Goal: Task Accomplishment & Management: Use online tool/utility

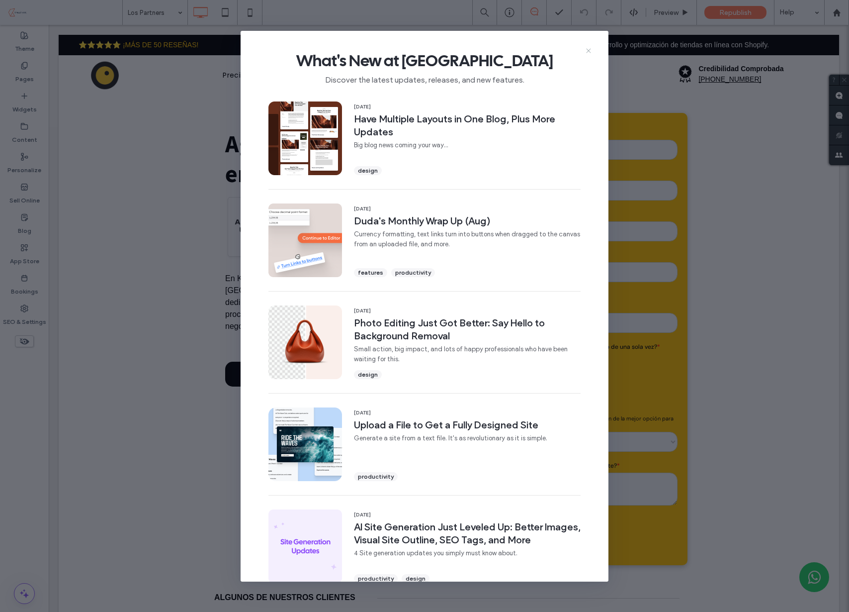
click at [591, 48] on icon at bounding box center [589, 51] width 8 height 8
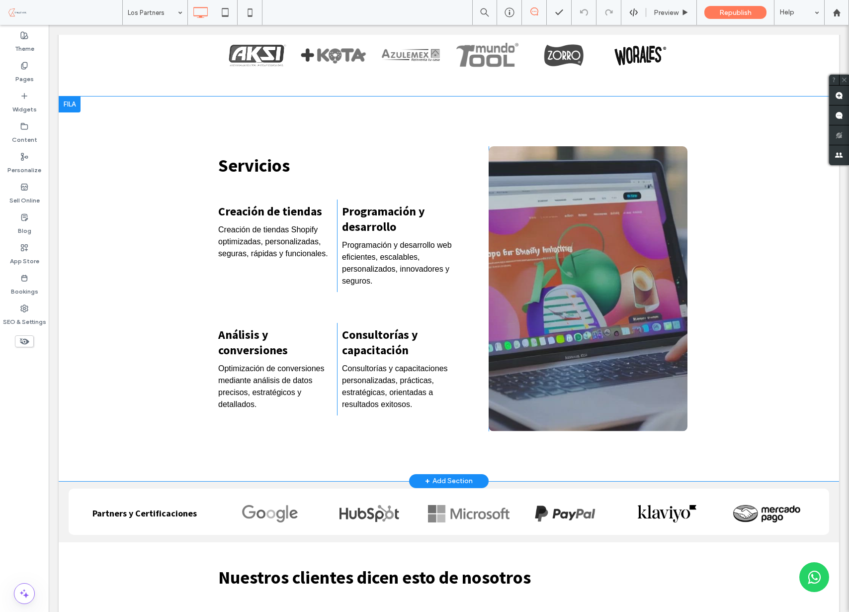
click at [609, 284] on div "Click To Paste" at bounding box center [588, 288] width 199 height 285
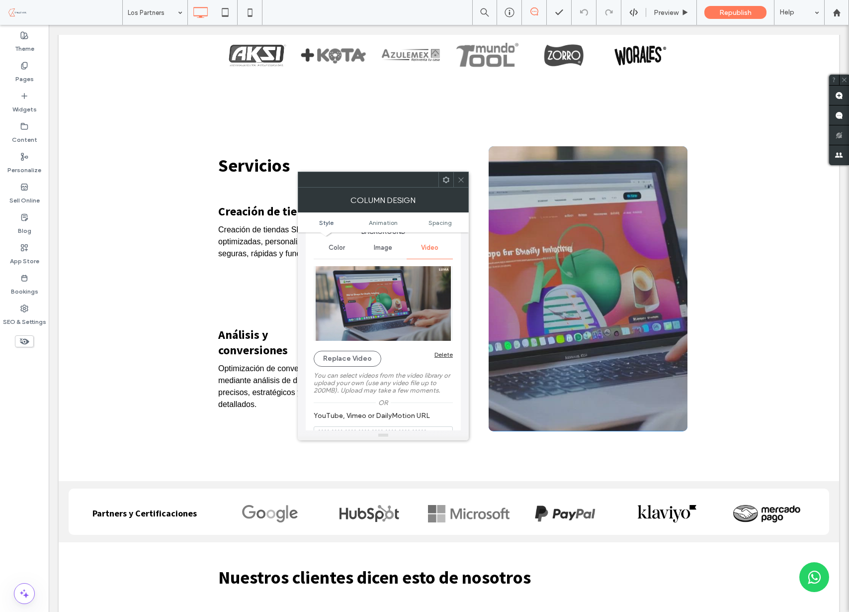
scroll to position [38, 0]
click at [342, 362] on button "Replace Video" at bounding box center [348, 358] width 68 height 16
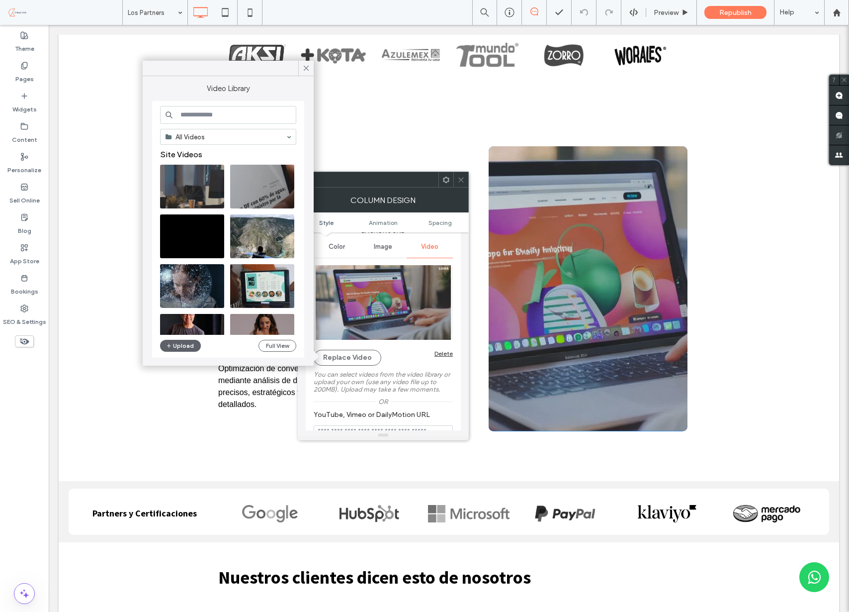
click at [427, 371] on label "You can select videos from the video library or upload your own (use any video …" at bounding box center [383, 381] width 139 height 32
click at [438, 353] on div "Delete" at bounding box center [444, 353] width 18 height 7
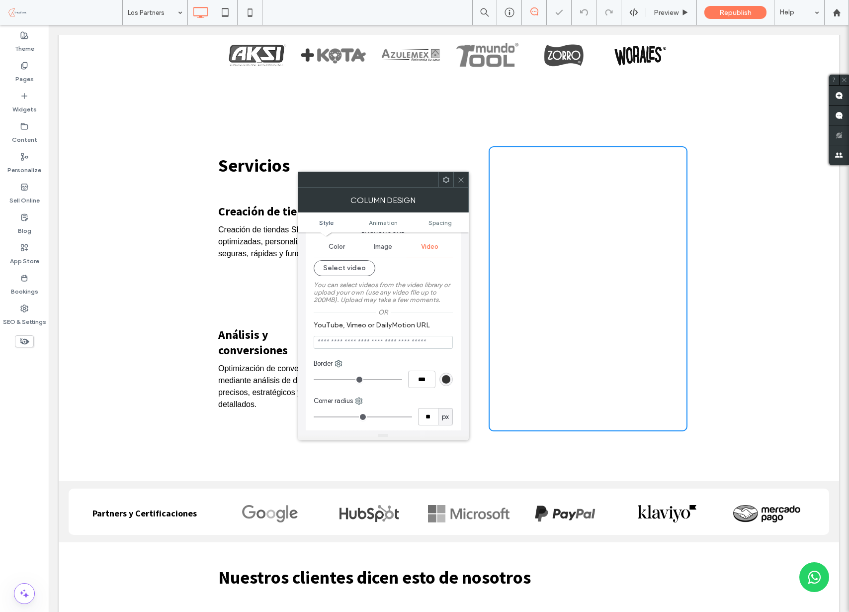
click at [389, 345] on input "YouTube, Vimeo or DailyMotion URL" at bounding box center [383, 342] width 139 height 13
paste input "**********"
click at [412, 339] on input "**********" at bounding box center [383, 342] width 139 height 13
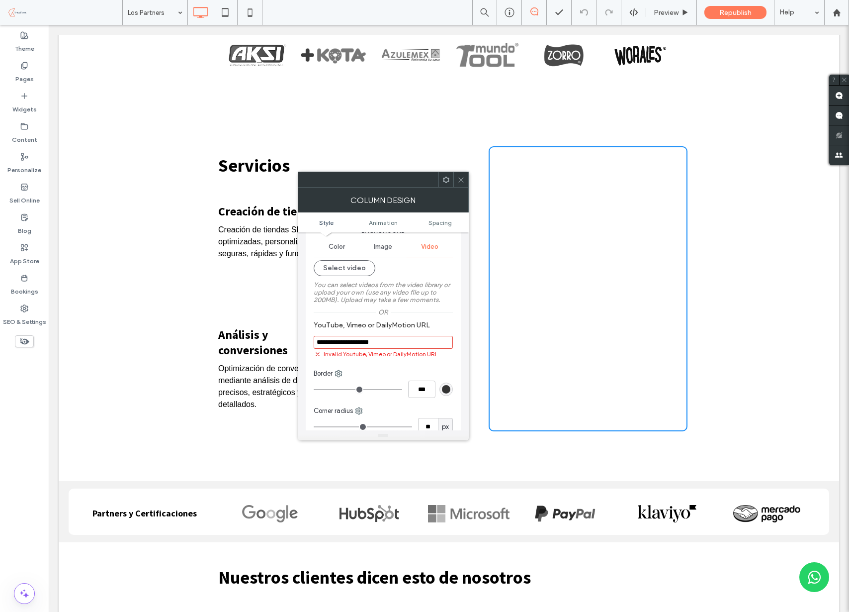
paste input "*******"
type input "**********"
click at [457, 326] on div "**********" at bounding box center [383, 345] width 155 height 249
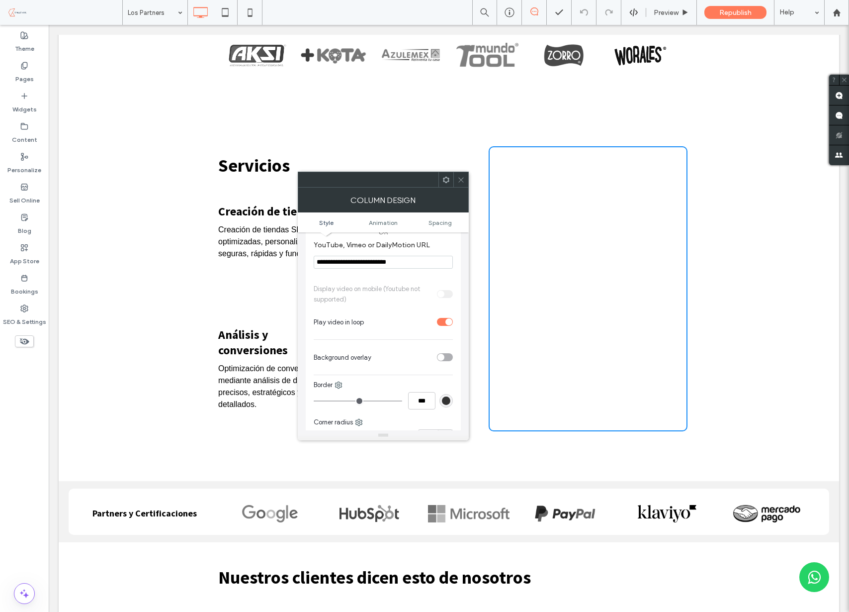
scroll to position [219, 0]
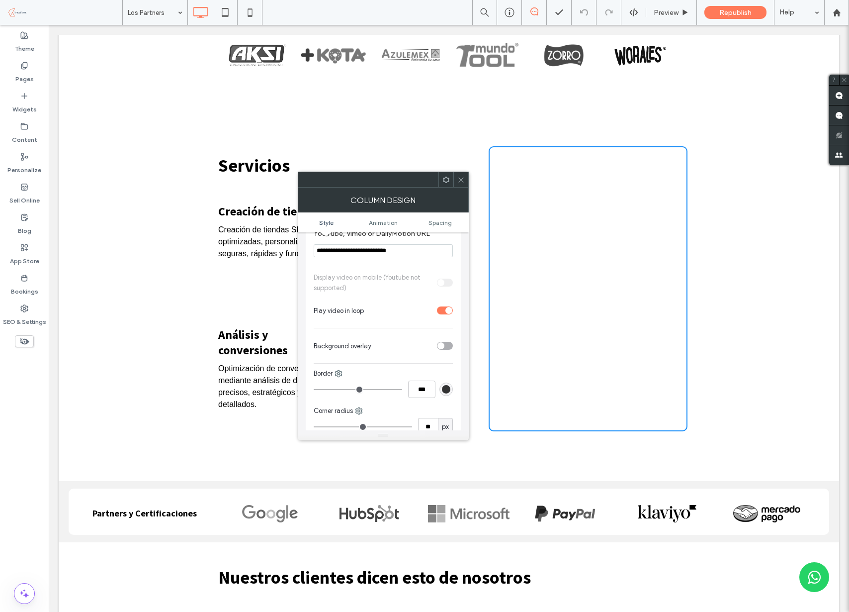
click at [443, 311] on div "toggle" at bounding box center [445, 310] width 16 height 8
click at [447, 346] on div "toggle" at bounding box center [445, 346] width 16 height 8
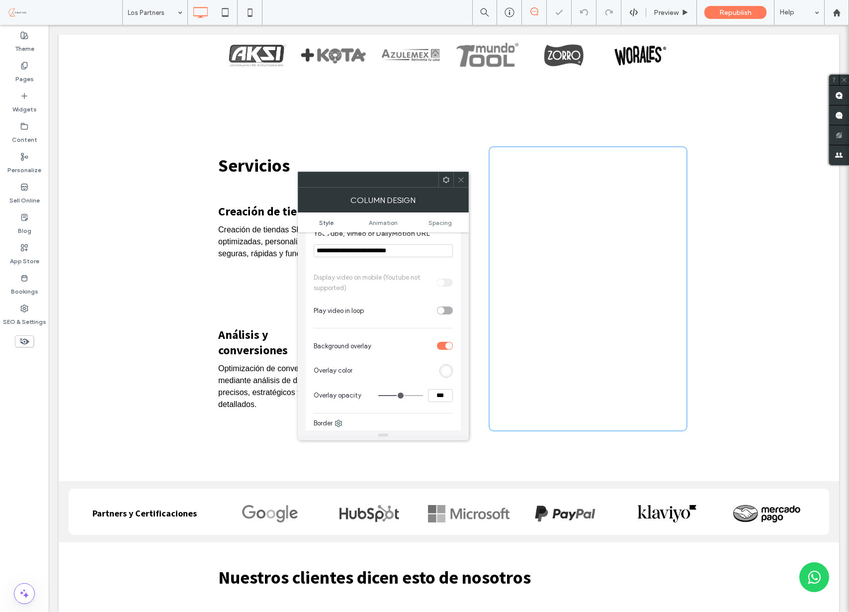
click at [447, 346] on div "toggle" at bounding box center [448, 345] width 7 height 7
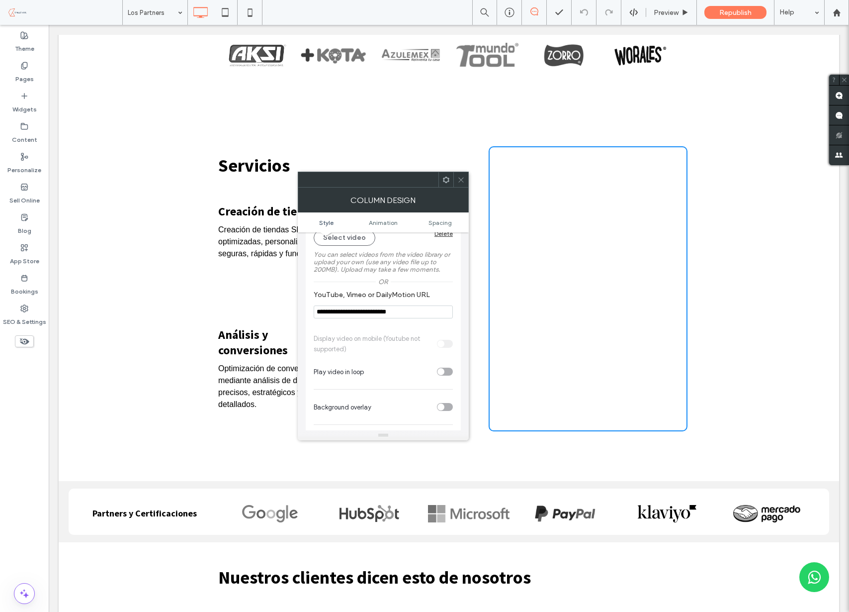
scroll to position [0, 0]
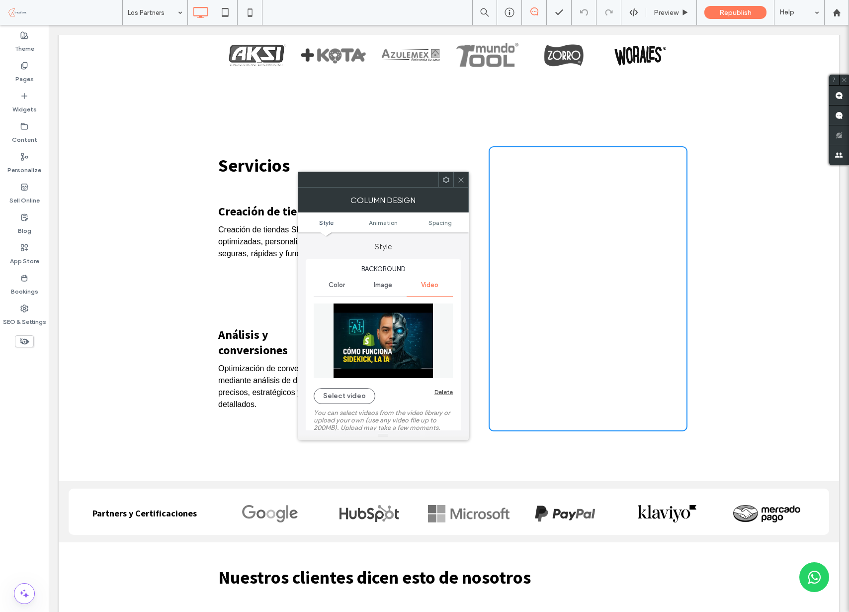
click at [341, 285] on span "Color" at bounding box center [337, 285] width 16 height 8
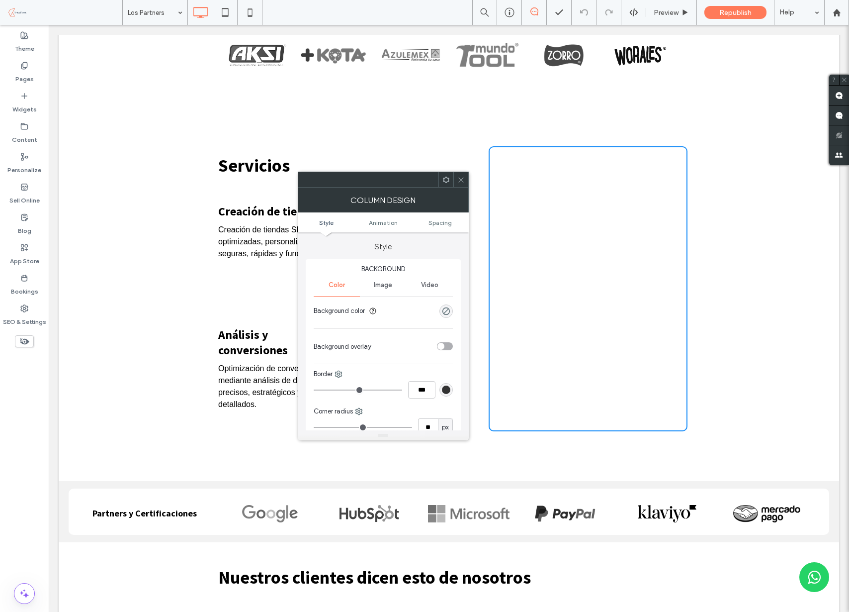
click at [418, 283] on div "Video" at bounding box center [430, 285] width 46 height 22
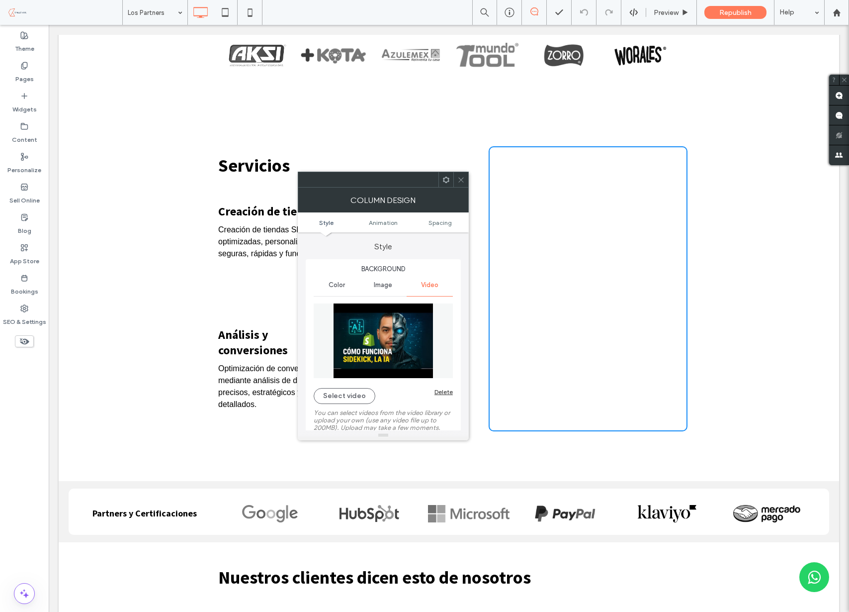
click at [465, 181] on div at bounding box center [460, 179] width 15 height 15
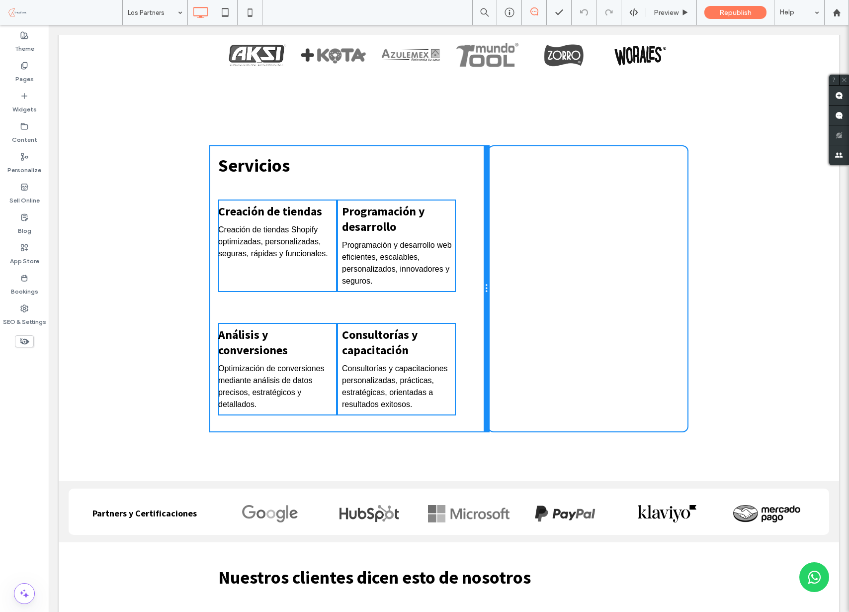
drag, startPoint x: 488, startPoint y: 195, endPoint x: 708, endPoint y: 239, distance: 224.6
click at [495, 199] on div "Servicios Creación de tiendas Creación de tiendas Shopify optimizadas, personal…" at bounding box center [448, 288] width 477 height 285
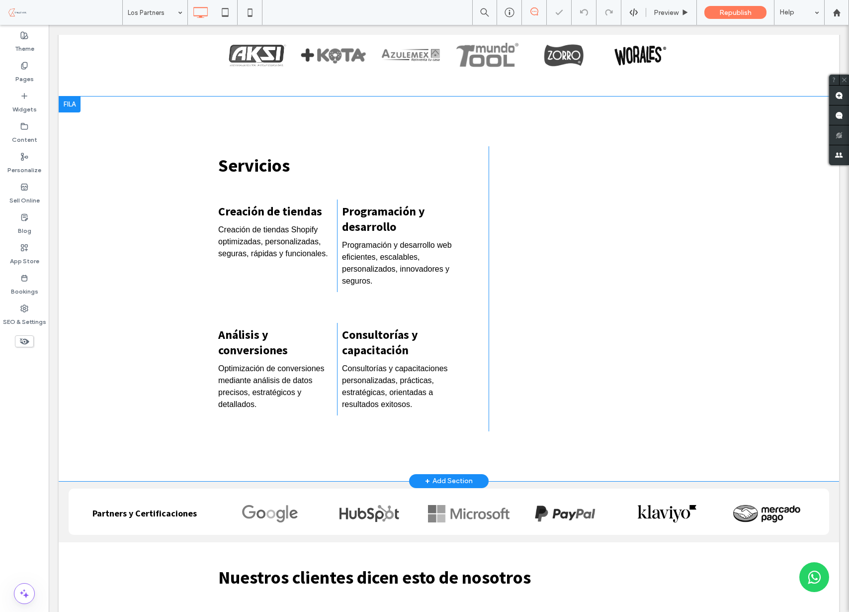
click at [620, 228] on div "Click To Paste" at bounding box center [588, 288] width 199 height 285
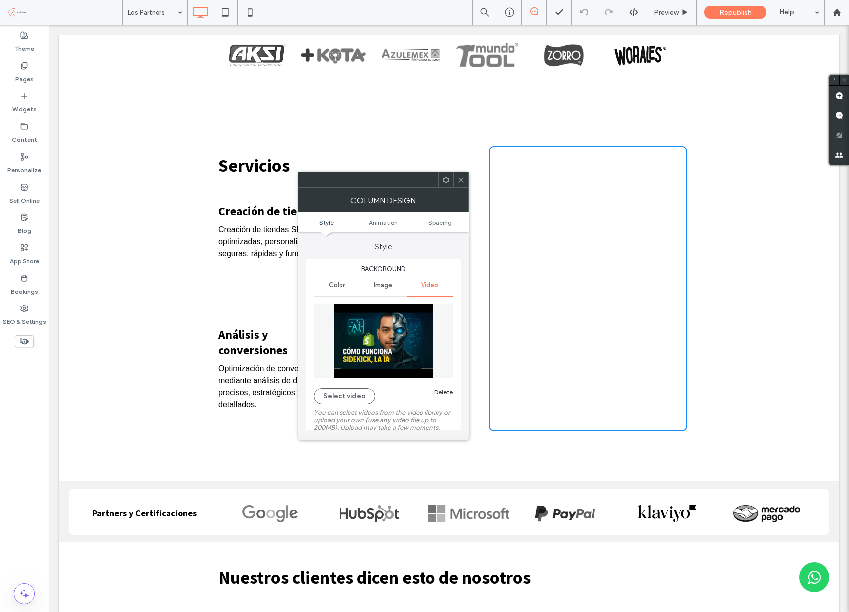
click at [463, 180] on icon at bounding box center [460, 179] width 7 height 7
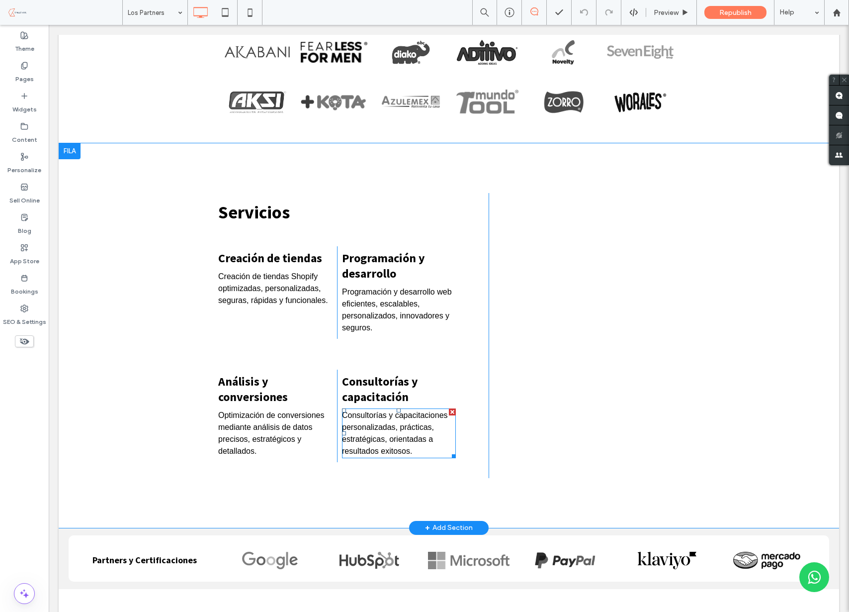
scroll to position [592, 0]
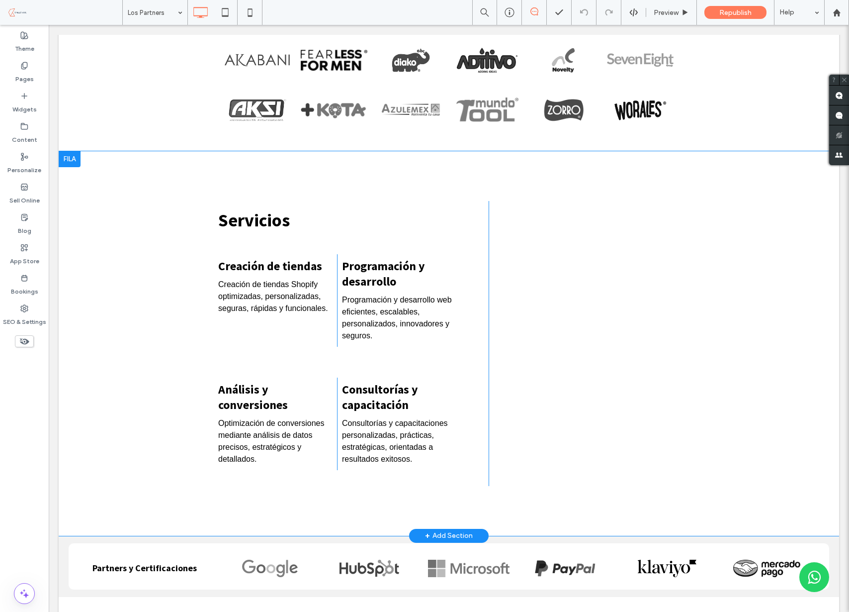
click at [606, 308] on div "Click To Paste" at bounding box center [588, 343] width 199 height 285
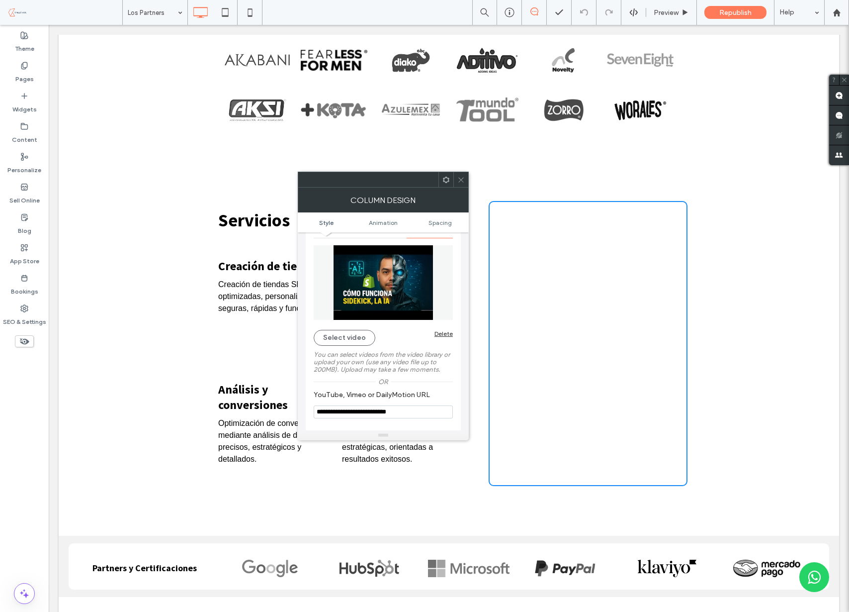
scroll to position [201, 0]
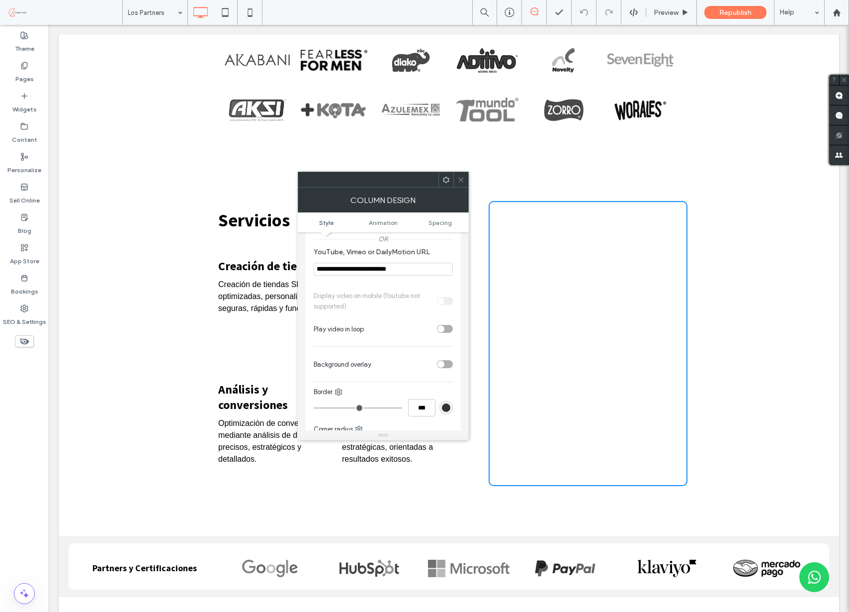
click at [382, 272] on input "**********" at bounding box center [383, 268] width 139 height 13
paste input "**********"
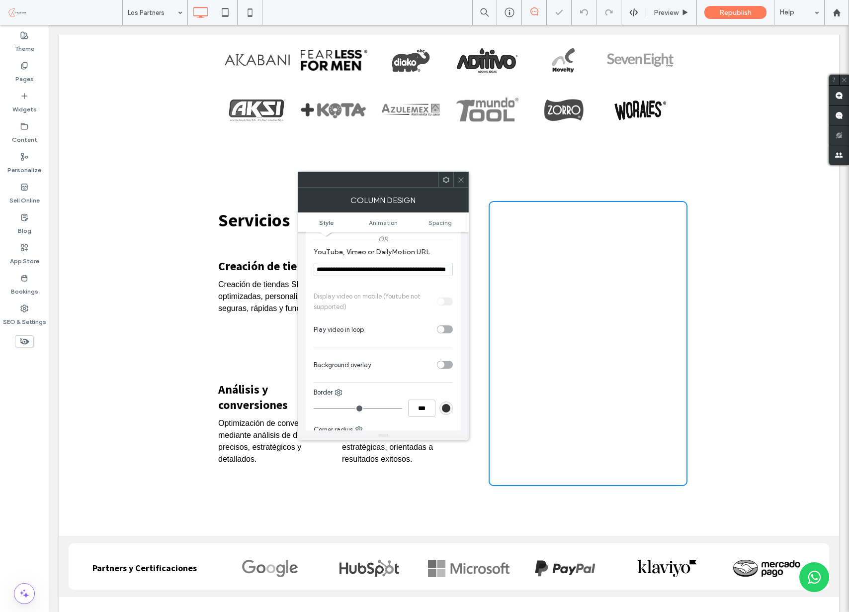
type input "**********"
click at [379, 282] on div "**********" at bounding box center [383, 191] width 139 height 188
click at [458, 182] on use at bounding box center [460, 179] width 5 height 5
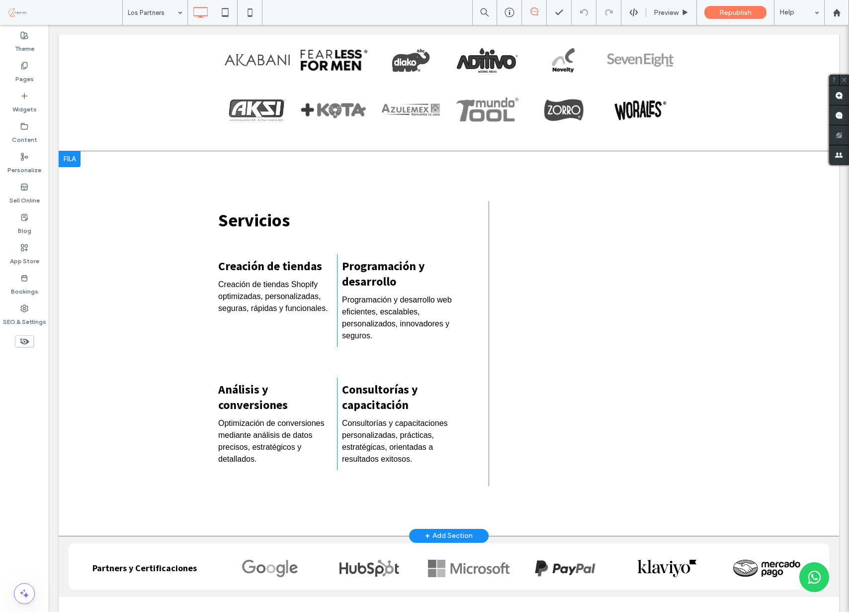
click at [575, 293] on div "Click To Paste" at bounding box center [588, 343] width 199 height 285
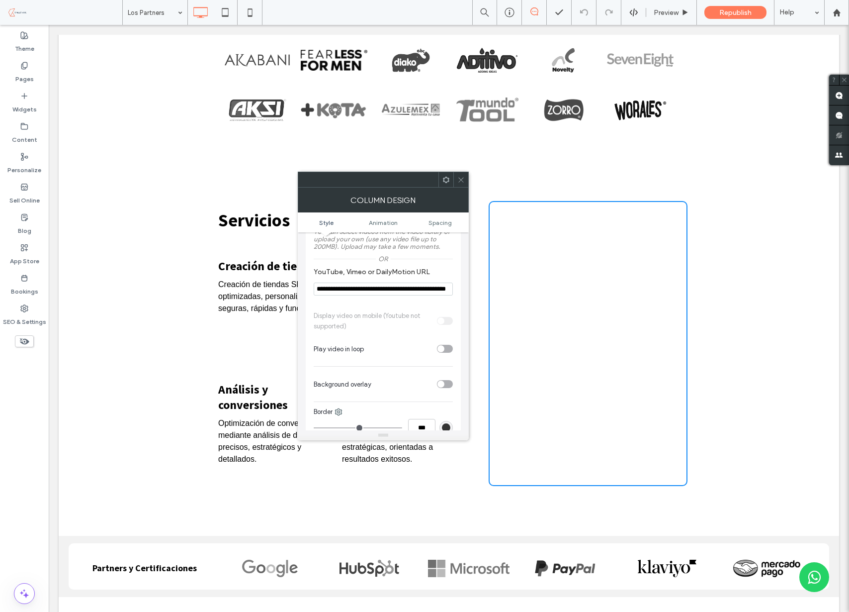
scroll to position [182, 0]
click at [737, 9] on span "Republish" at bounding box center [735, 12] width 32 height 8
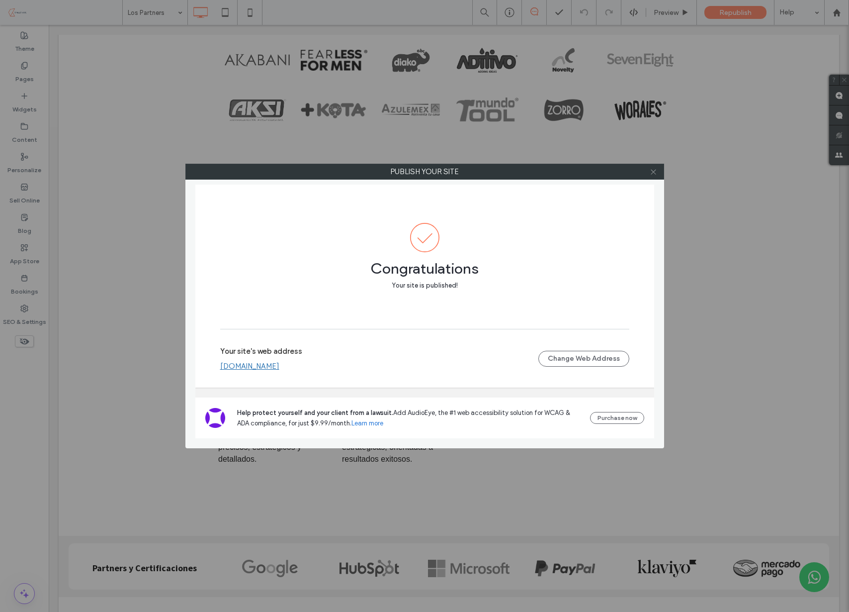
click at [650, 169] on icon at bounding box center [653, 171] width 7 height 7
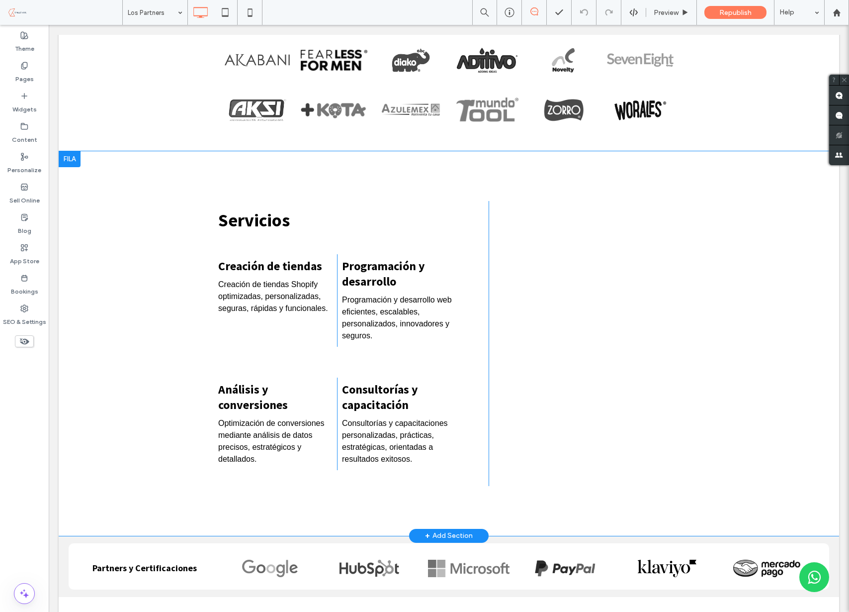
click at [612, 329] on div "Click To Paste" at bounding box center [588, 343] width 199 height 285
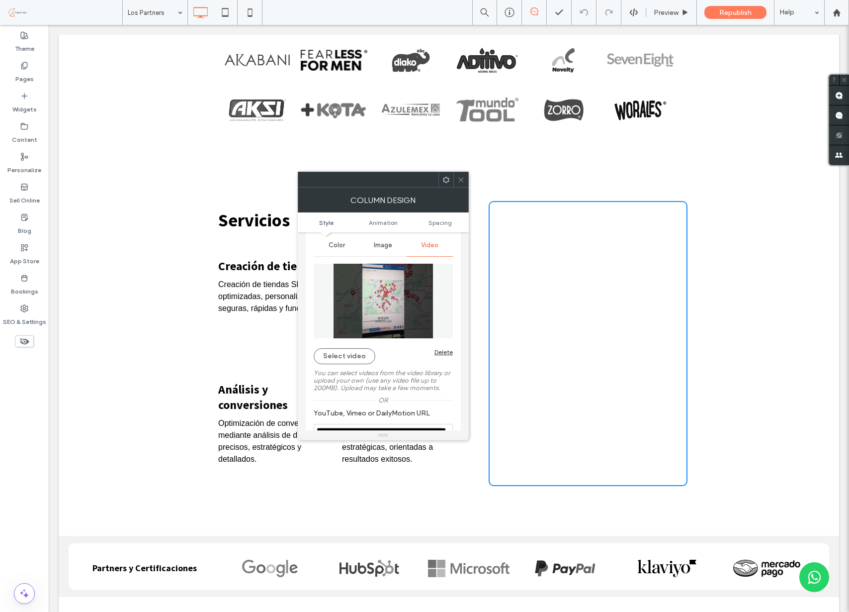
scroll to position [0, 0]
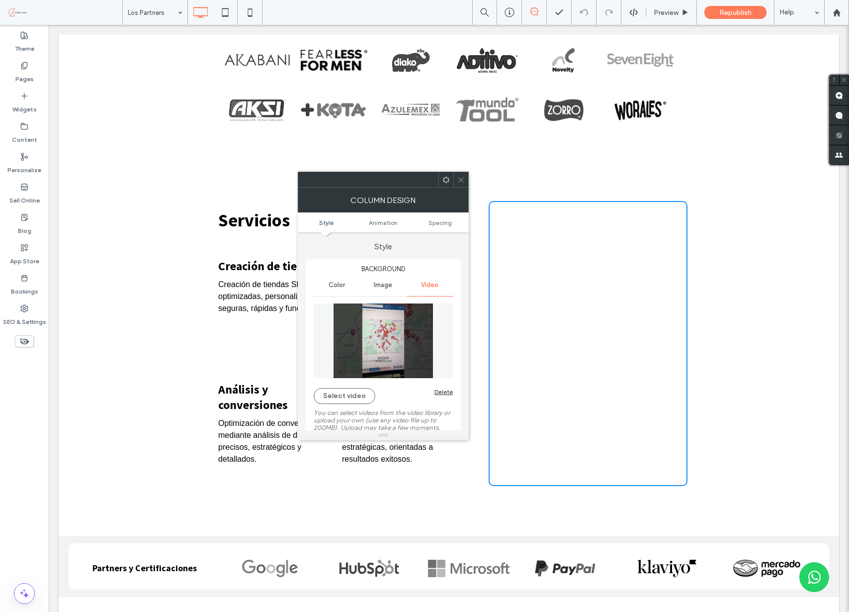
drag, startPoint x: 458, startPoint y: 180, endPoint x: 467, endPoint y: 192, distance: 15.3
click at [458, 180] on icon at bounding box center [460, 179] width 7 height 7
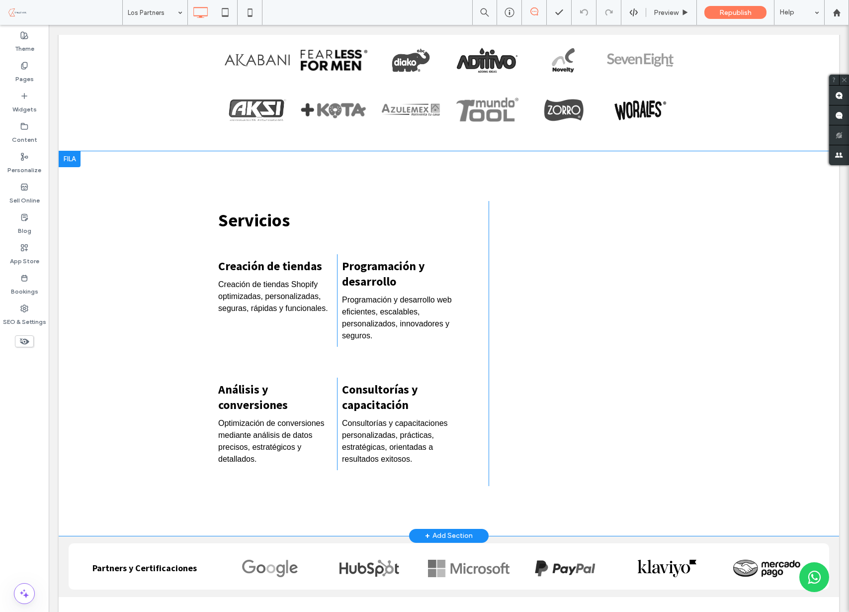
click at [567, 278] on div "Click To Paste" at bounding box center [588, 343] width 199 height 285
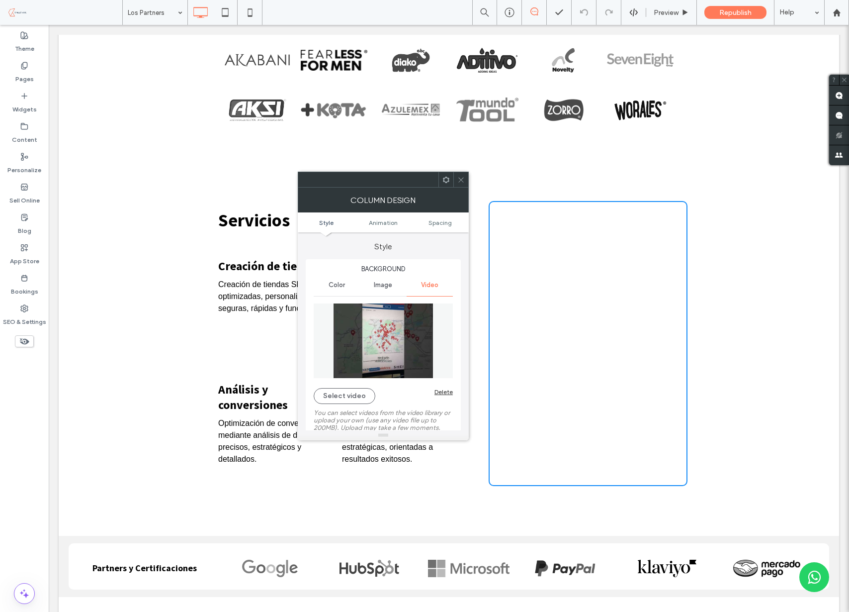
click at [462, 175] on span at bounding box center [460, 179] width 7 height 15
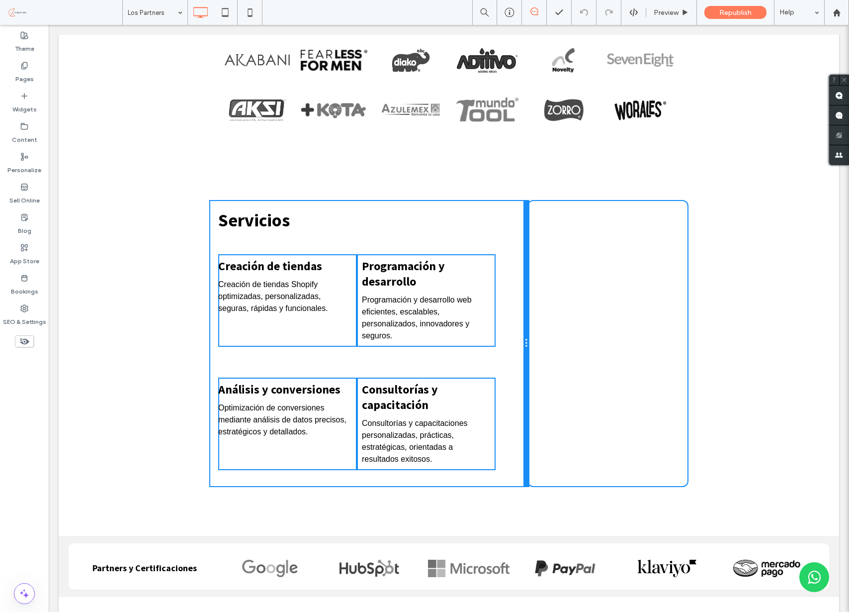
drag, startPoint x: 487, startPoint y: 252, endPoint x: 524, endPoint y: 255, distance: 36.9
click at [524, 255] on div at bounding box center [526, 343] width 5 height 285
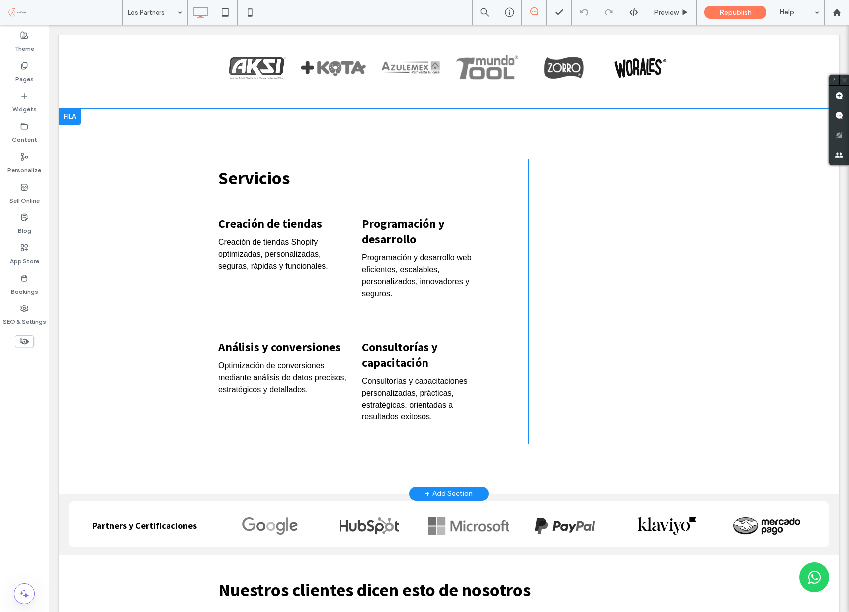
scroll to position [672, 0]
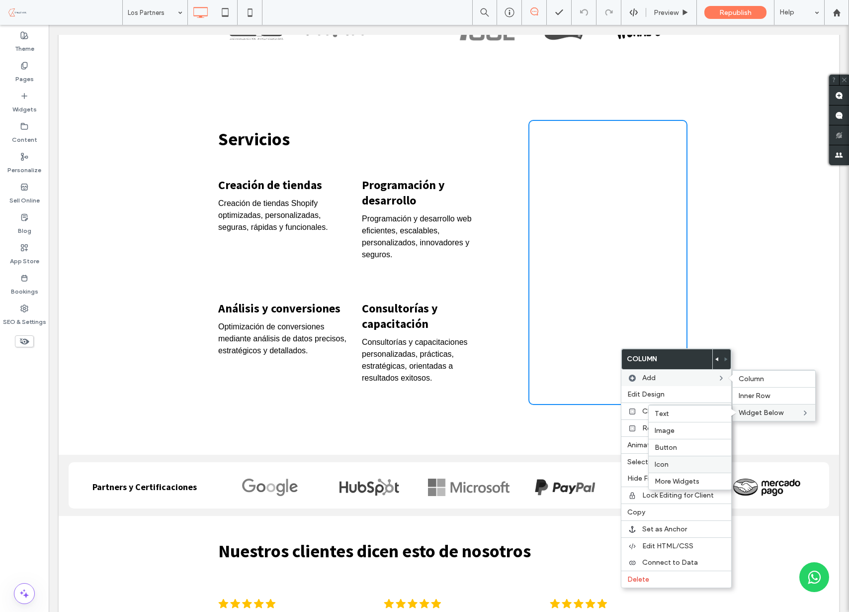
click at [668, 463] on label "Icon" at bounding box center [690, 464] width 71 height 8
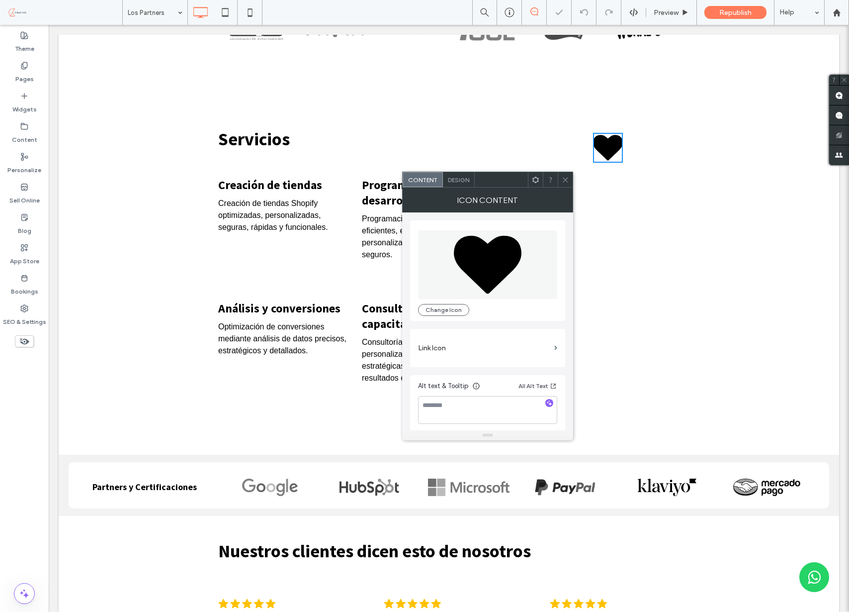
click at [483, 266] on icon at bounding box center [488, 265] width 68 height 58
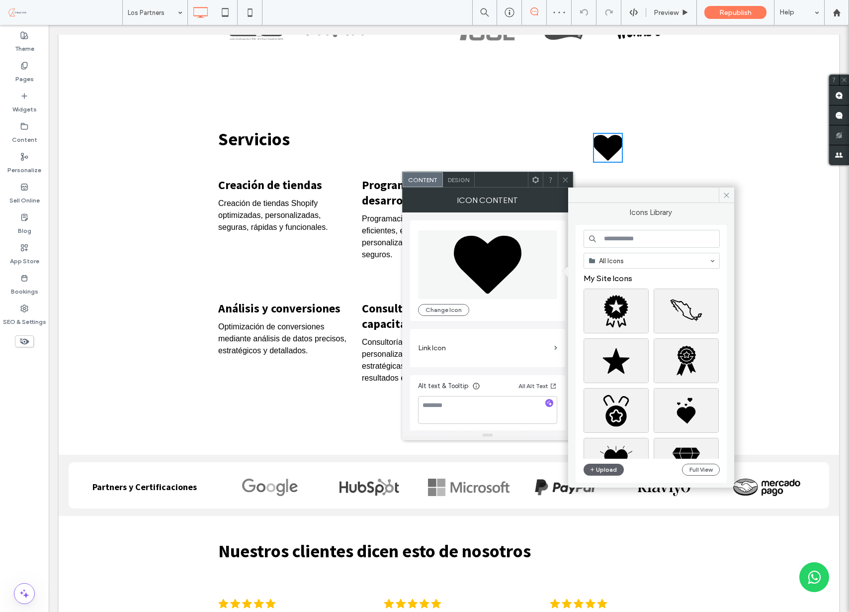
click at [631, 237] on input at bounding box center [652, 239] width 136 height 18
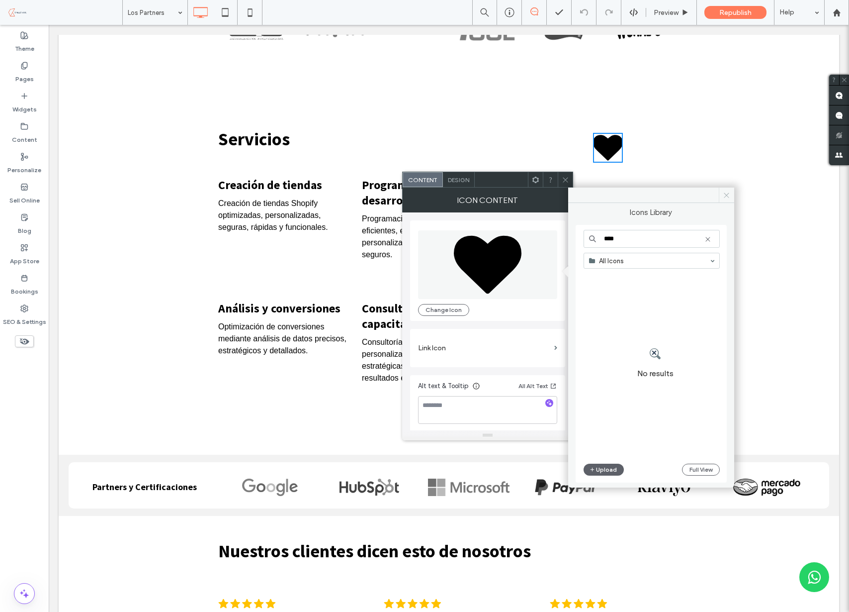
type input "****"
drag, startPoint x: 726, startPoint y: 194, endPoint x: 554, endPoint y: 156, distance: 176.1
click at [726, 194] on use at bounding box center [726, 194] width 5 height 5
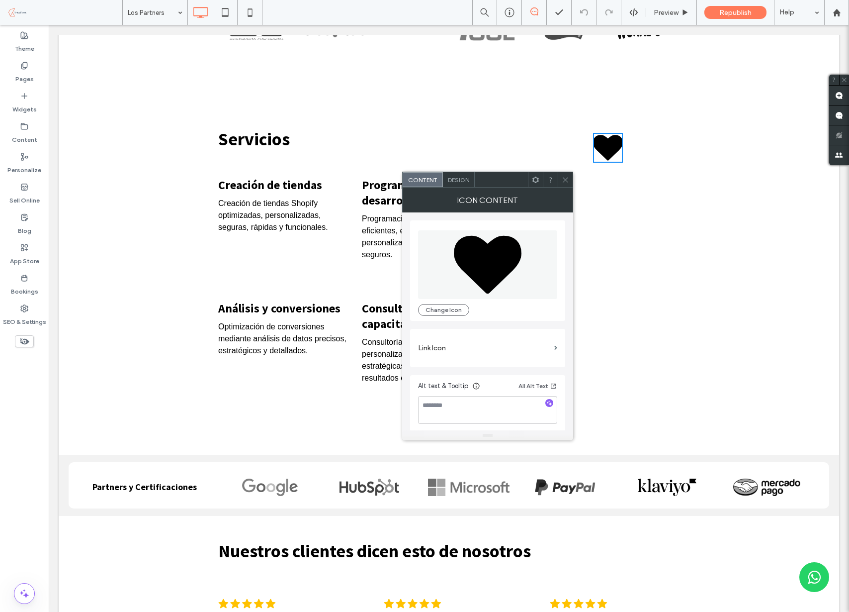
click at [565, 178] on icon at bounding box center [565, 179] width 7 height 7
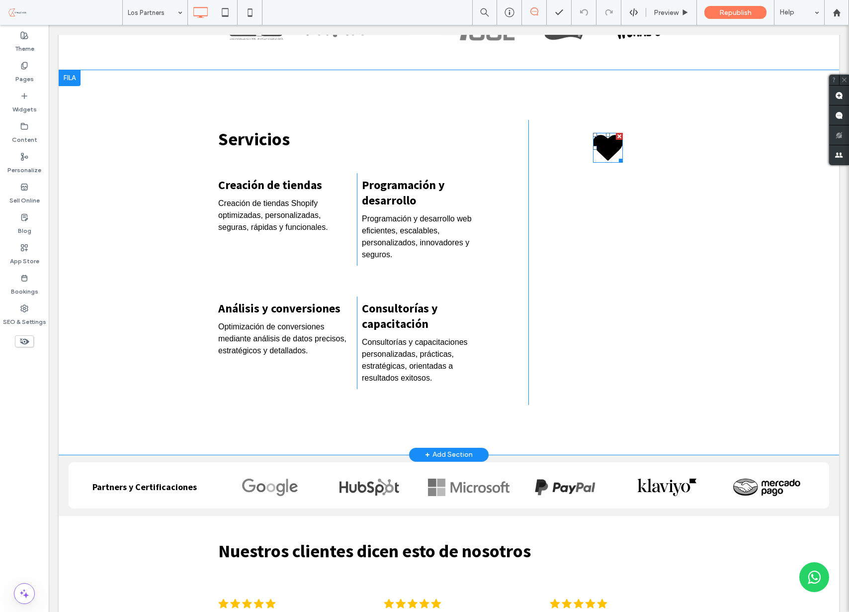
click at [619, 137] on div at bounding box center [619, 136] width 7 height 7
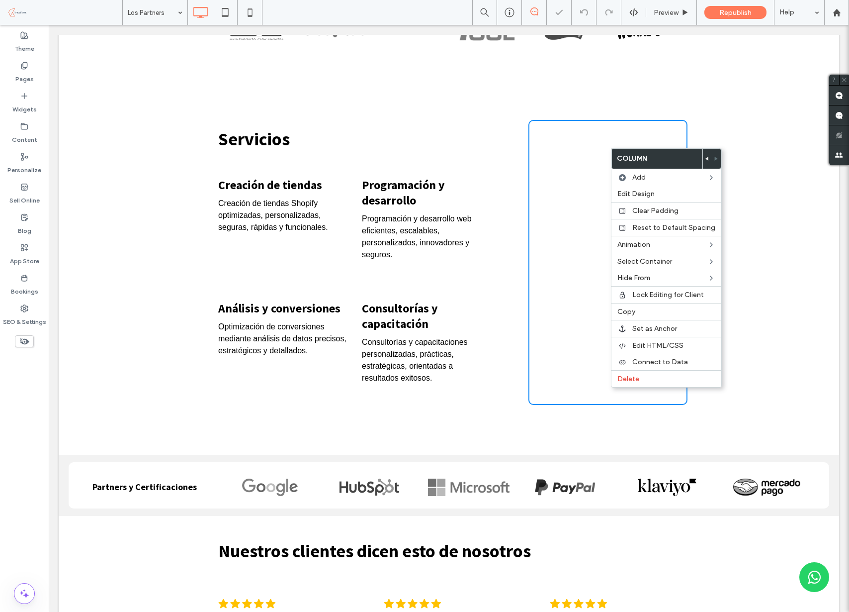
scroll to position [672, 0]
click at [668, 278] on span "More Widgets" at bounding box center [667, 280] width 45 height 8
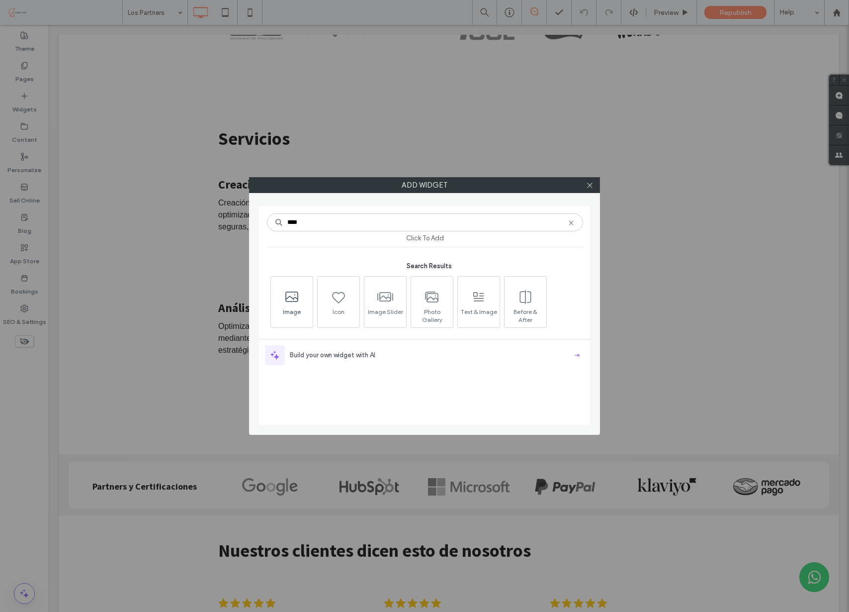
type input "****"
click at [298, 298] on icon at bounding box center [292, 297] width 16 height 16
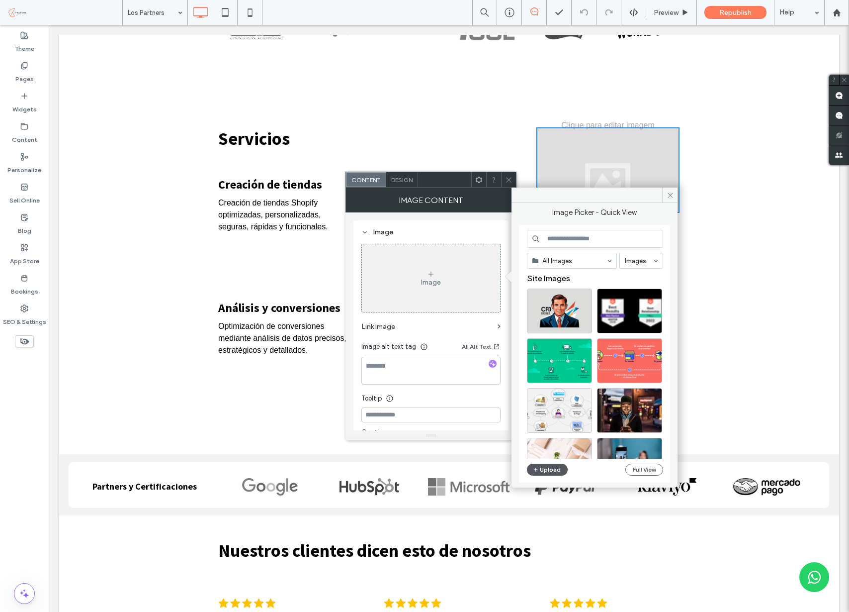
click at [549, 470] on button "Upload" at bounding box center [547, 469] width 41 height 12
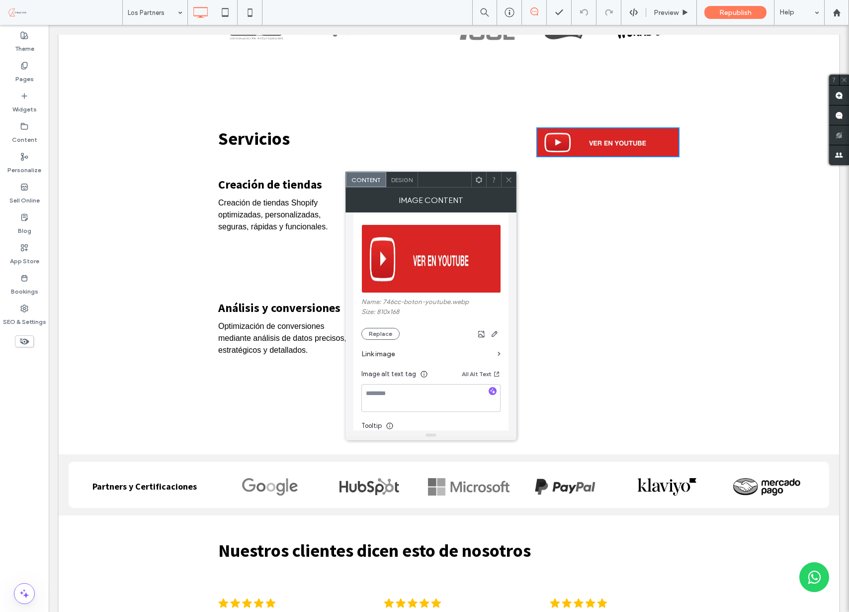
scroll to position [121, 0]
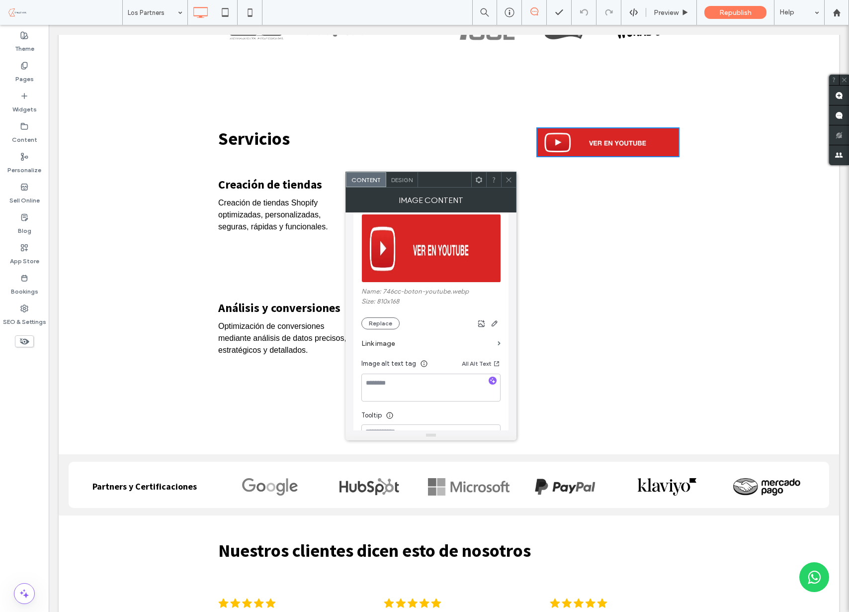
click at [389, 343] on label "Link image" at bounding box center [427, 343] width 132 height 18
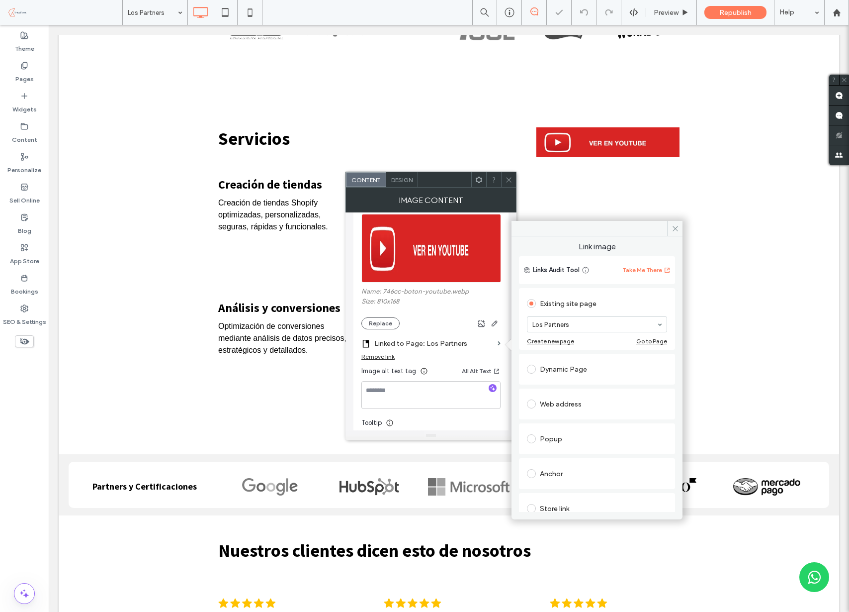
click at [560, 401] on div "Web address" at bounding box center [597, 404] width 140 height 16
click at [560, 389] on input "url" at bounding box center [597, 392] width 140 height 13
paste input "**********"
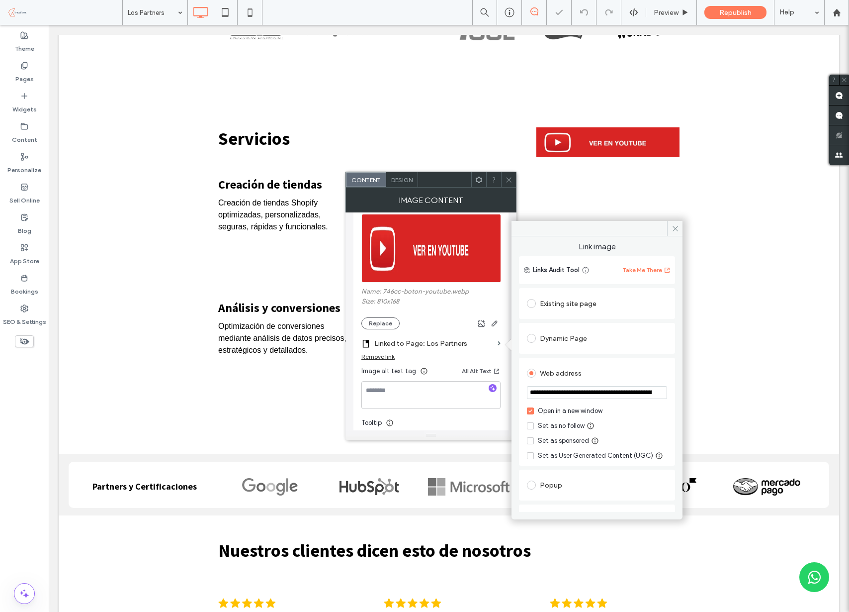
scroll to position [0, 73]
type input "**********"
click at [617, 358] on div "**********" at bounding box center [597, 411] width 156 height 108
click at [676, 228] on icon at bounding box center [675, 228] width 7 height 7
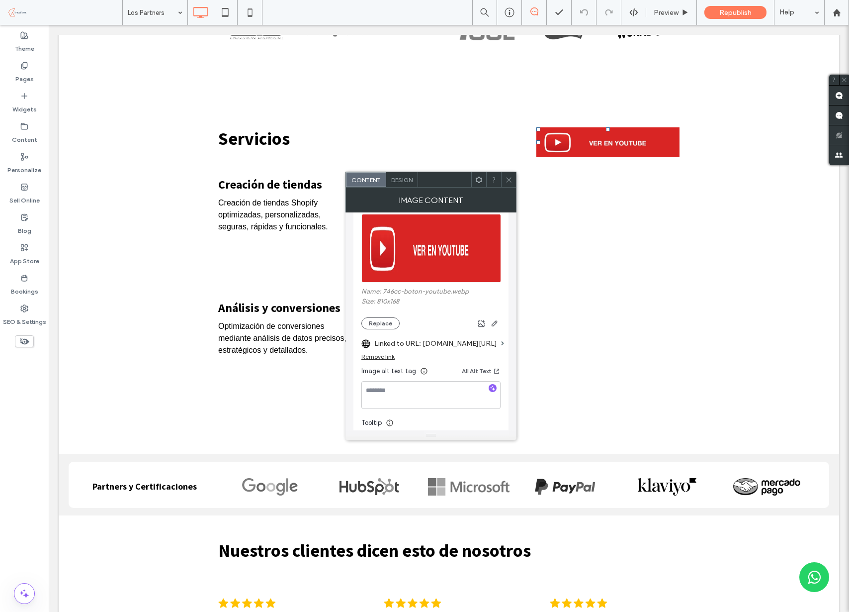
drag, startPoint x: 510, startPoint y: 179, endPoint x: 516, endPoint y: 177, distance: 6.8
click at [510, 178] on icon at bounding box center [508, 179] width 7 height 7
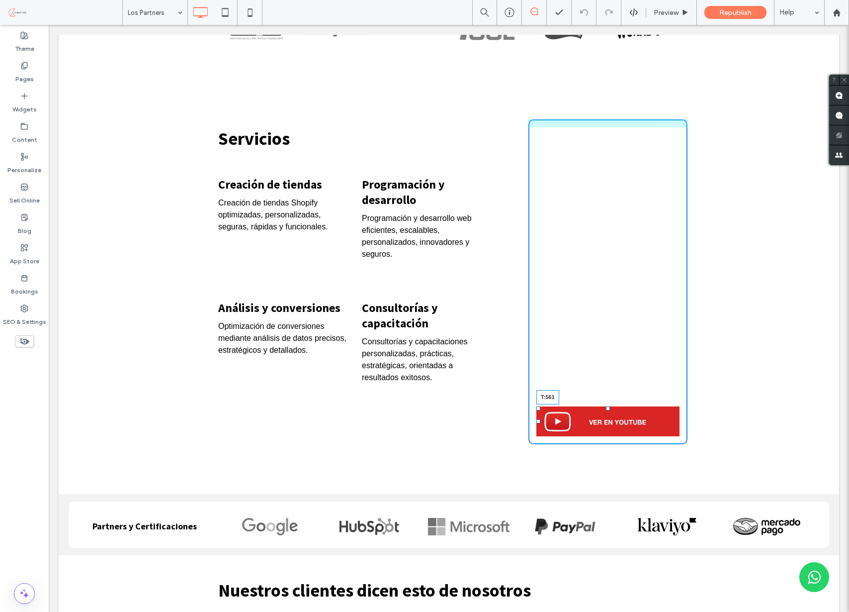
scroll to position [672, 0]
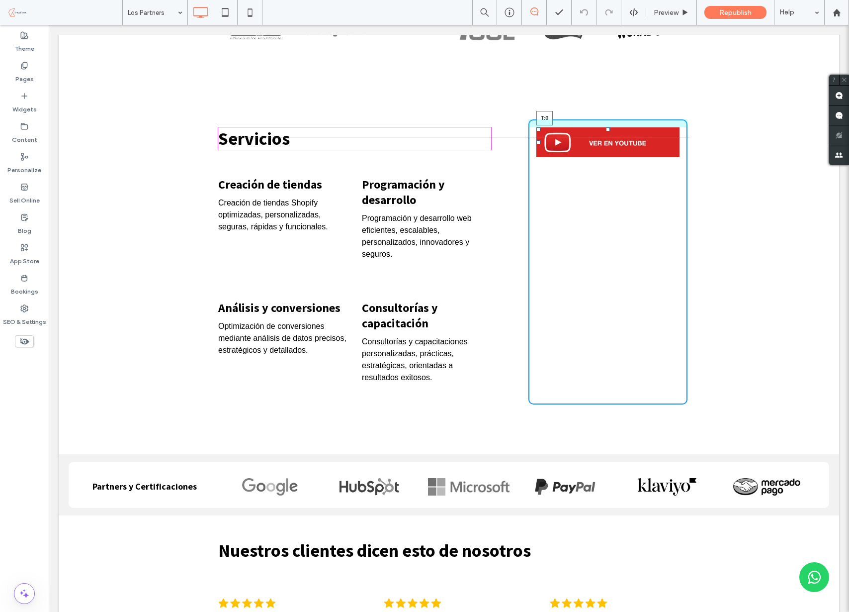
drag, startPoint x: 608, startPoint y: 129, endPoint x: 653, endPoint y: 170, distance: 61.6
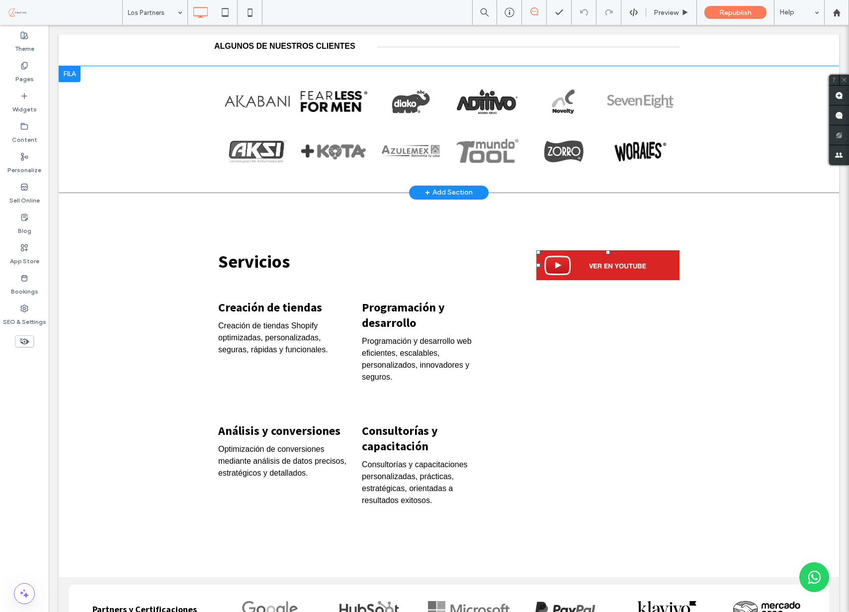
scroll to position [554, 0]
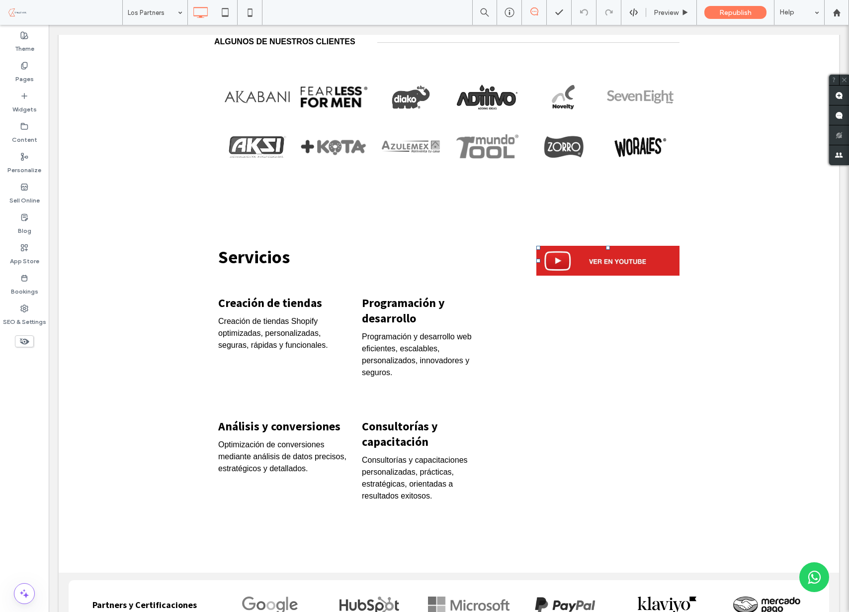
click at [603, 402] on div "Click To Paste" at bounding box center [607, 380] width 159 height 285
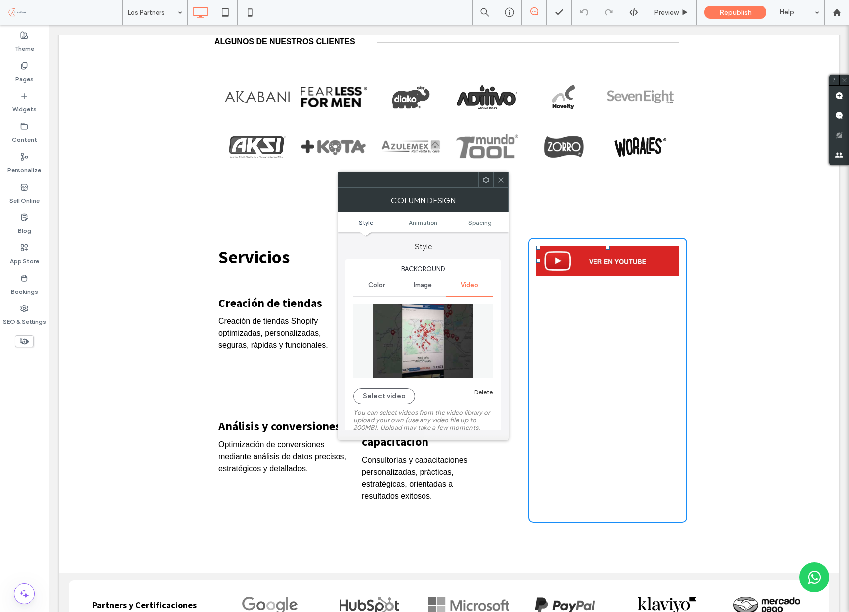
click at [497, 176] on icon at bounding box center [500, 179] width 7 height 7
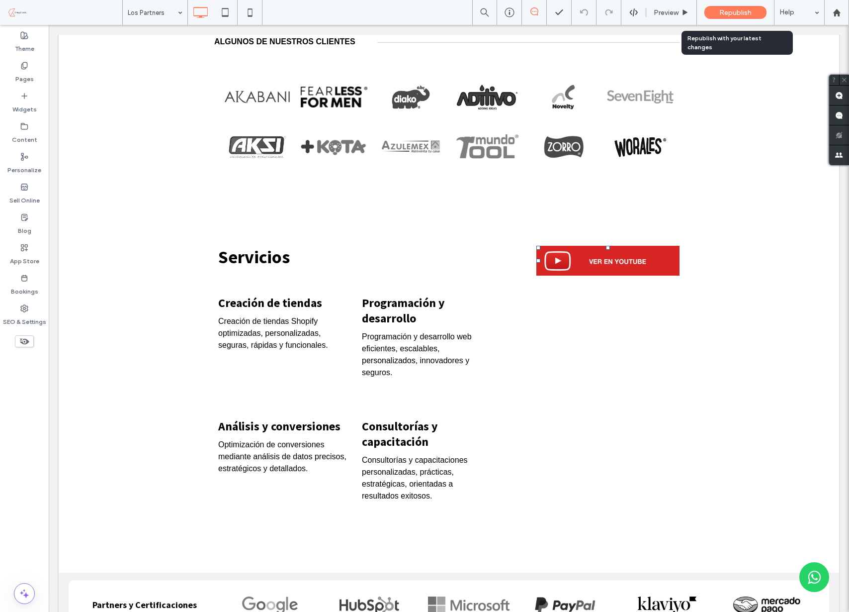
click at [745, 11] on span "Republish" at bounding box center [735, 12] width 32 height 8
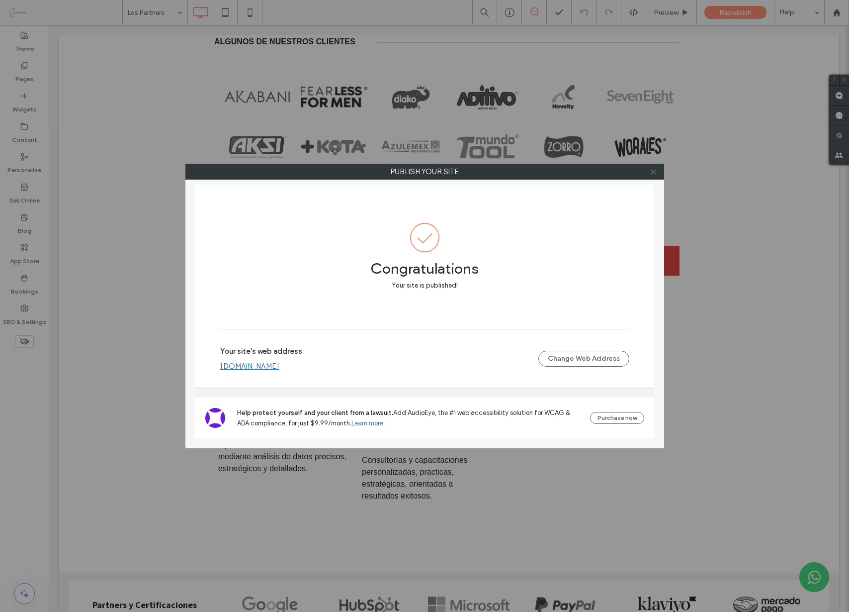
click at [655, 171] on use at bounding box center [653, 171] width 5 height 5
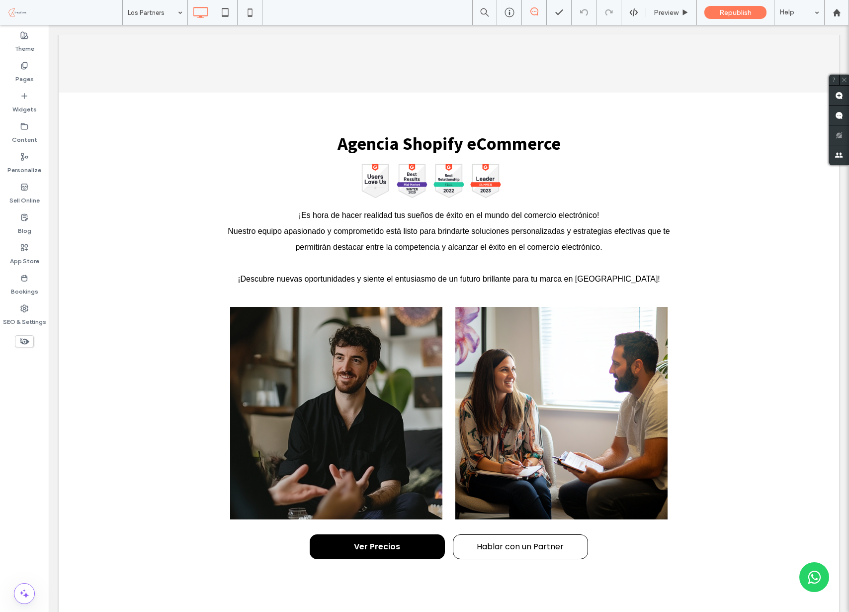
scroll to position [1654, 0]
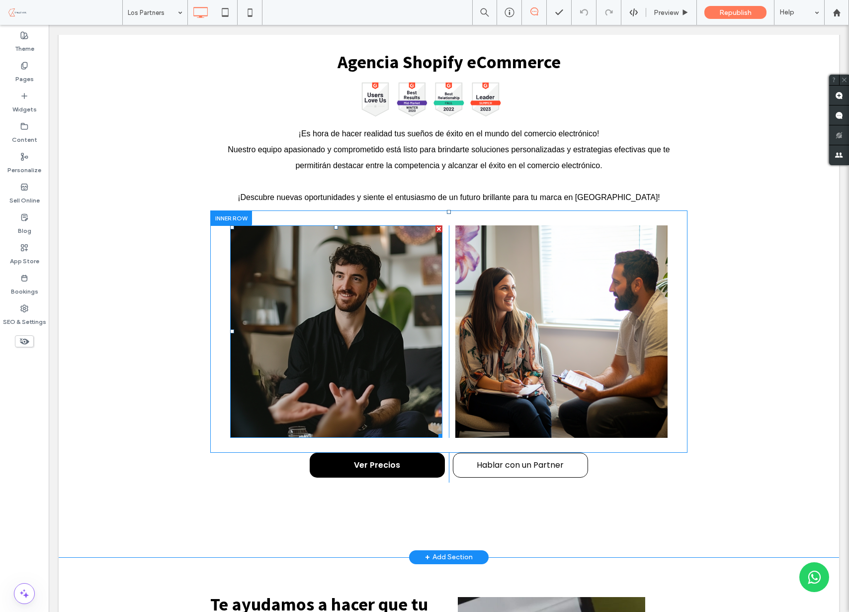
click at [349, 375] on img at bounding box center [336, 331] width 212 height 212
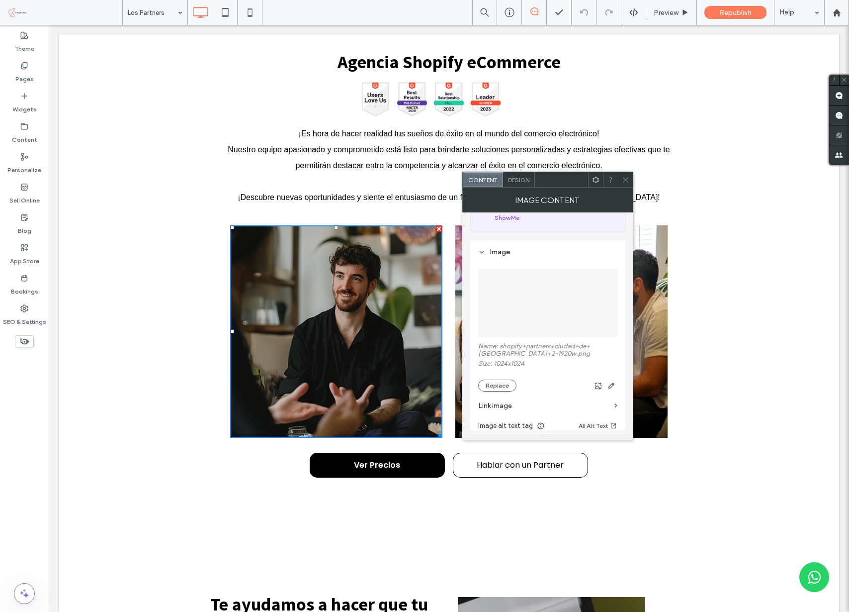
scroll to position [122, 0]
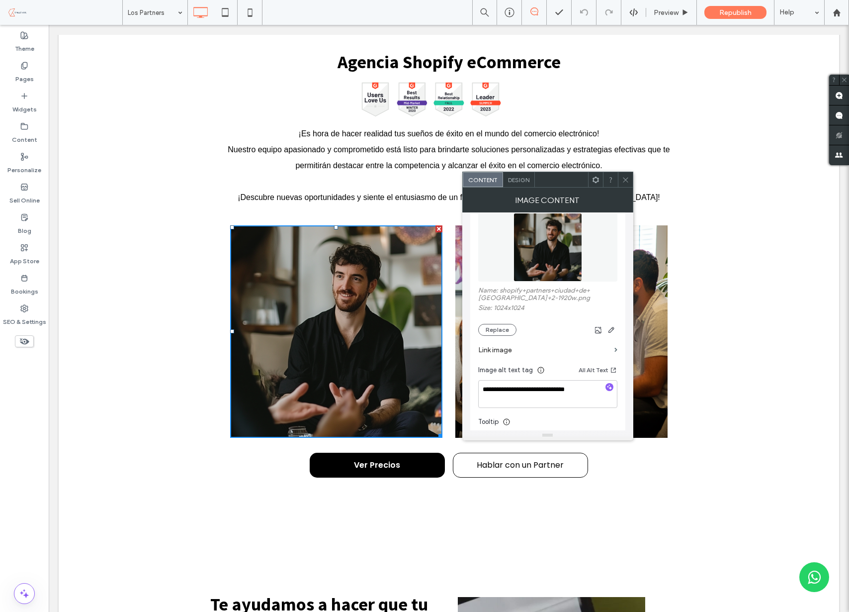
drag, startPoint x: 623, startPoint y: 180, endPoint x: 617, endPoint y: 182, distance: 6.9
click at [623, 180] on icon at bounding box center [625, 179] width 7 height 7
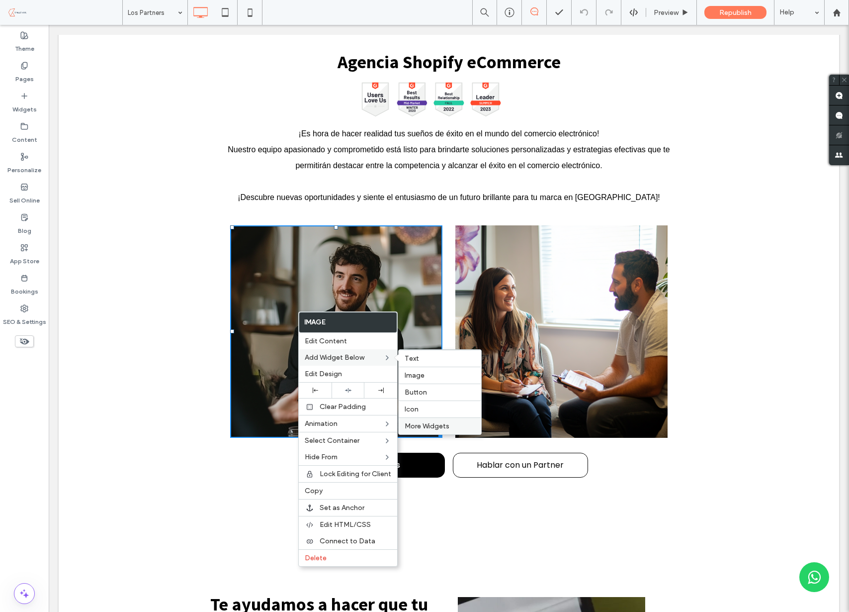
click at [430, 425] on span "More Widgets" at bounding box center [427, 426] width 45 height 8
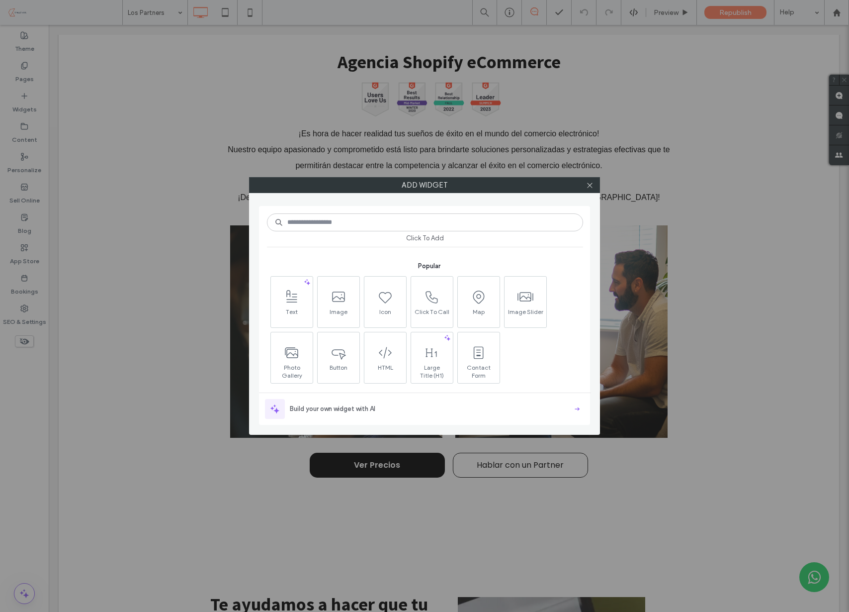
click at [360, 223] on input at bounding box center [425, 222] width 316 height 18
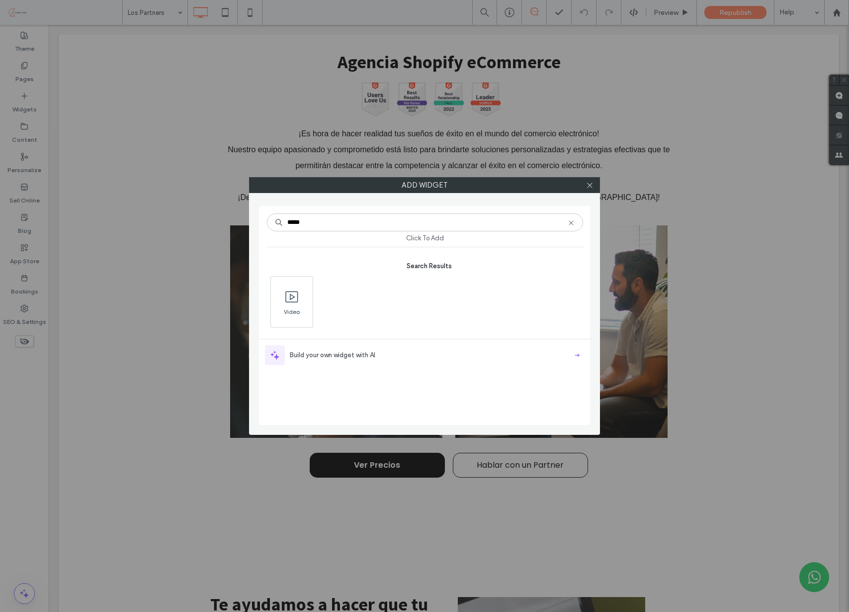
type input "*****"
click at [300, 311] on span "Video" at bounding box center [292, 315] width 42 height 14
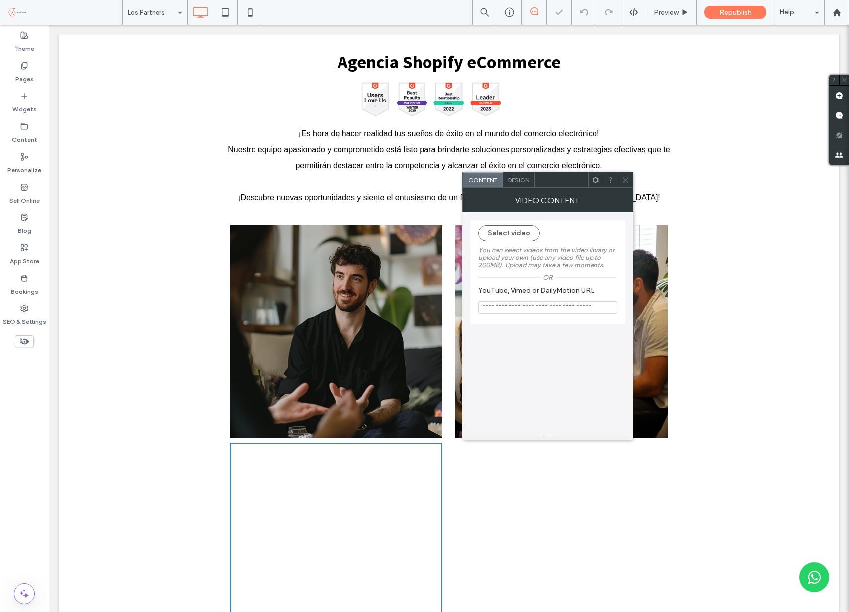
click at [531, 307] on input "YouTube, Vimeo or DailyMotion URL" at bounding box center [547, 307] width 139 height 13
paste input "**********"
type input "**********"
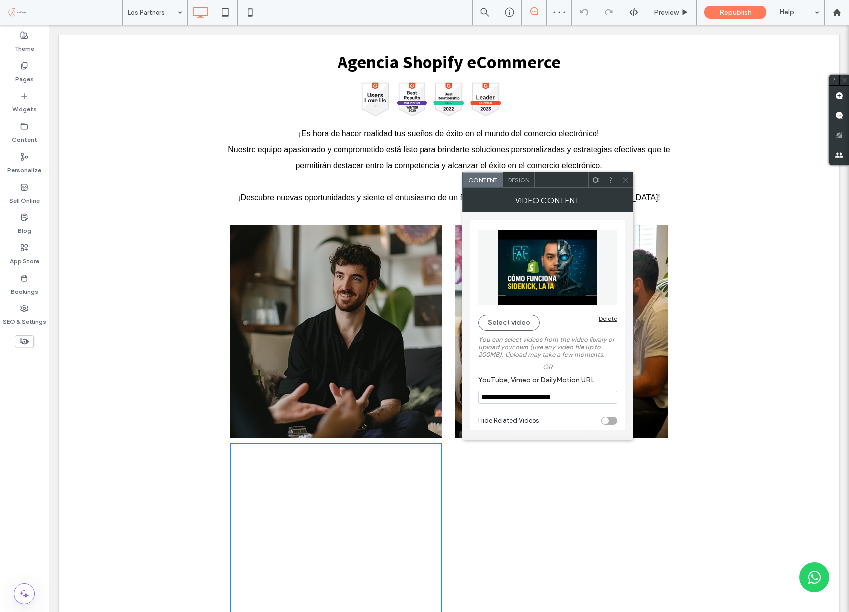
click at [608, 417] on div "toggle" at bounding box center [610, 421] width 16 height 8
type input "**********"
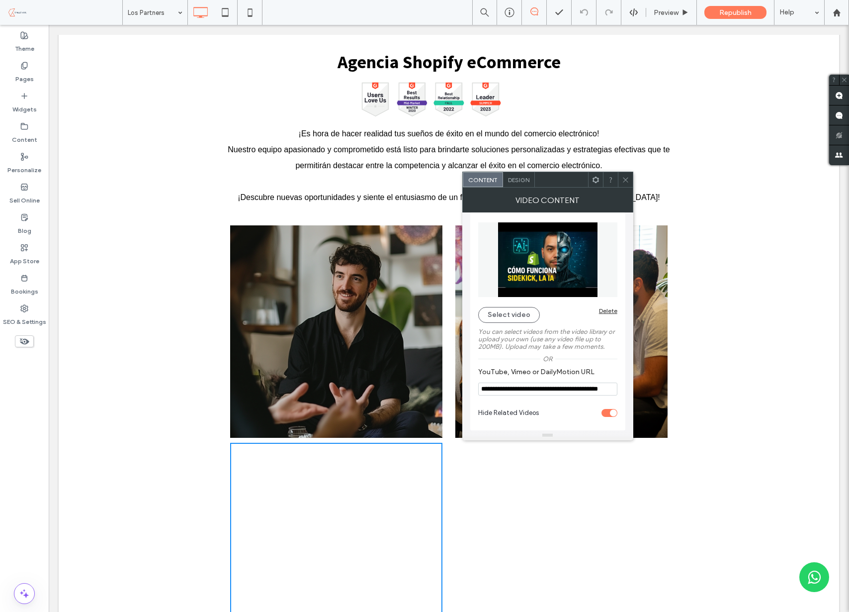
click at [511, 181] on span "Design" at bounding box center [518, 179] width 21 height 7
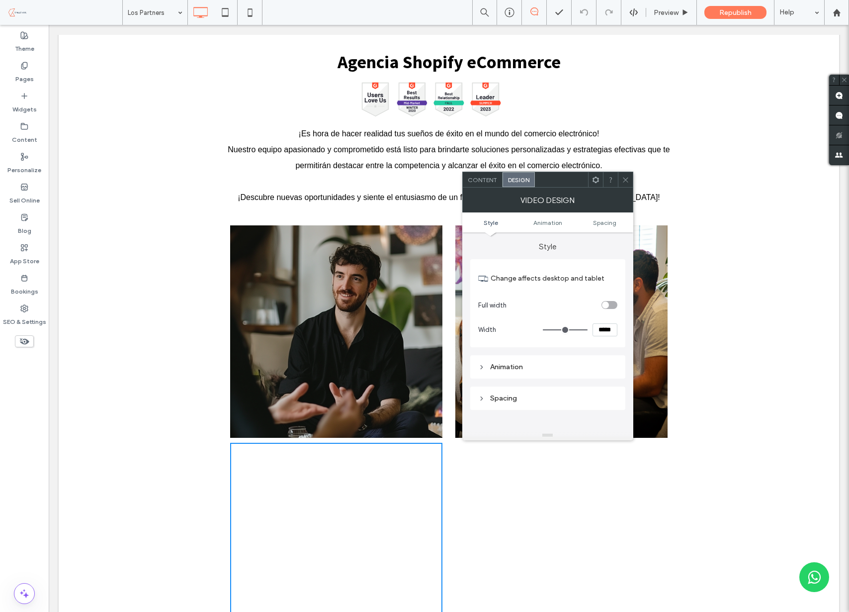
click at [611, 304] on div "toggle" at bounding box center [610, 305] width 16 height 8
click at [624, 176] on icon at bounding box center [625, 179] width 7 height 7
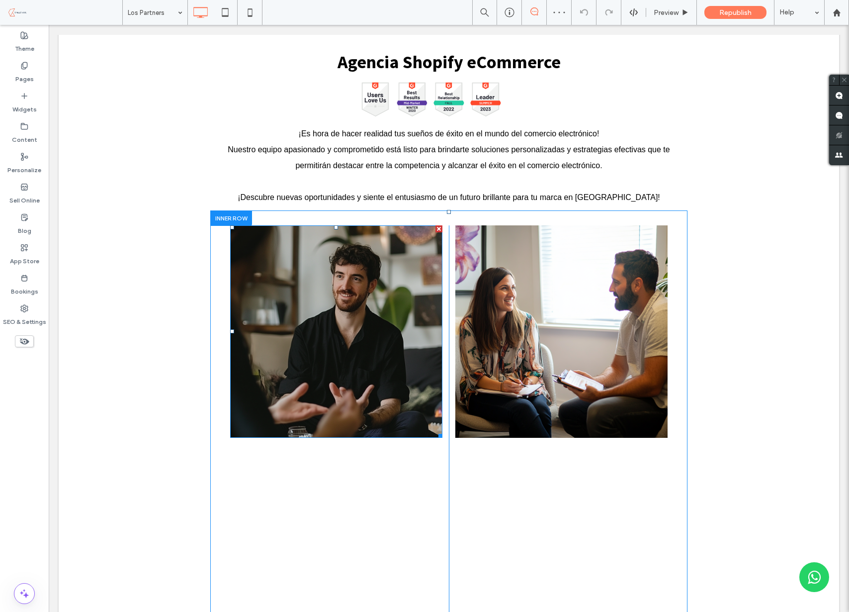
click at [437, 228] on div at bounding box center [439, 228] width 7 height 7
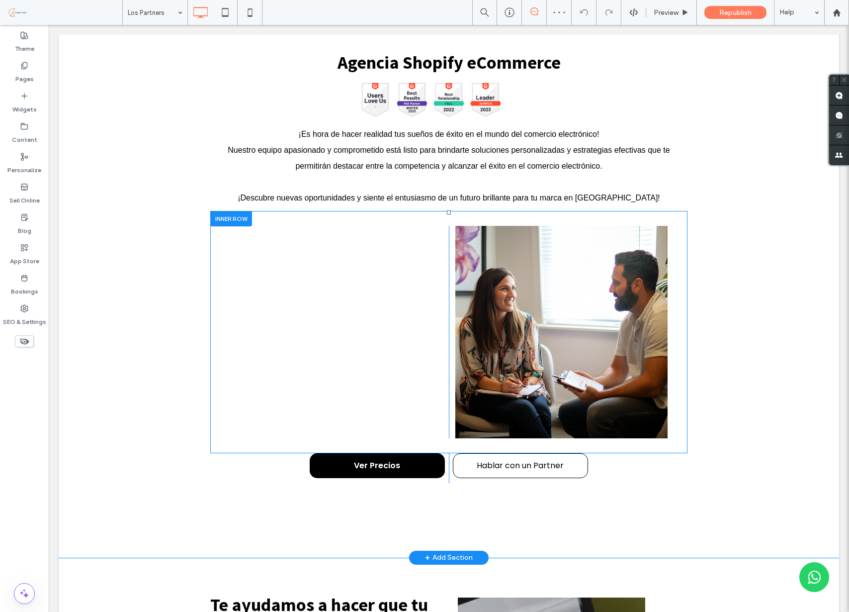
scroll to position [1, 0]
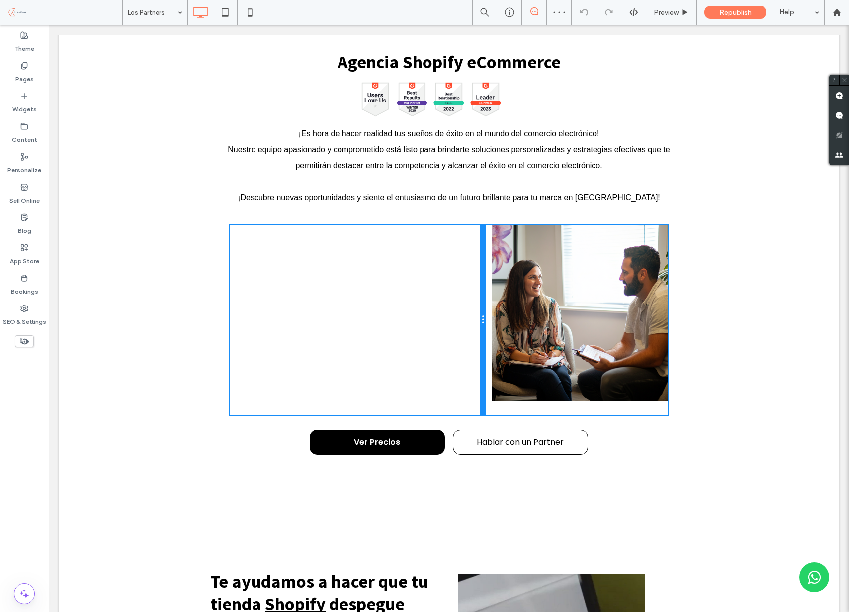
drag, startPoint x: 448, startPoint y: 269, endPoint x: 544, endPoint y: 299, distance: 101.0
click at [496, 274] on div "Click To Paste Click To Paste" at bounding box center [448, 319] width 437 height 189
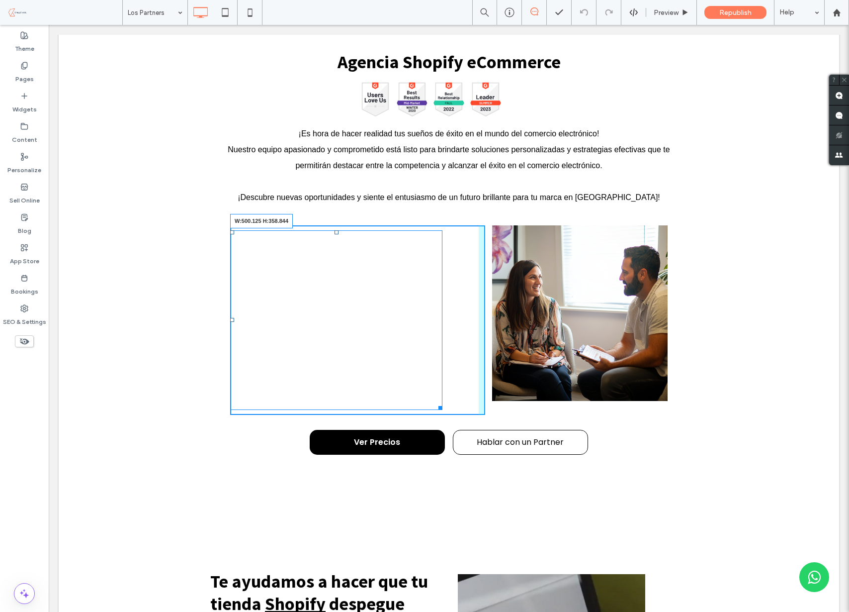
scroll to position [1654, 0]
drag, startPoint x: 444, startPoint y: 406, endPoint x: 509, endPoint y: 371, distance: 73.4
click at [509, 371] on div "Click To Paste W:500.125 H:291.844 Click To Paste" at bounding box center [448, 319] width 437 height 189
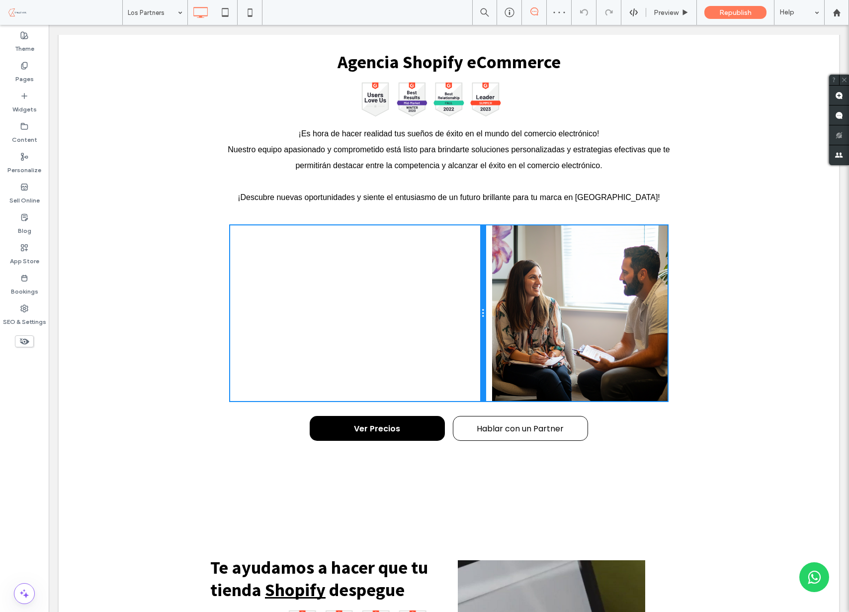
scroll to position [1, 0]
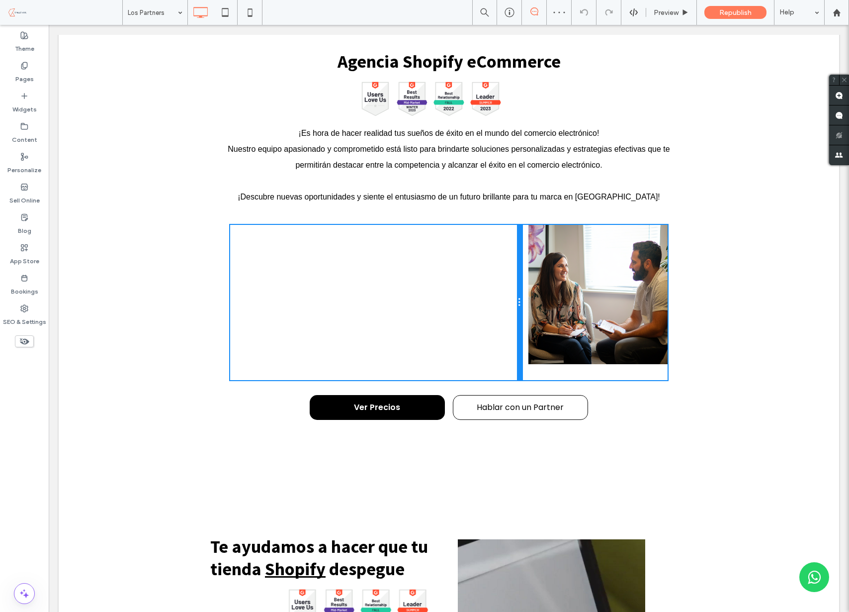
drag, startPoint x: 485, startPoint y: 282, endPoint x: 526, endPoint y: 285, distance: 41.4
click at [526, 285] on div "Click To Paste Click To Paste" at bounding box center [448, 302] width 437 height 155
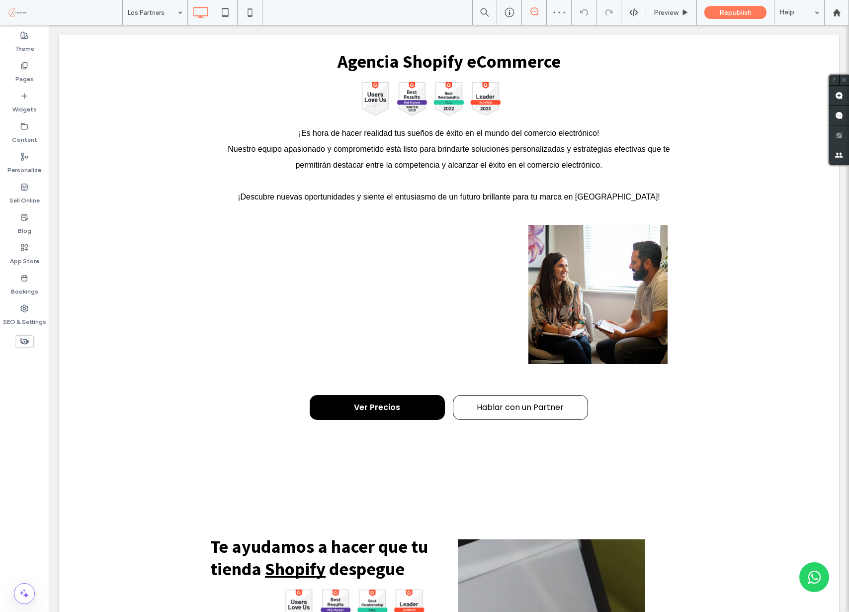
scroll to position [1654, 0]
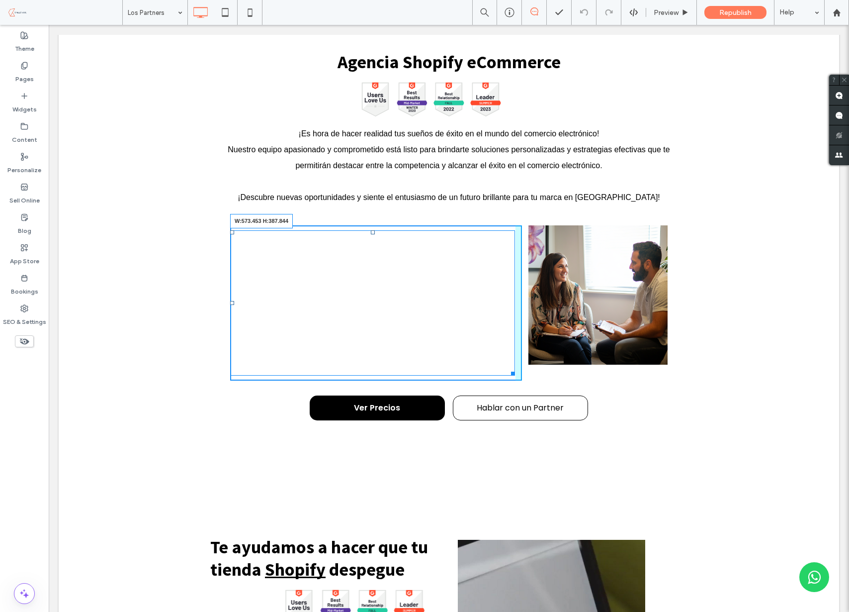
drag, startPoint x: 511, startPoint y: 372, endPoint x: 564, endPoint y: 444, distance: 89.9
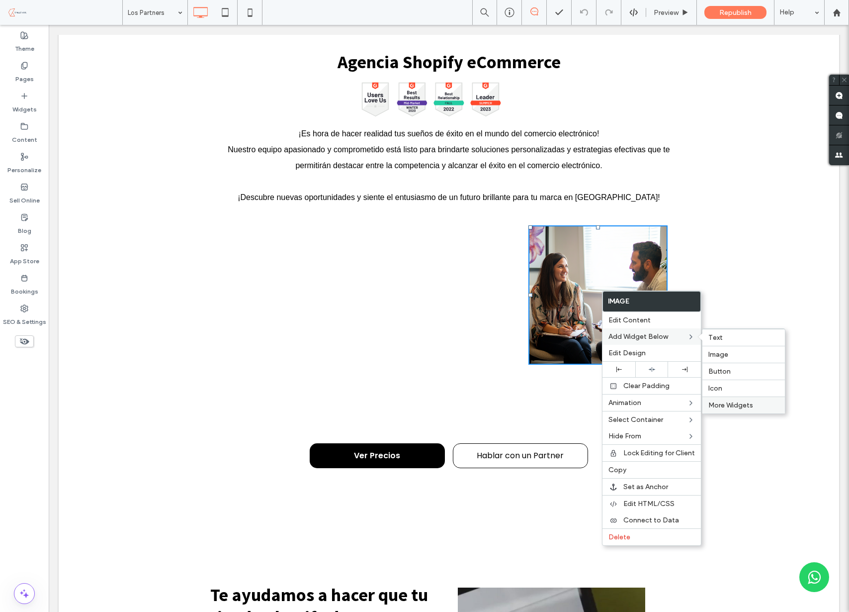
click at [742, 403] on span "More Widgets" at bounding box center [730, 405] width 45 height 8
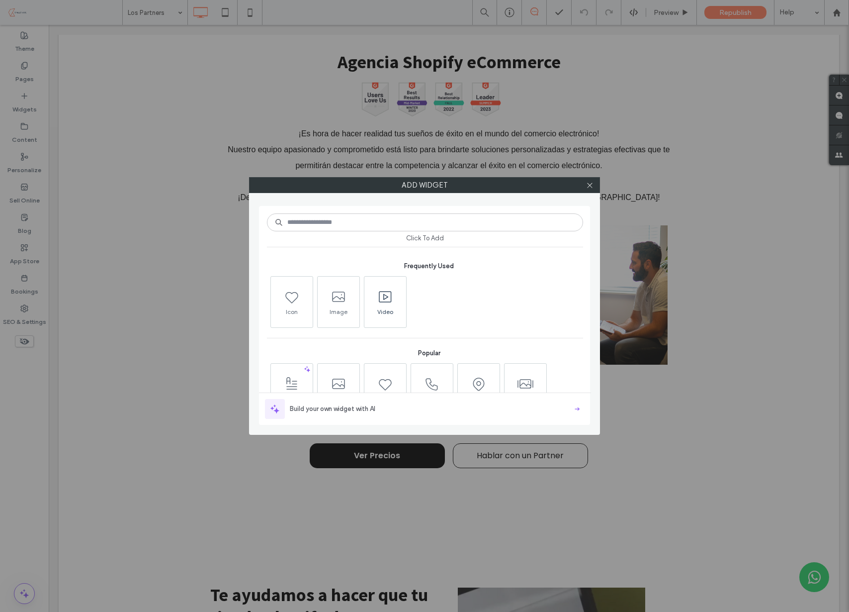
click at [387, 306] on span at bounding box center [385, 296] width 42 height 22
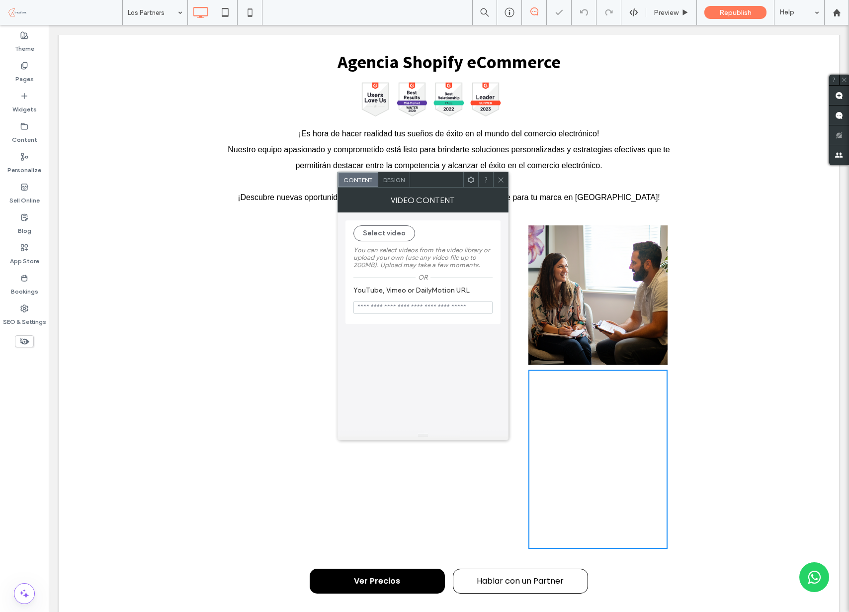
click at [403, 311] on input "YouTube, Vimeo or DailyMotion URL" at bounding box center [422, 307] width 139 height 13
paste input "**********"
type input "**********"
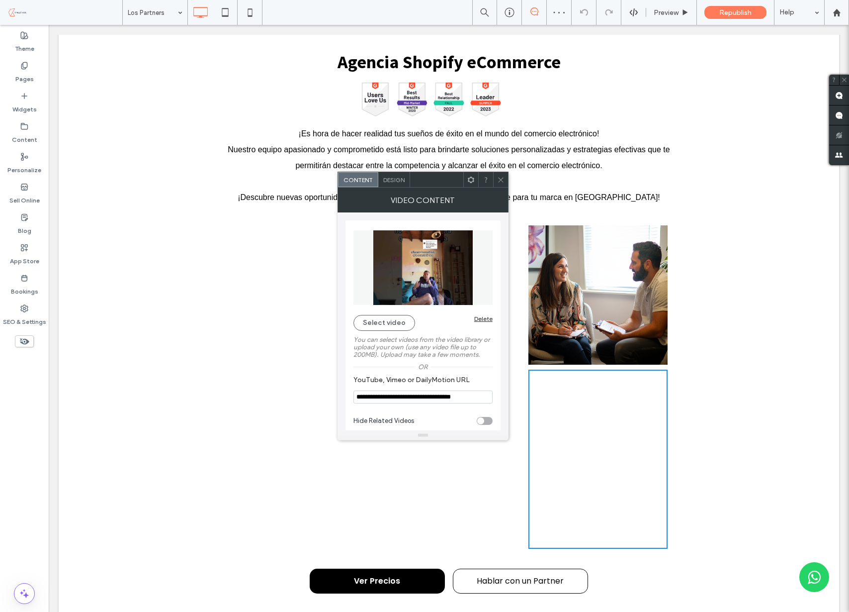
scroll to position [8, 0]
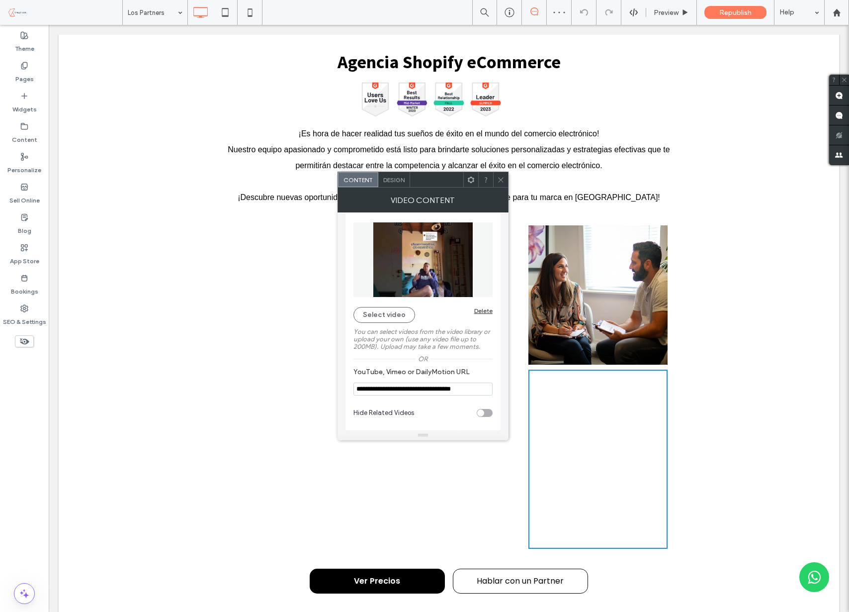
click at [482, 411] on div "toggle" at bounding box center [480, 412] width 7 height 7
type input "**********"
click at [500, 181] on icon at bounding box center [500, 179] width 7 height 7
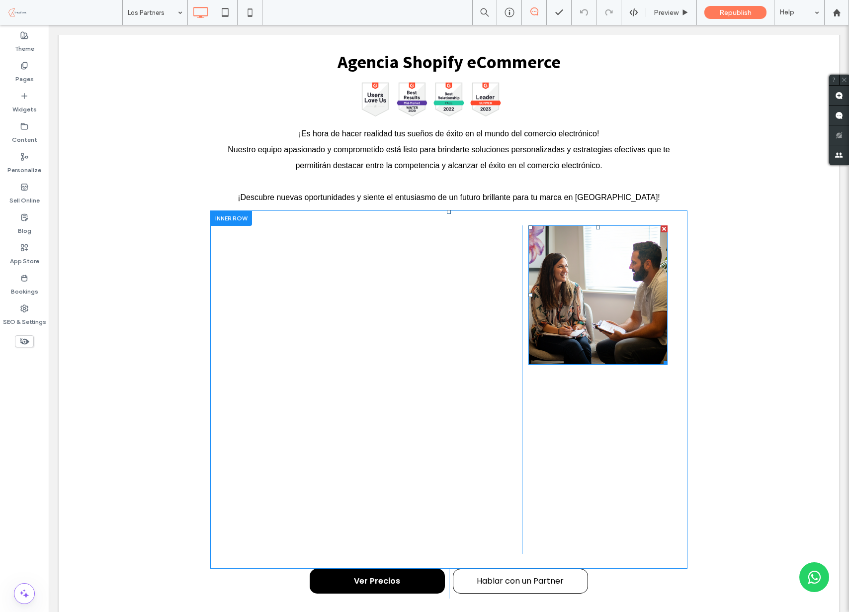
click at [665, 229] on div at bounding box center [664, 228] width 7 height 7
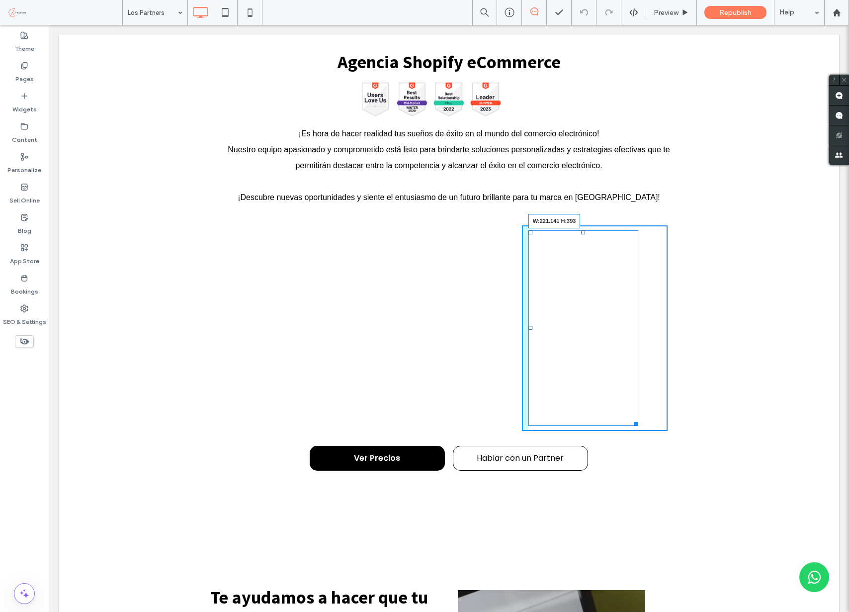
drag, startPoint x: 667, startPoint y: 406, endPoint x: 638, endPoint y: 423, distance: 33.6
click at [638, 423] on div at bounding box center [634, 421] width 7 height 7
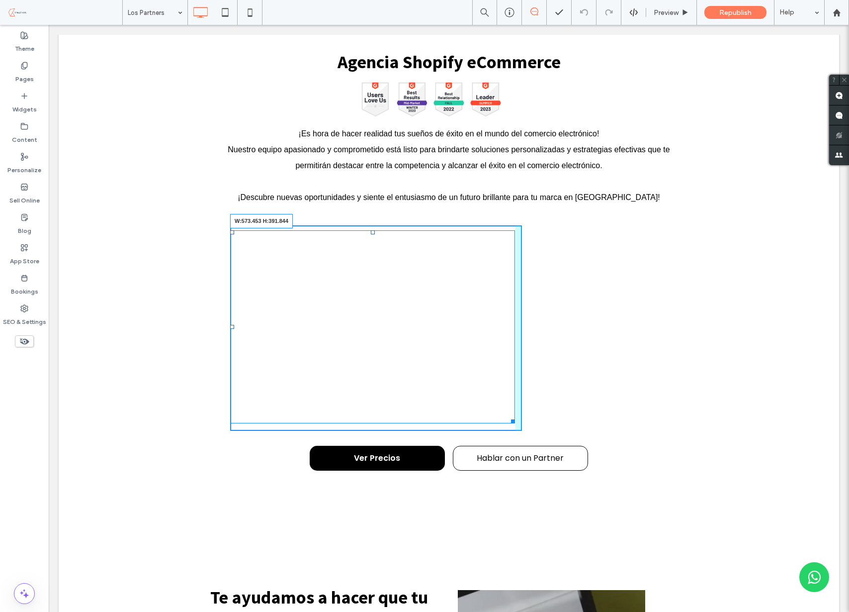
drag, startPoint x: 511, startPoint y: 418, endPoint x: 520, endPoint y: 421, distance: 9.3
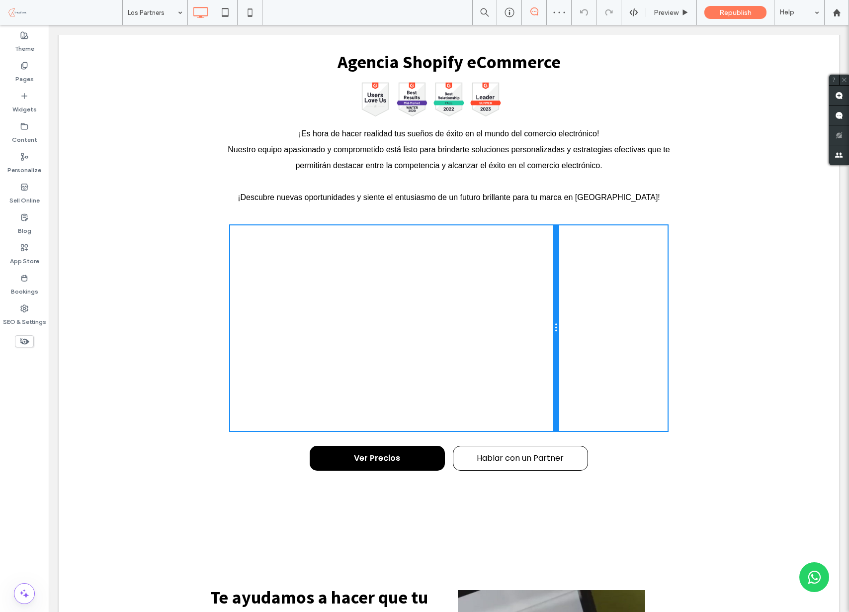
drag, startPoint x: 521, startPoint y: 384, endPoint x: 595, endPoint y: 418, distance: 81.4
click at [547, 387] on div "Click To Paste" at bounding box center [394, 327] width 328 height 205
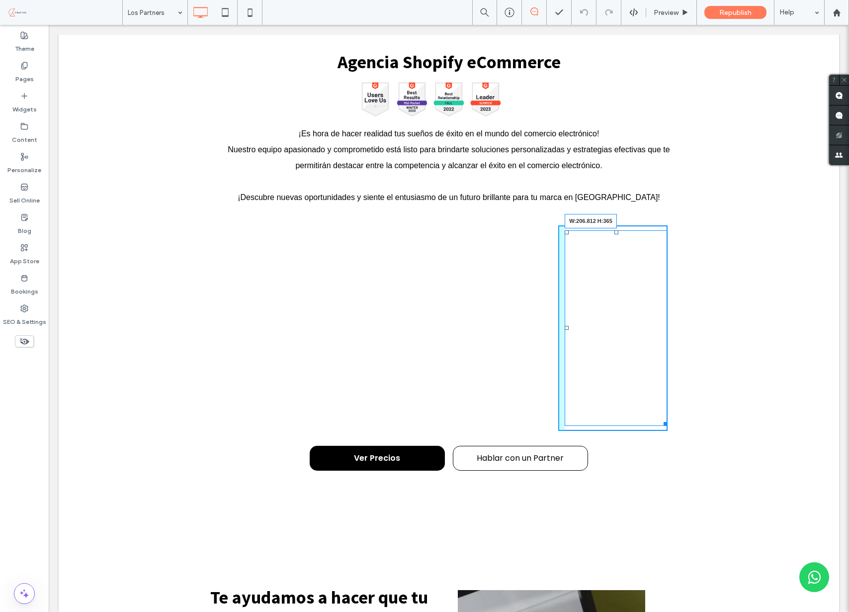
drag, startPoint x: 666, startPoint y: 422, endPoint x: 689, endPoint y: 408, distance: 26.8
click at [689, 408] on div "Agencia Shopify eCommerce Button Button Button Button Ver más ¡Es hora de hacer…" at bounding box center [449, 280] width 781 height 539
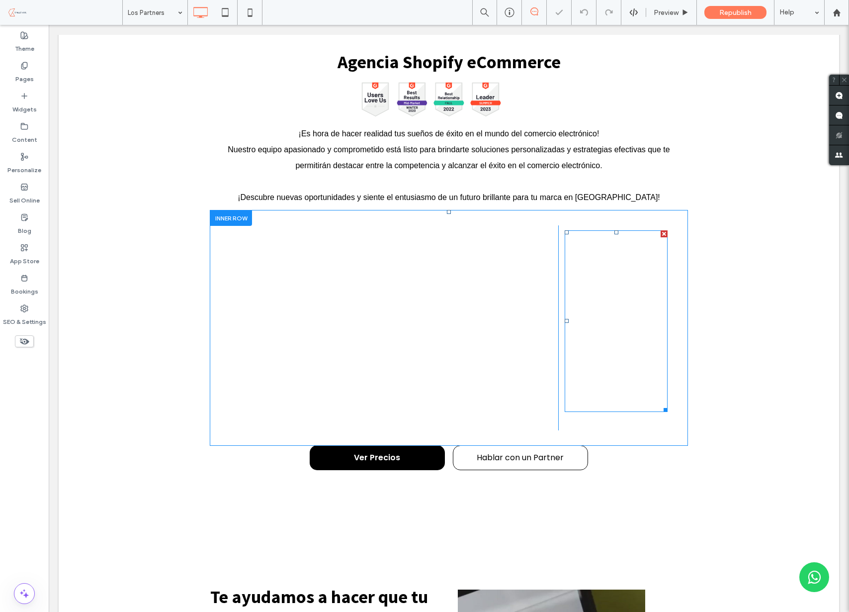
click at [649, 391] on span at bounding box center [616, 320] width 103 height 181
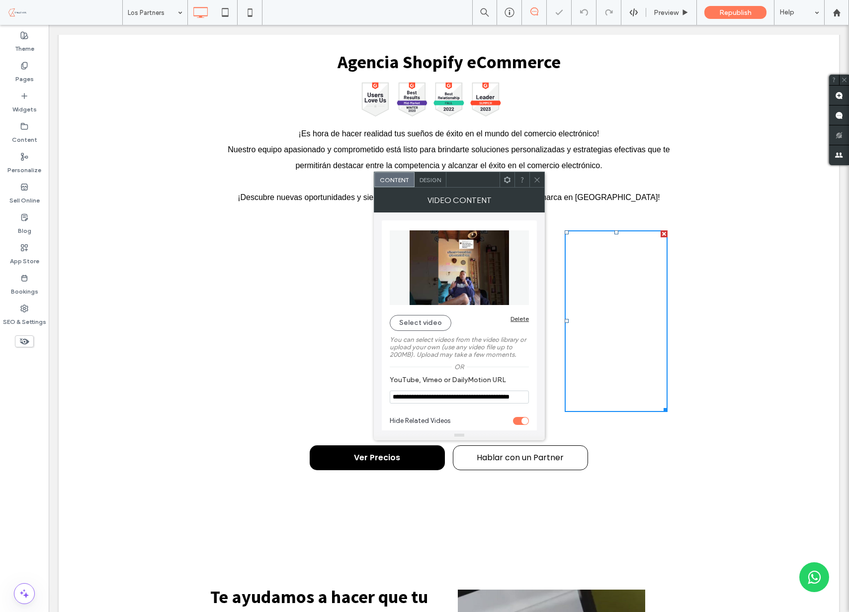
click at [432, 180] on span "Design" at bounding box center [430, 179] width 21 height 7
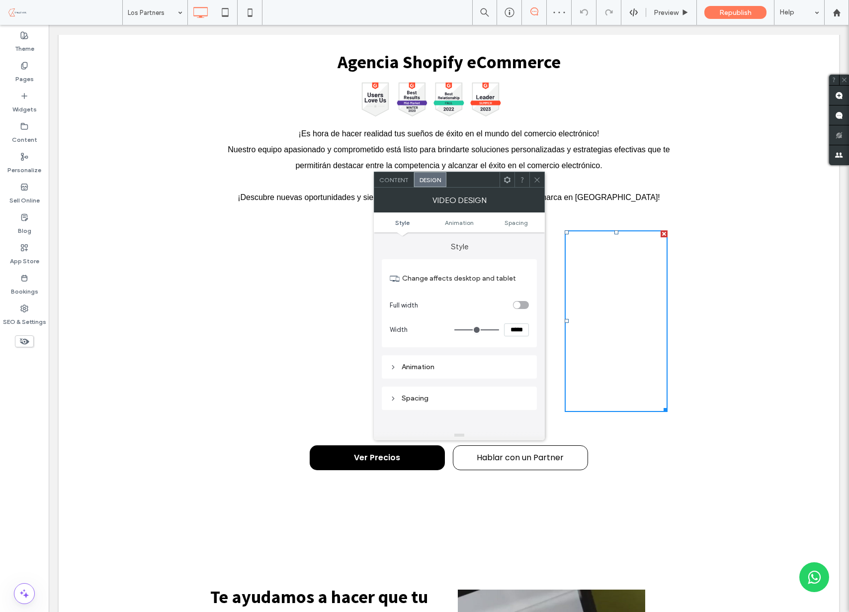
click at [523, 303] on div "toggle" at bounding box center [521, 305] width 16 height 8
click at [374, 287] on div "Style Change affects desktop and tablet Full width Animation Spacing" at bounding box center [459, 331] width 171 height 198
click at [537, 178] on icon at bounding box center [536, 179] width 7 height 7
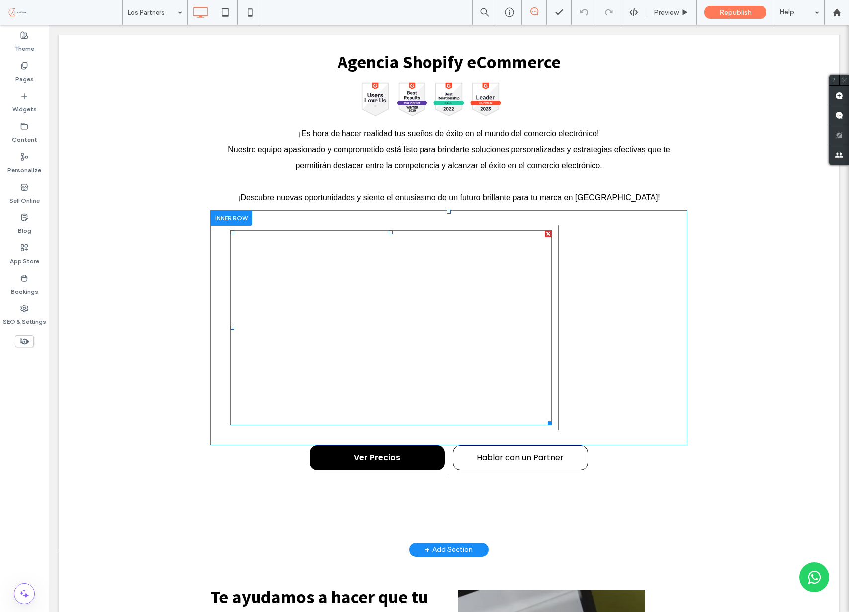
click at [518, 290] on span at bounding box center [391, 327] width 322 height 195
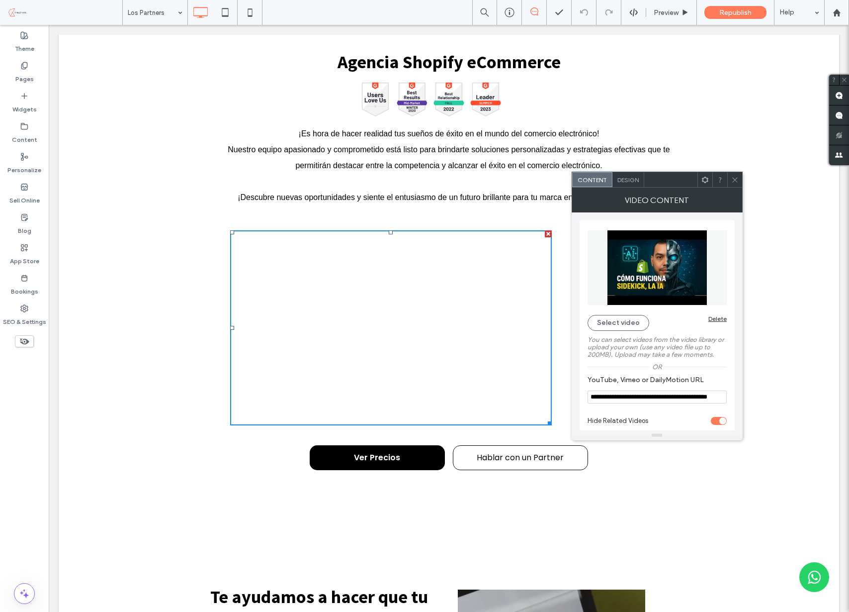
click at [630, 179] on span "Design" at bounding box center [627, 179] width 21 height 7
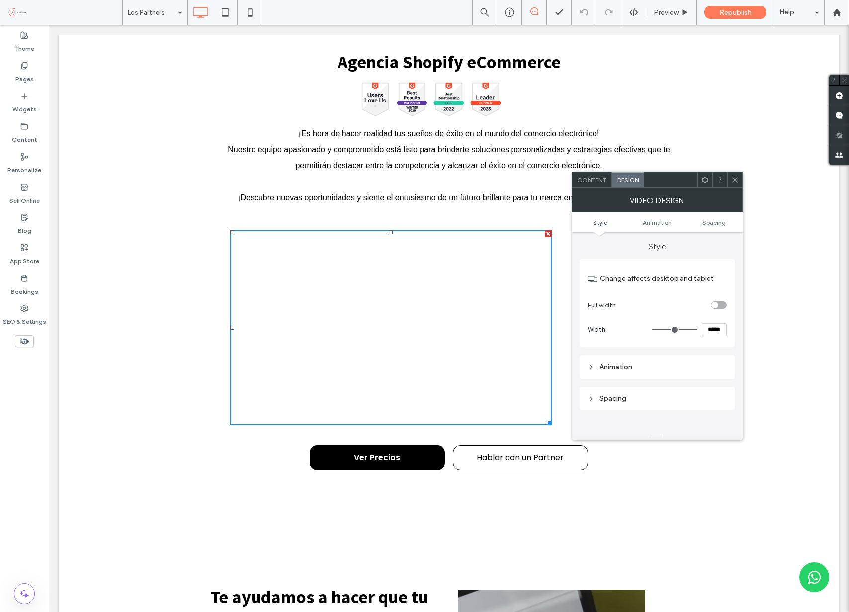
click at [721, 303] on div "toggle" at bounding box center [719, 305] width 16 height 8
click at [742, 177] on div "Content Design" at bounding box center [657, 180] width 171 height 16
click at [738, 178] on icon at bounding box center [734, 179] width 7 height 7
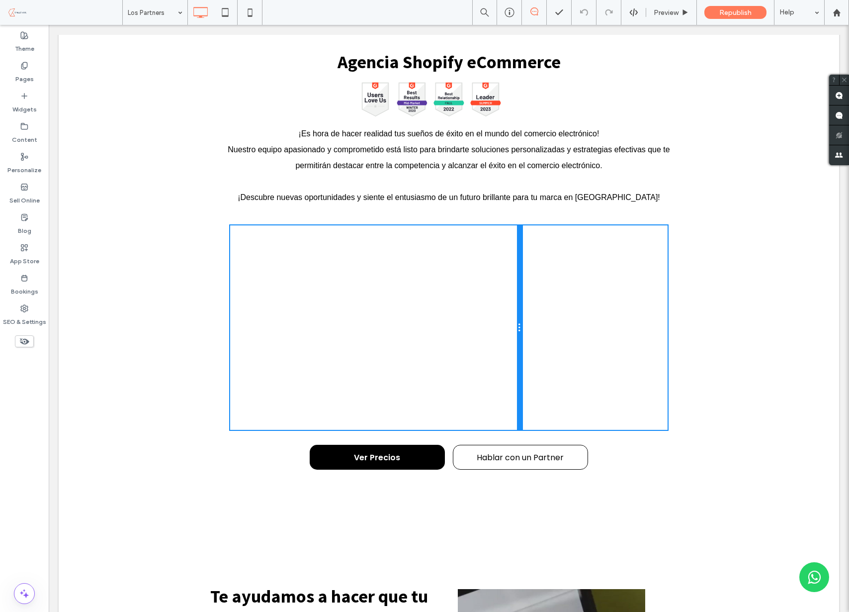
drag, startPoint x: 557, startPoint y: 414, endPoint x: 533, endPoint y: 417, distance: 24.0
click at [533, 417] on div "Click To Paste Click To Paste" at bounding box center [448, 327] width 437 height 205
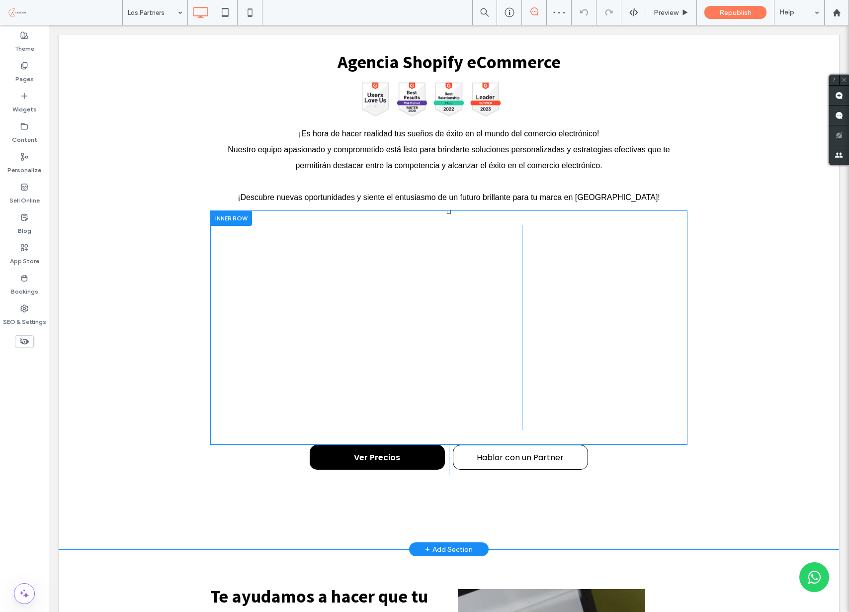
click at [665, 382] on div "Click To Paste" at bounding box center [595, 327] width 146 height 205
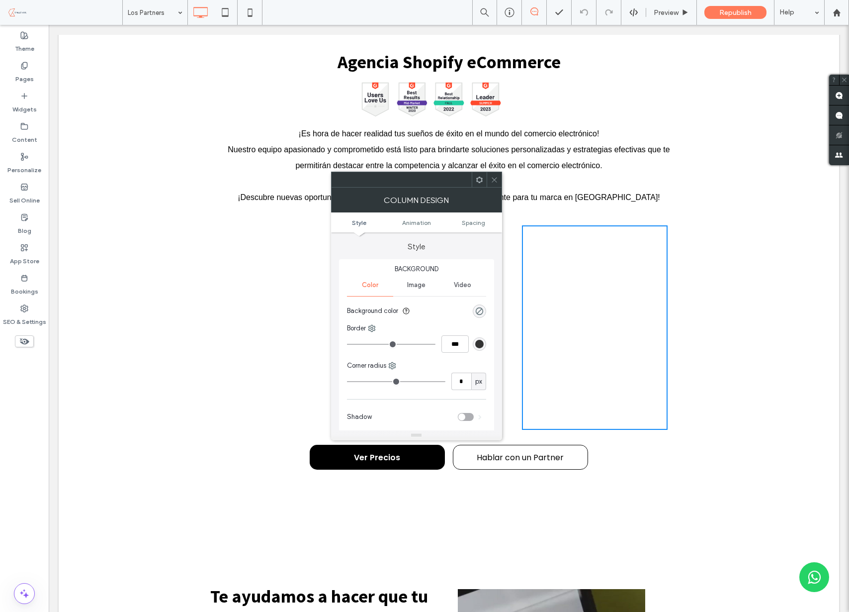
click at [772, 340] on div "Agencia Shopify eCommerce Button Button Button Button Ver más ¡Es hora de hacer…" at bounding box center [449, 280] width 781 height 538
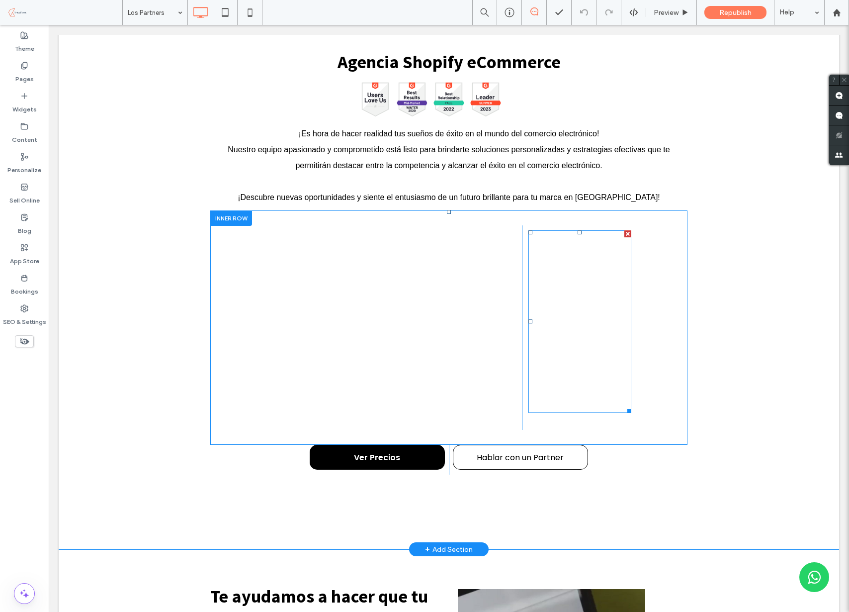
click at [540, 400] on span at bounding box center [579, 321] width 103 height 182
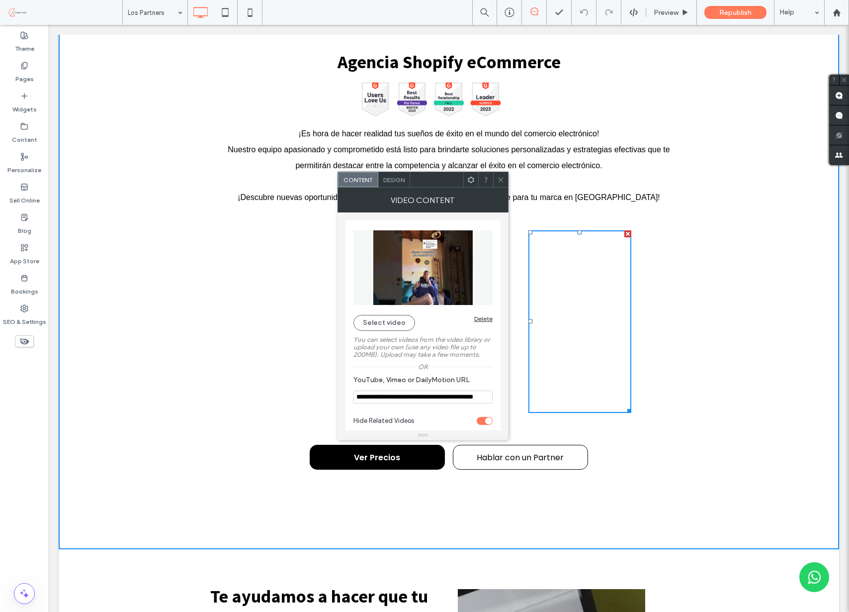
click at [393, 183] on div "Design" at bounding box center [394, 179] width 32 height 15
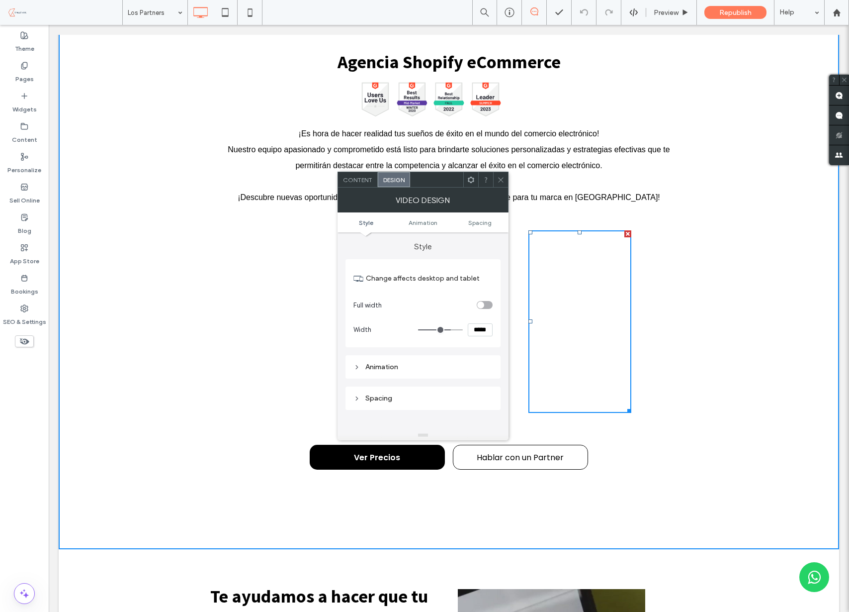
click at [487, 302] on div "toggle" at bounding box center [485, 305] width 16 height 8
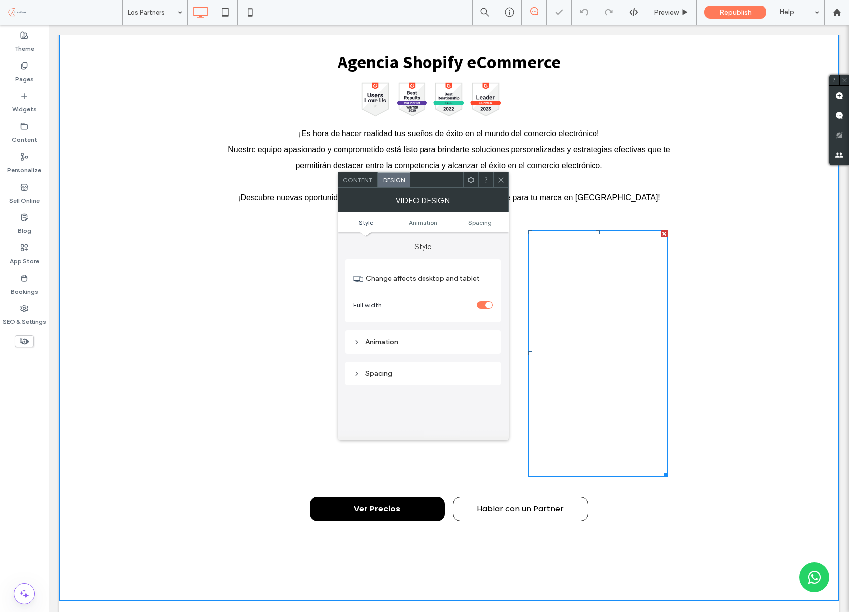
scroll to position [1, 0]
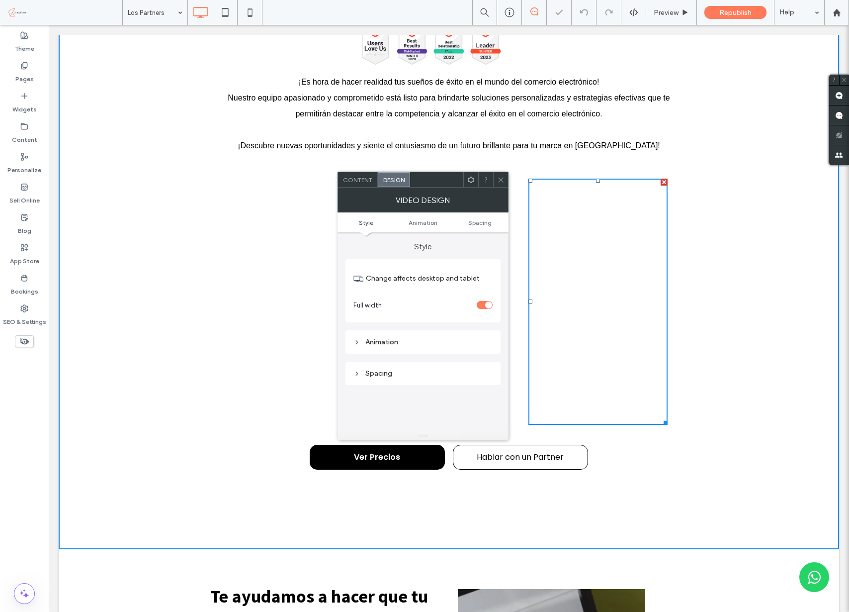
click at [502, 180] on icon at bounding box center [500, 179] width 7 height 7
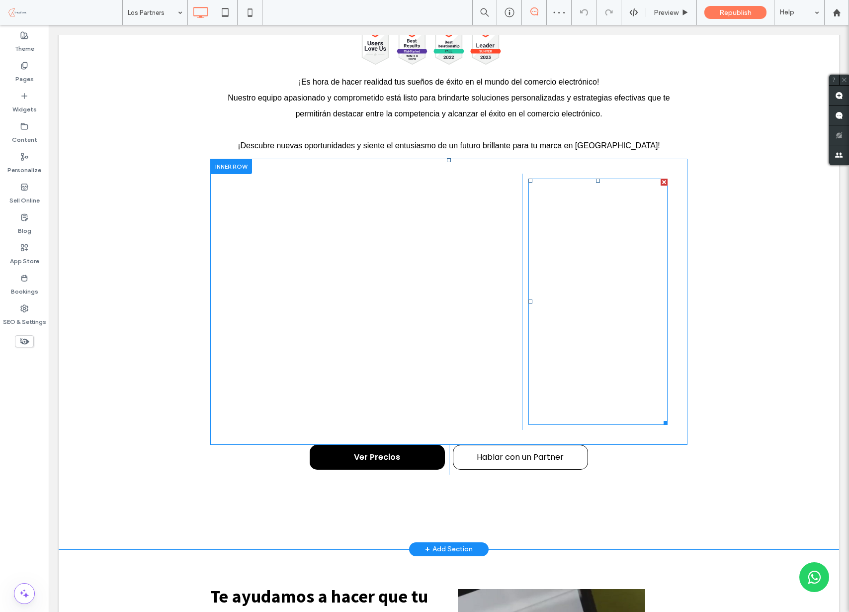
click at [577, 361] on span at bounding box center [597, 301] width 139 height 246
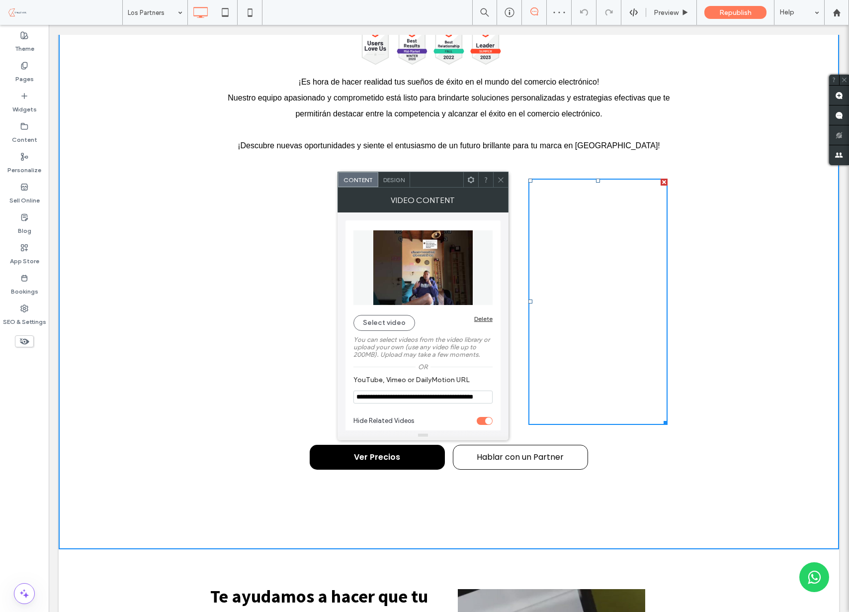
click at [503, 180] on icon at bounding box center [500, 179] width 7 height 7
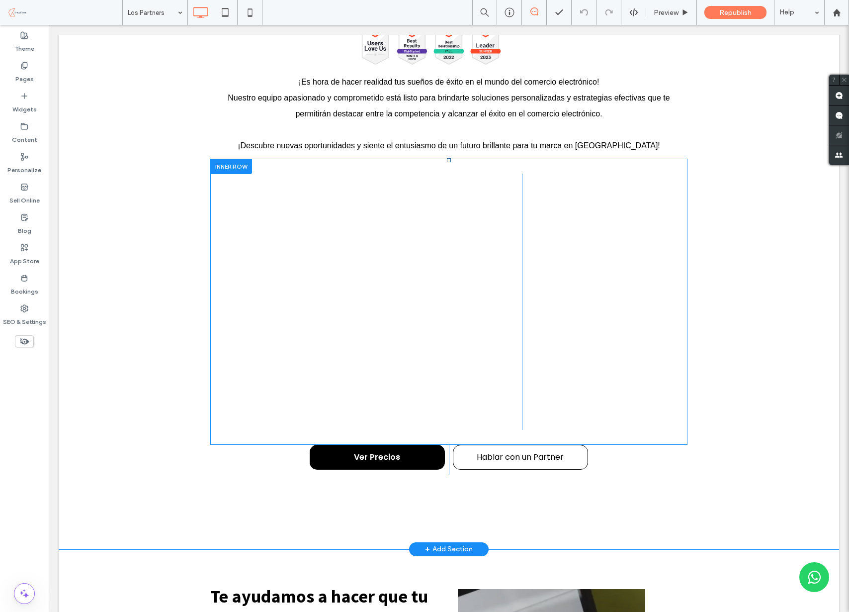
click at [490, 422] on div "Click To Paste" at bounding box center [376, 302] width 292 height 256
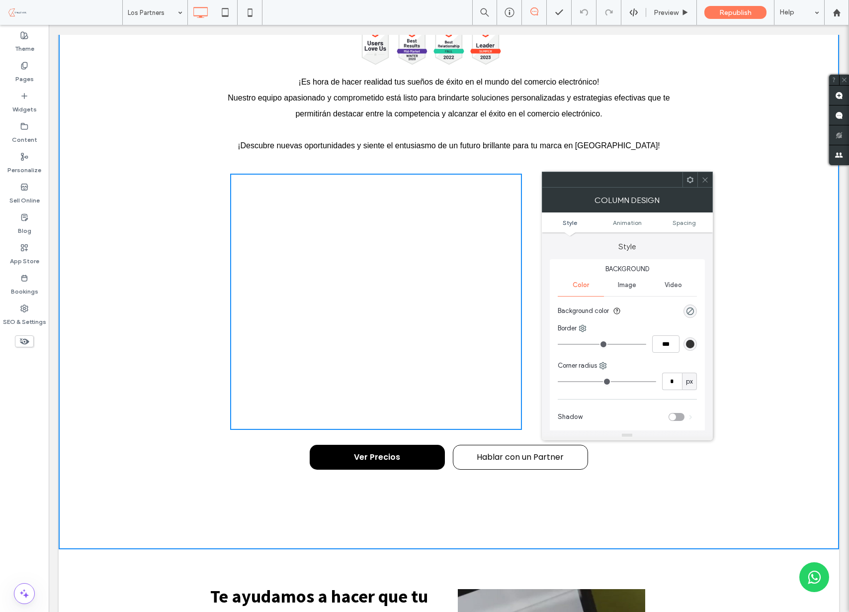
click at [704, 182] on icon at bounding box center [704, 179] width 7 height 7
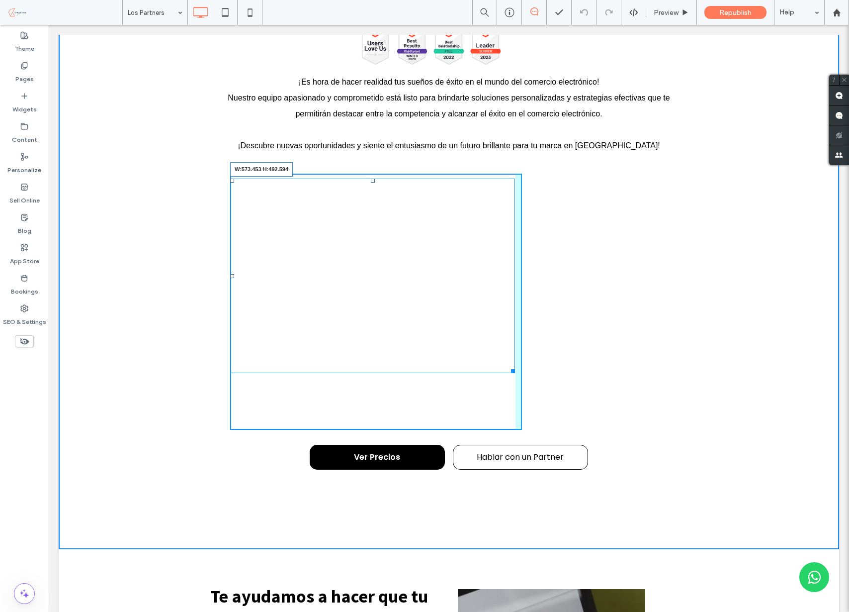
drag, startPoint x: 515, startPoint y: 369, endPoint x: 589, endPoint y: 444, distance: 105.8
click at [540, 420] on div "Click To Paste W:573.453 H:492.594 Click To Paste" at bounding box center [448, 302] width 437 height 256
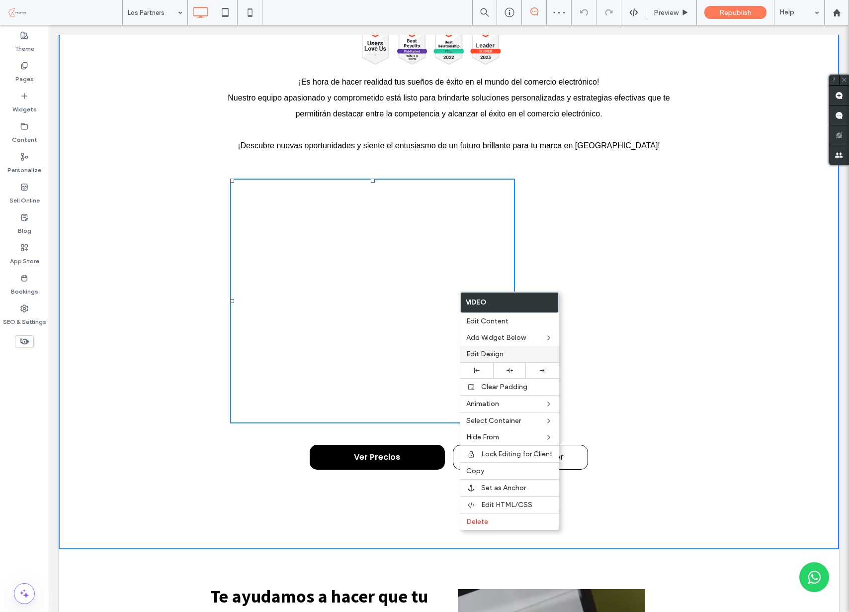
click at [493, 356] on span "Edit Design" at bounding box center [484, 354] width 37 height 8
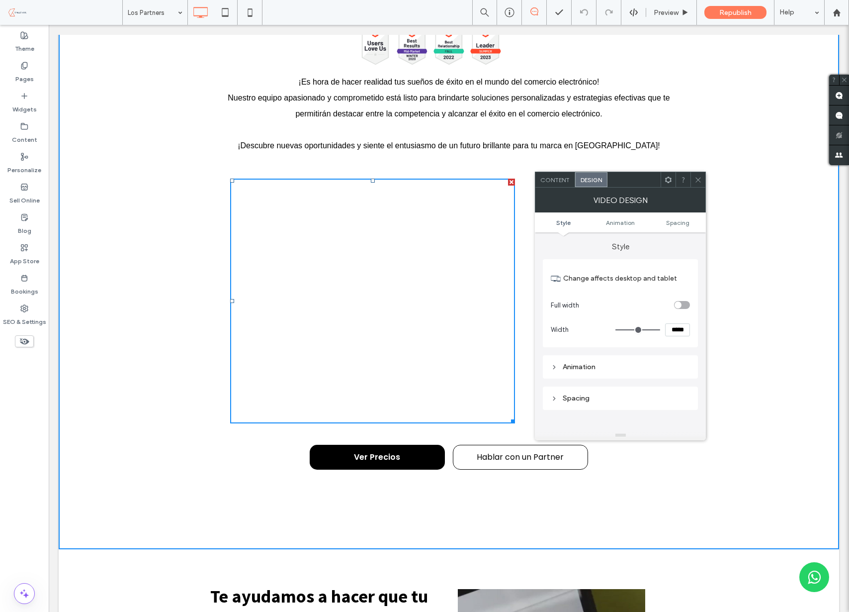
click at [684, 303] on div "toggle" at bounding box center [682, 305] width 16 height 8
click at [560, 183] on div "Content" at bounding box center [555, 179] width 40 height 15
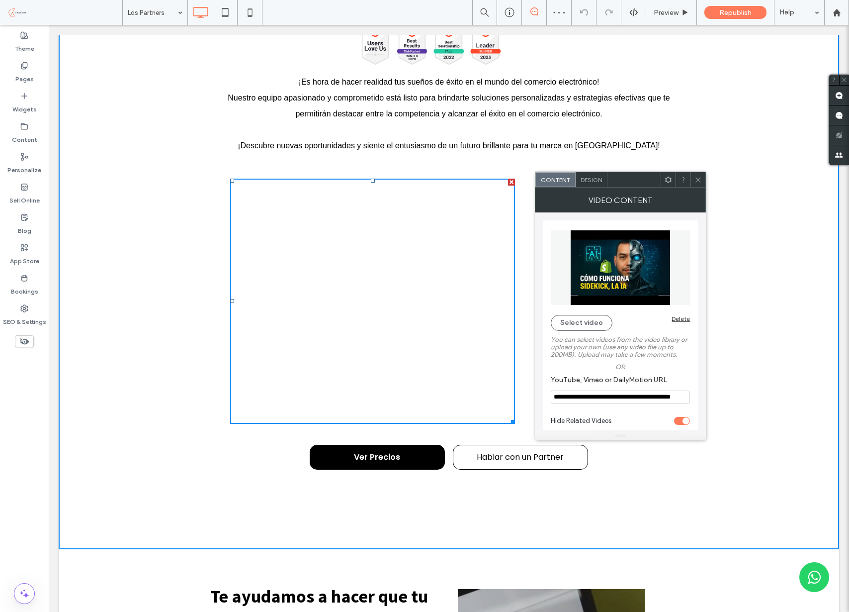
click at [700, 178] on use at bounding box center [698, 179] width 5 height 5
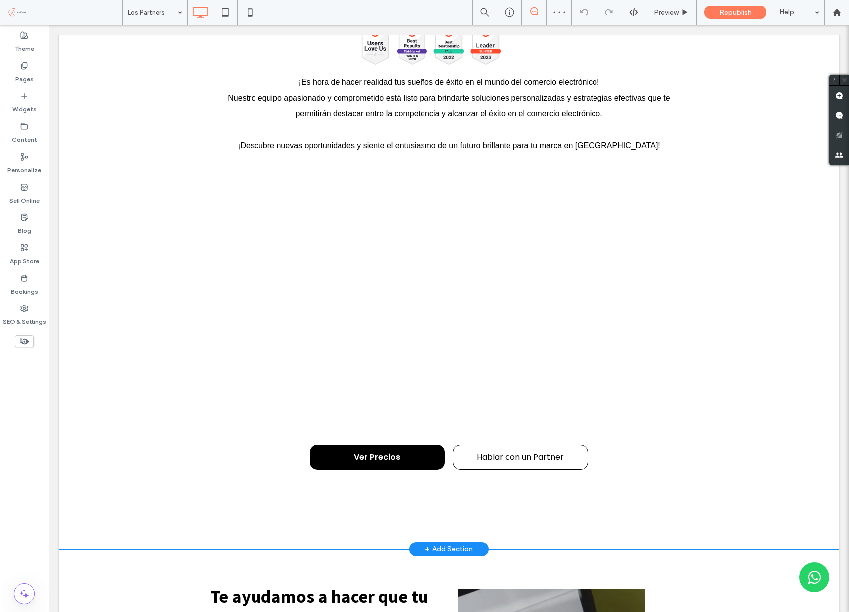
click at [767, 255] on div "Agencia Shopify eCommerce Button Button Button Button Ver más ¡Es hora de hacer…" at bounding box center [449, 254] width 781 height 590
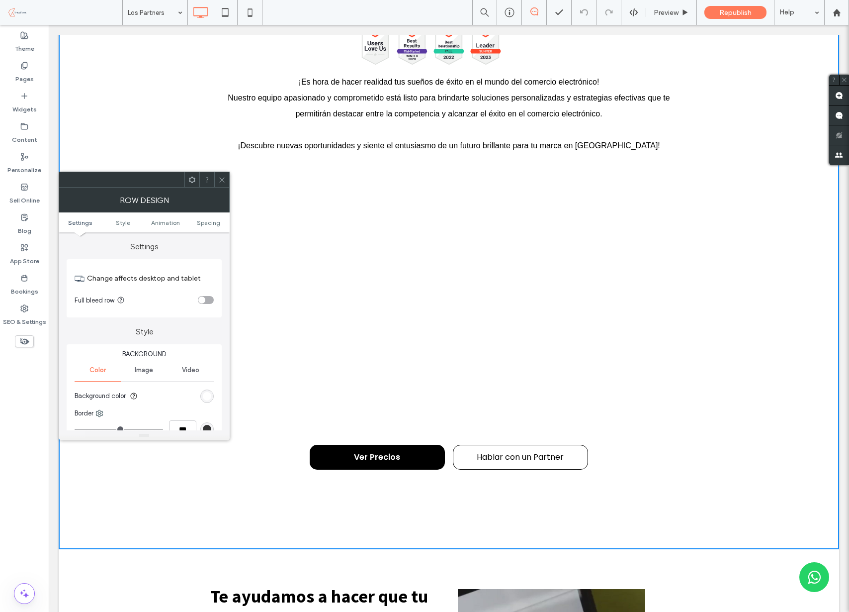
drag, startPoint x: 756, startPoint y: 256, endPoint x: 729, endPoint y: 269, distance: 29.6
click at [756, 256] on div "Agencia Shopify eCommerce Button Button Button Button Ver más ¡Es hora de hacer…" at bounding box center [449, 254] width 781 height 590
click at [756, 247] on div "Agencia Shopify eCommerce Button Button Button Button Ver más ¡Es hora de hacer…" at bounding box center [449, 254] width 781 height 590
click at [770, 242] on div "Agencia Shopify eCommerce Button Button Button Button Ver más ¡Es hora de hacer…" at bounding box center [449, 254] width 781 height 590
click at [223, 180] on use at bounding box center [221, 179] width 5 height 5
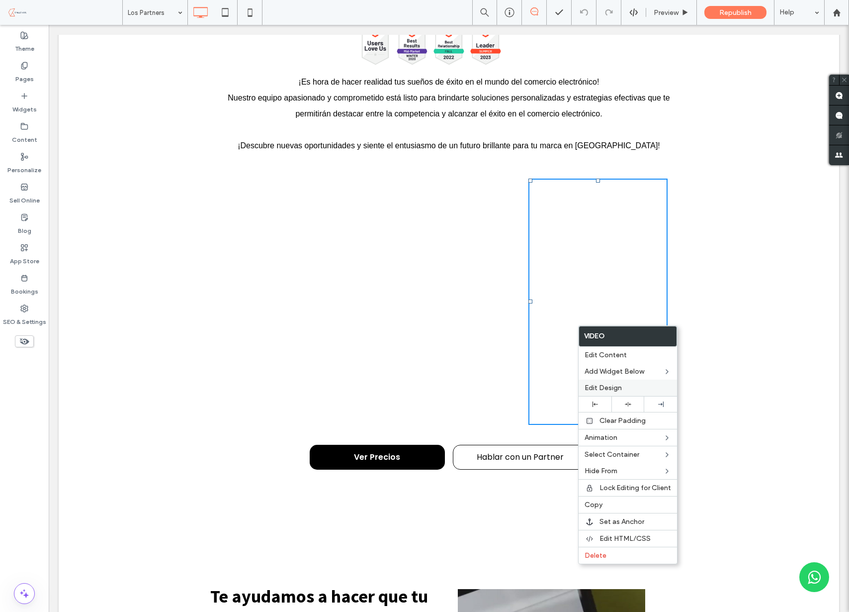
click at [622, 388] on label "Edit Design" at bounding box center [628, 387] width 87 height 8
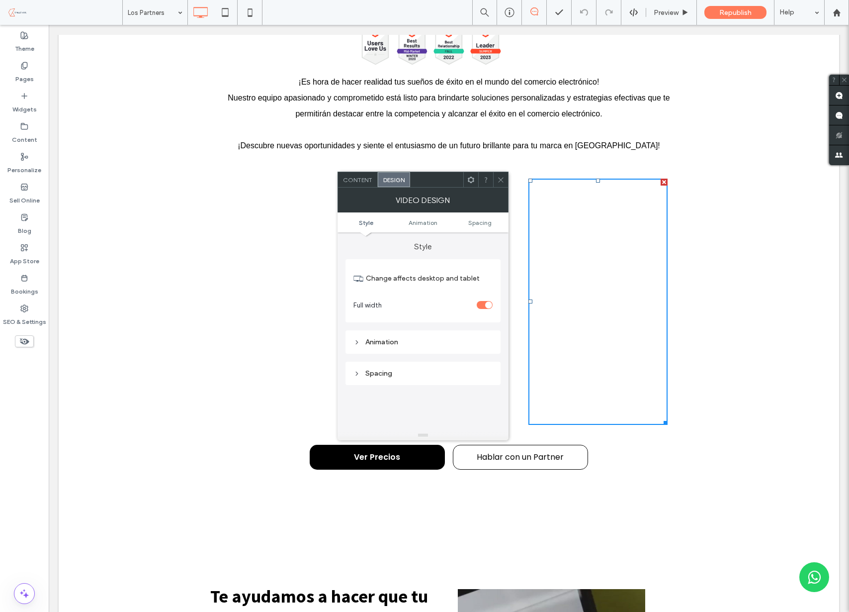
click at [497, 177] on icon at bounding box center [500, 179] width 7 height 7
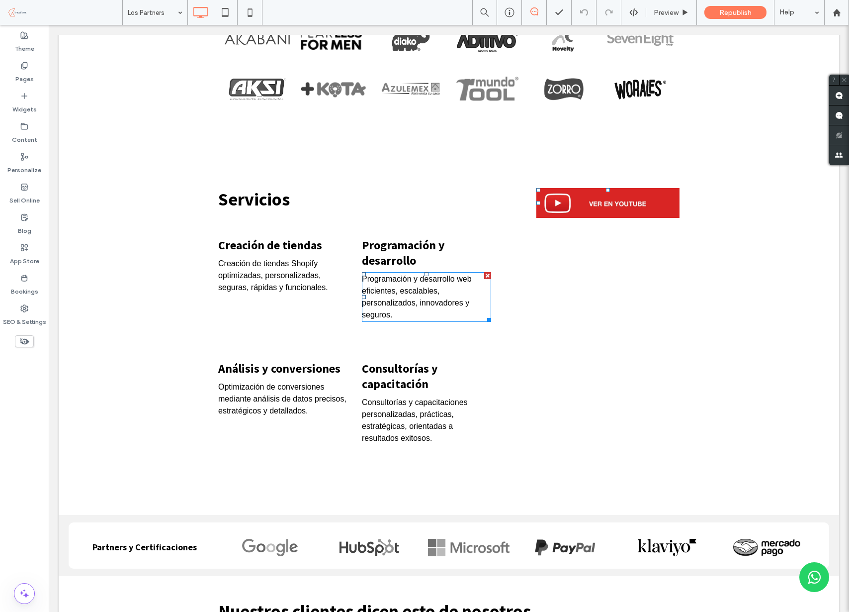
scroll to position [604, 0]
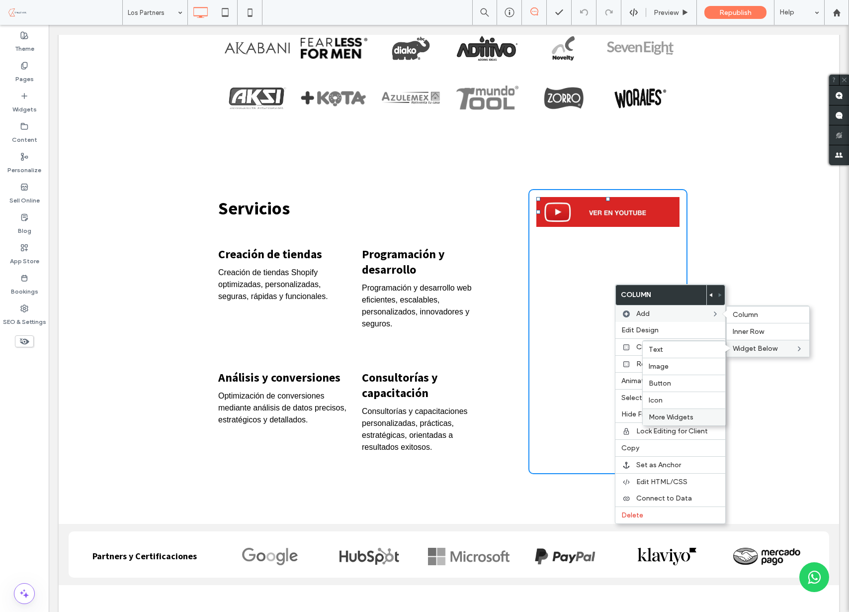
click at [658, 415] on span "More Widgets" at bounding box center [671, 417] width 45 height 8
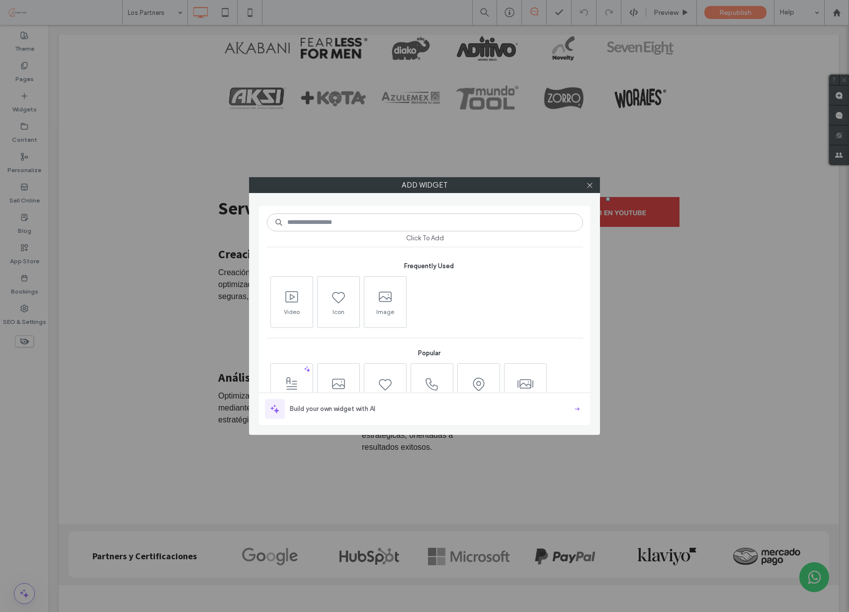
click at [337, 224] on input at bounding box center [425, 222] width 316 height 18
type input "*****"
click at [293, 289] on icon at bounding box center [292, 297] width 16 height 16
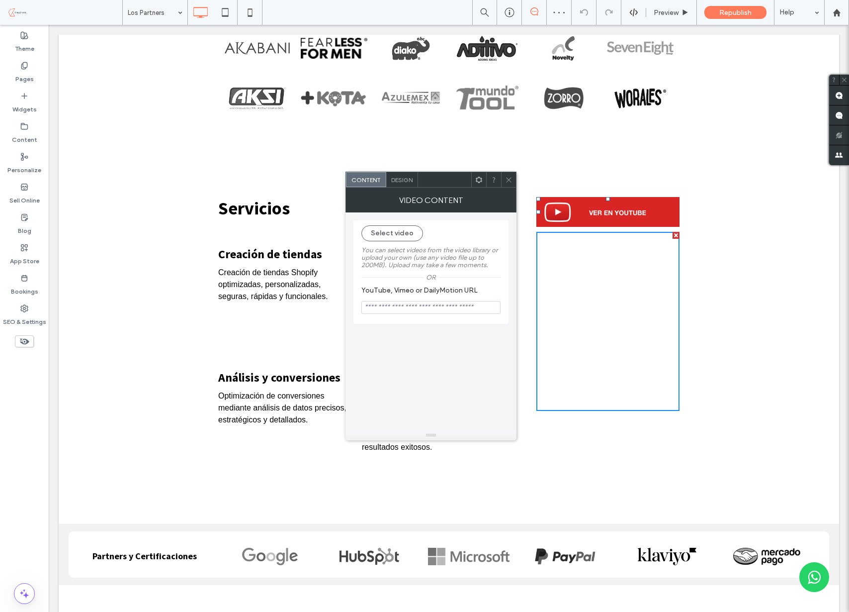
click at [675, 236] on div at bounding box center [676, 235] width 7 height 7
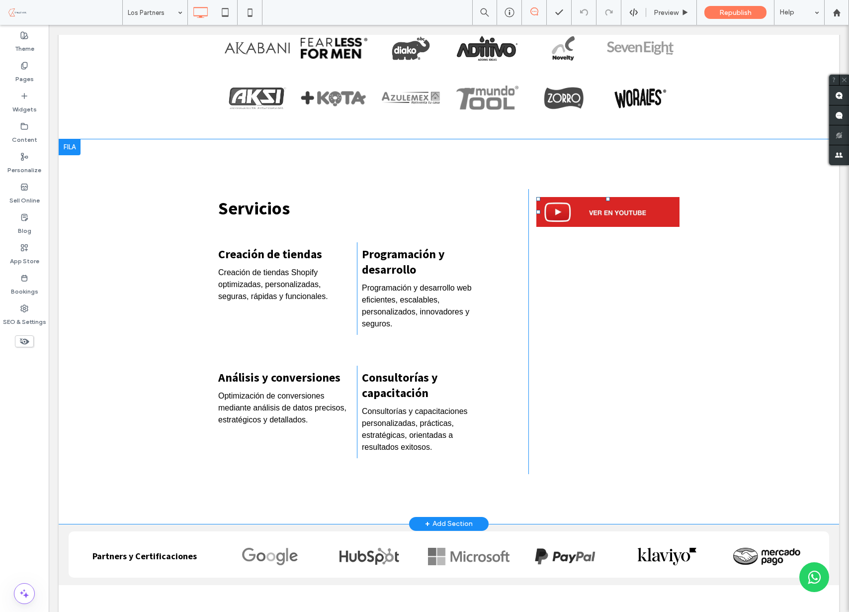
click at [675, 258] on div "Click To Paste" at bounding box center [607, 331] width 159 height 285
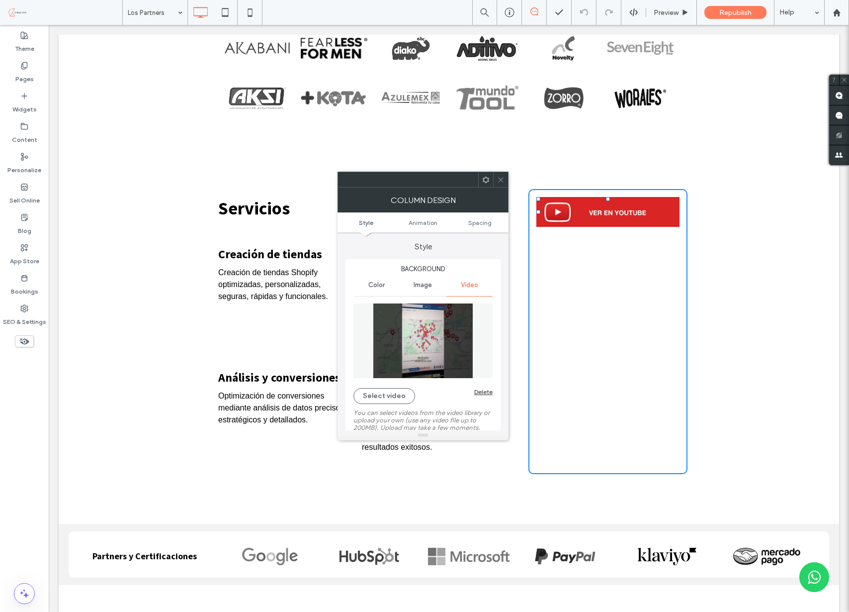
click at [482, 390] on div "Delete" at bounding box center [483, 391] width 18 height 7
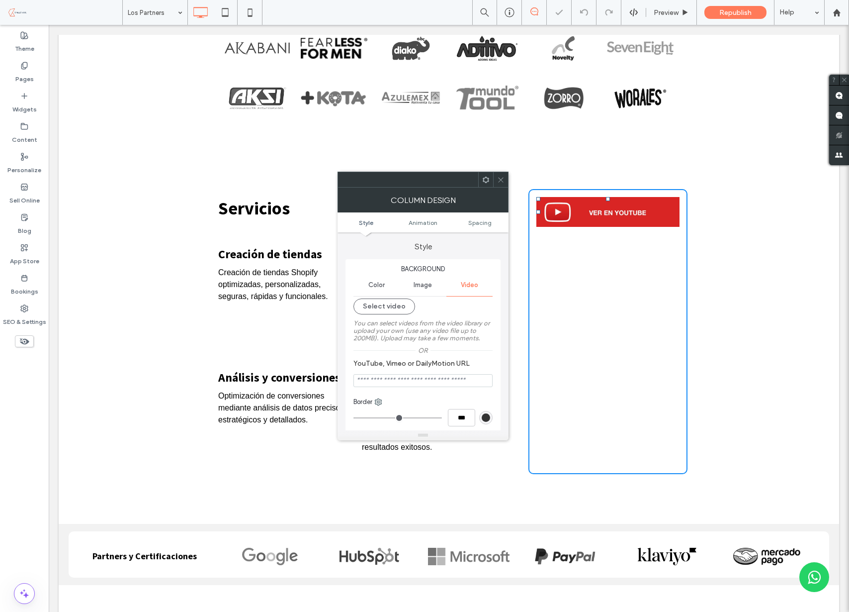
drag, startPoint x: 662, startPoint y: 213, endPoint x: 671, endPoint y: 206, distance: 11.0
click at [662, 213] on img at bounding box center [607, 212] width 143 height 30
click at [503, 182] on icon at bounding box center [500, 179] width 7 height 7
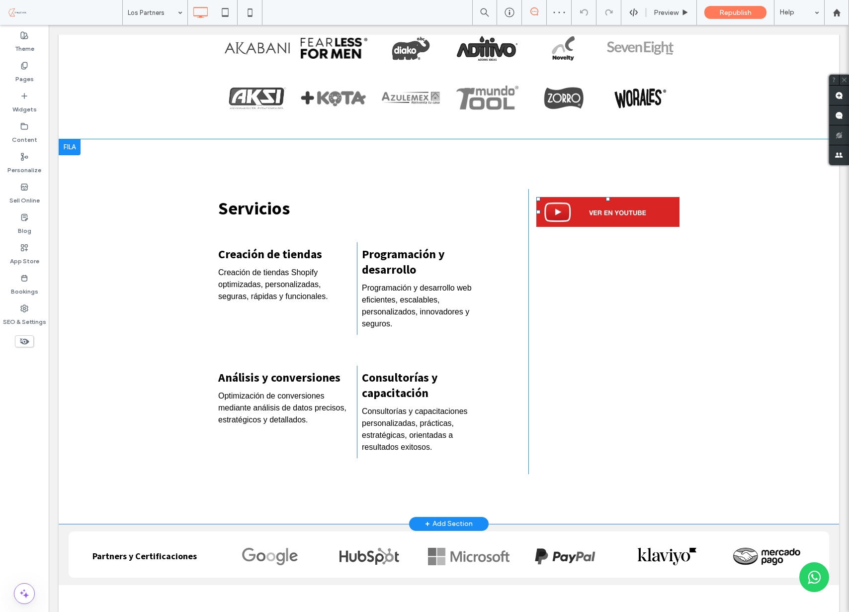
drag, startPoint x: 755, startPoint y: 221, endPoint x: 645, endPoint y: 213, distance: 109.7
click at [754, 221] on div "Servicios Creación de tiendas Creación de tiendas Shopify optimizadas, personal…" at bounding box center [449, 331] width 781 height 384
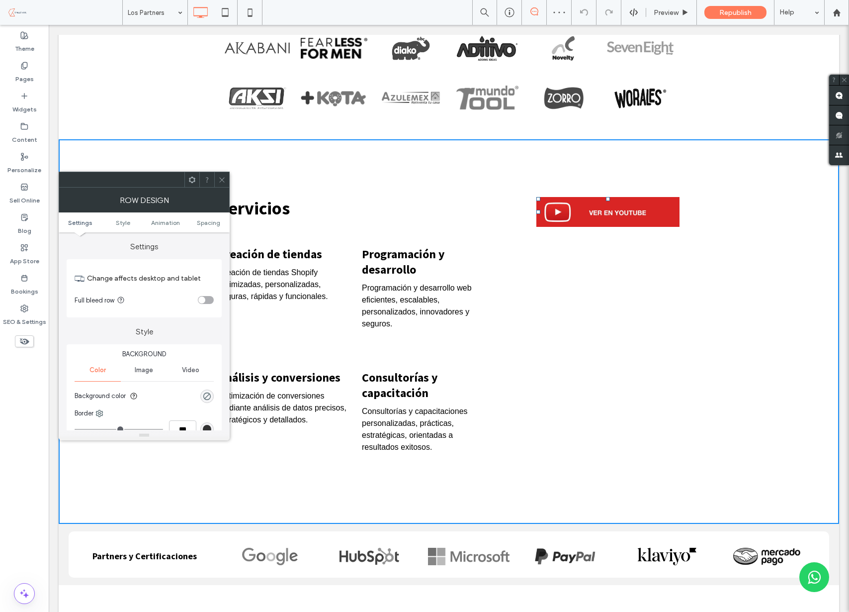
click at [581, 208] on img at bounding box center [607, 212] width 143 height 30
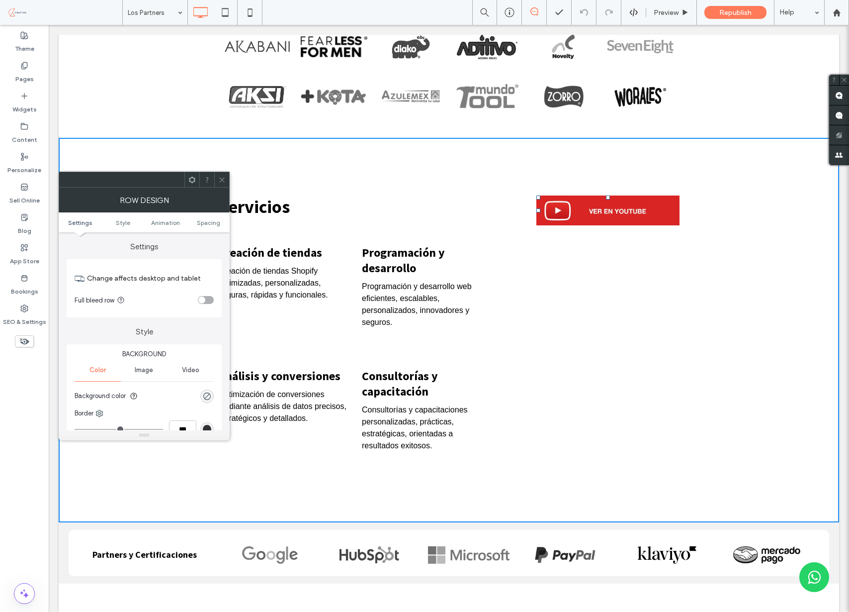
click at [220, 183] on span at bounding box center [221, 179] width 7 height 15
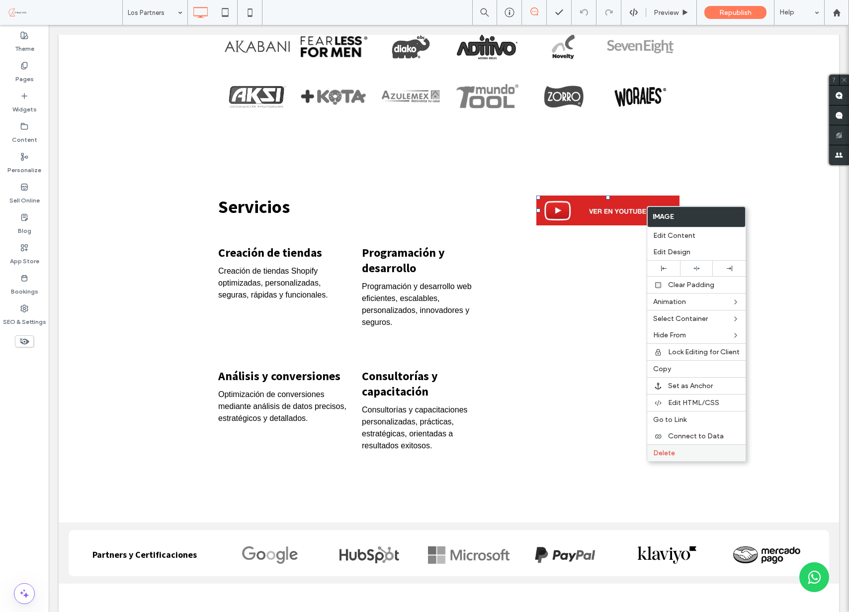
click at [682, 449] on label "Delete" at bounding box center [696, 452] width 87 height 8
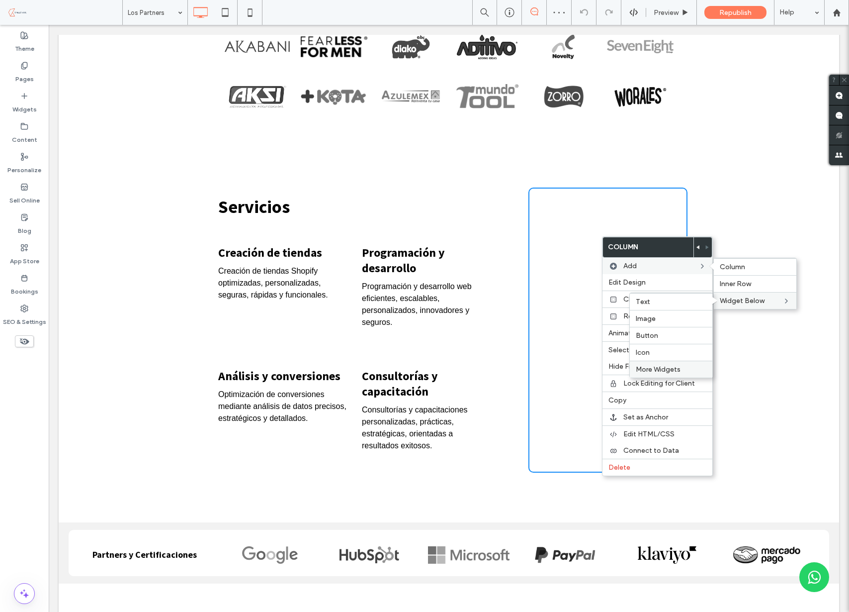
click at [653, 367] on span "More Widgets" at bounding box center [658, 369] width 45 height 8
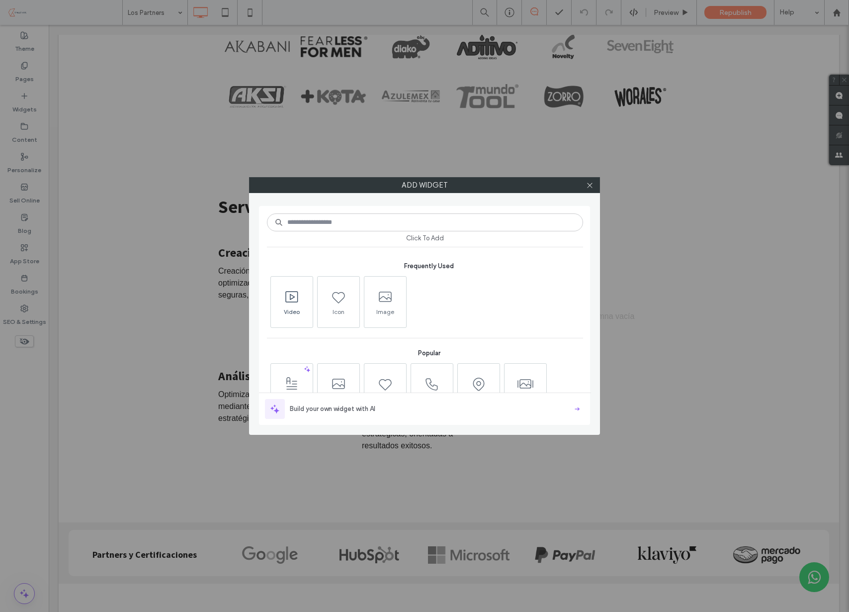
click at [289, 300] on icon at bounding box center [292, 297] width 16 height 16
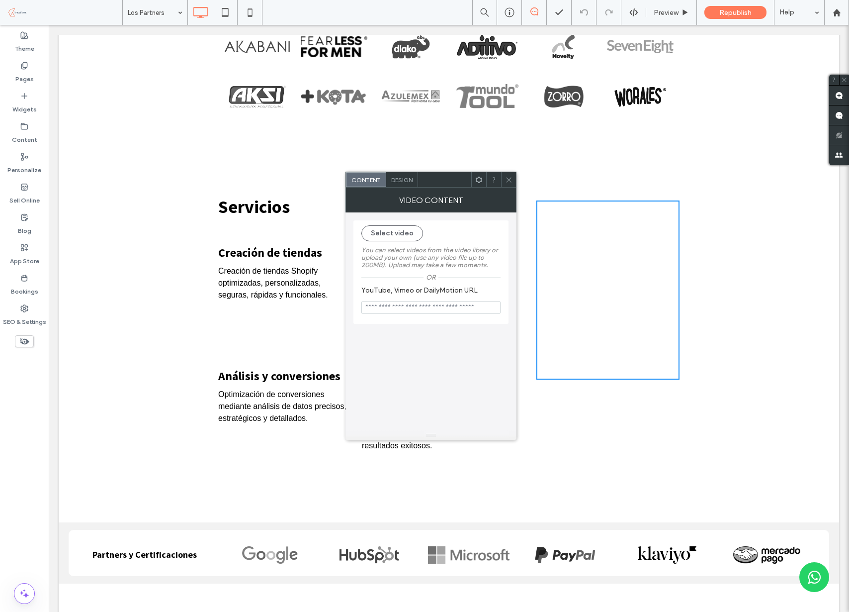
click at [402, 308] on input "YouTube, Vimeo or DailyMotion URL" at bounding box center [430, 307] width 139 height 13
paste input "**********"
type input "**********"
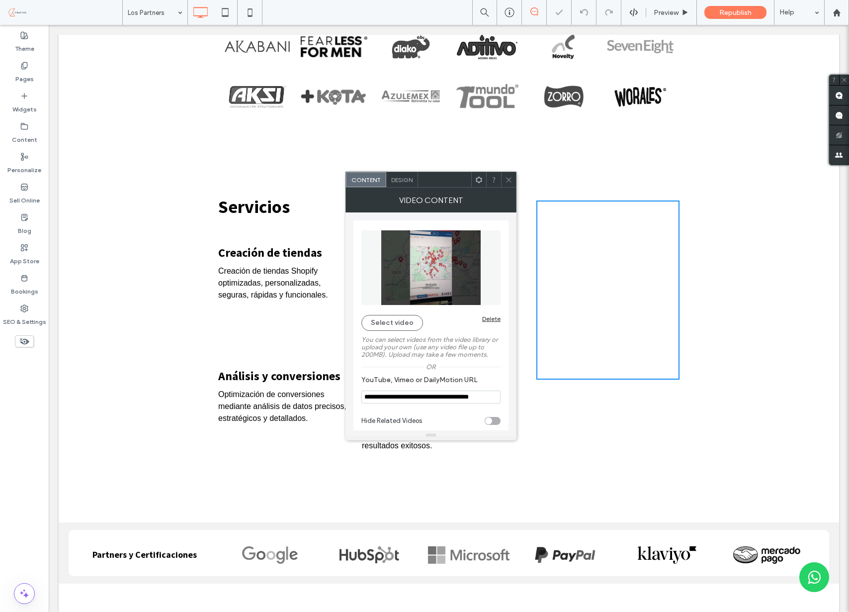
click at [489, 421] on div "toggle" at bounding box center [488, 420] width 7 height 7
type input "**********"
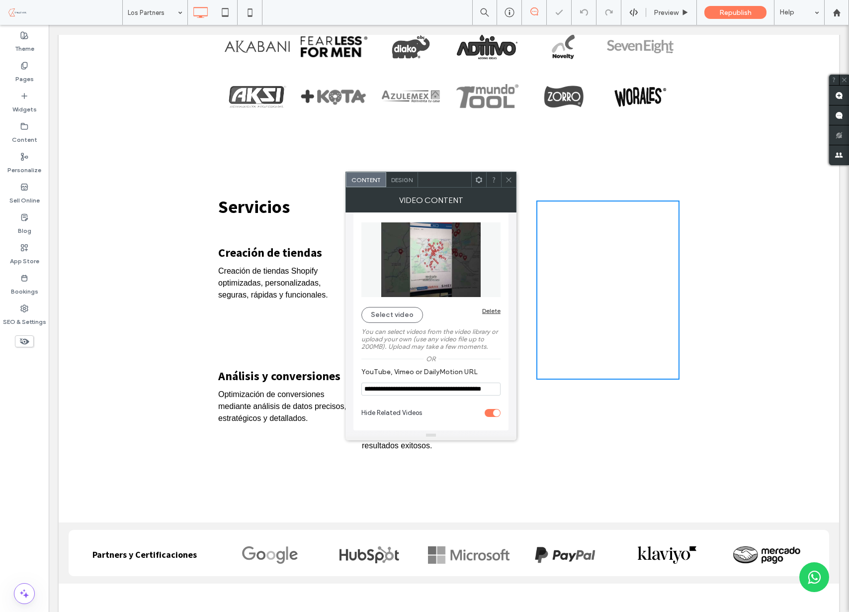
click at [402, 176] on span "Design" at bounding box center [401, 179] width 21 height 7
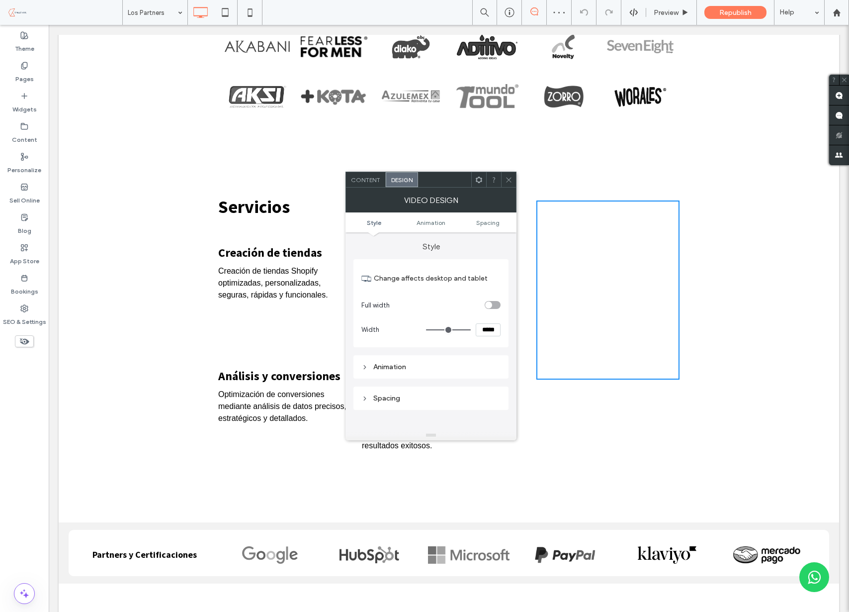
click at [489, 305] on div "toggle" at bounding box center [488, 304] width 7 height 7
drag, startPoint x: 715, startPoint y: 393, endPoint x: 679, endPoint y: 378, distance: 38.8
click at [714, 392] on div "Servicios Creación de tiendas Creación de tiendas Shopify optimizadas, personal…" at bounding box center [449, 330] width 781 height 384
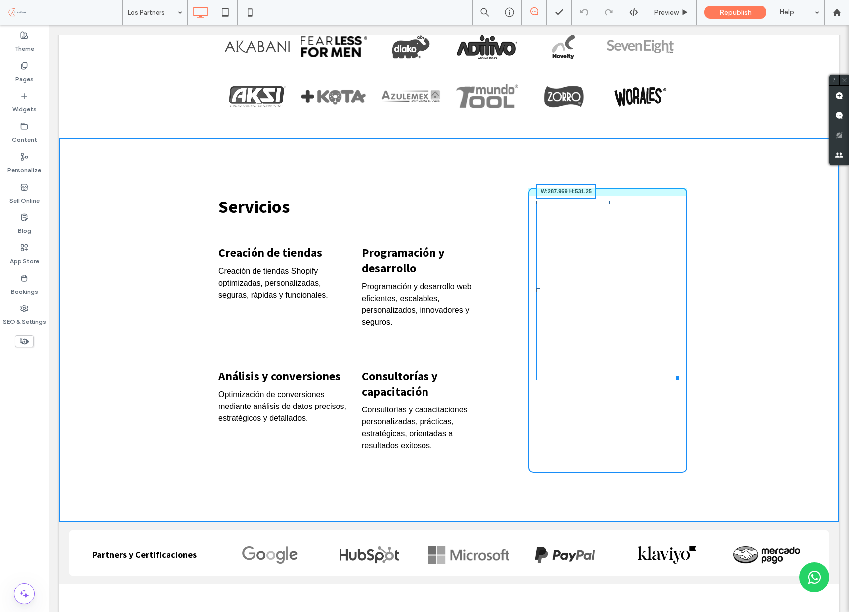
scroll to position [604, 0]
drag, startPoint x: 688, startPoint y: 411, endPoint x: 705, endPoint y: 451, distance: 43.9
click at [705, 451] on div "Servicios Creación de tiendas Creación de tiendas Shopify optimizadas, personal…" at bounding box center [449, 330] width 781 height 384
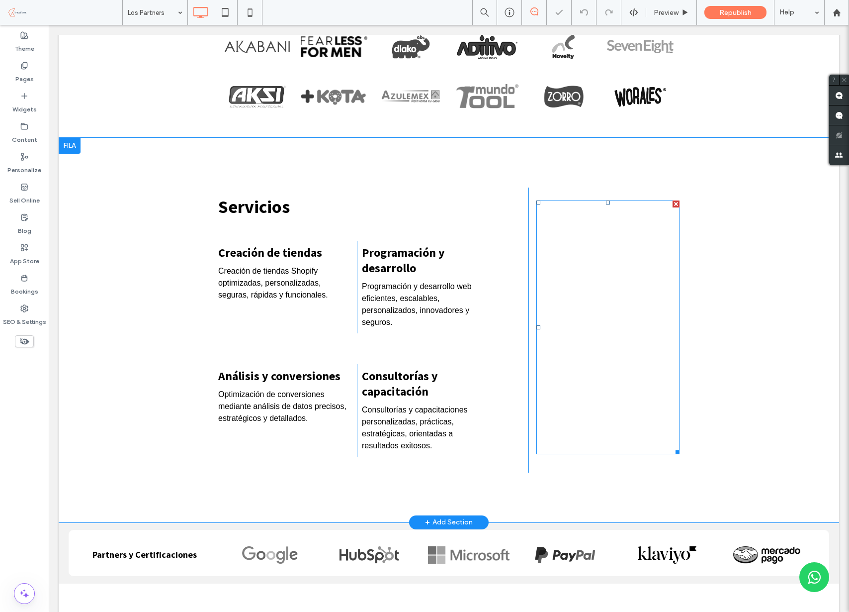
click at [662, 467] on div "Click To Paste" at bounding box center [607, 329] width 159 height 285
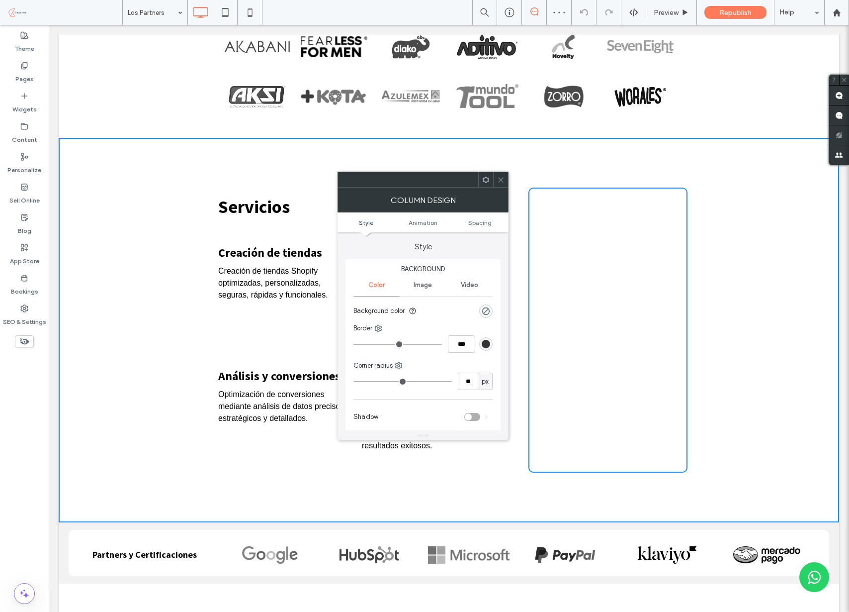
type input "*"
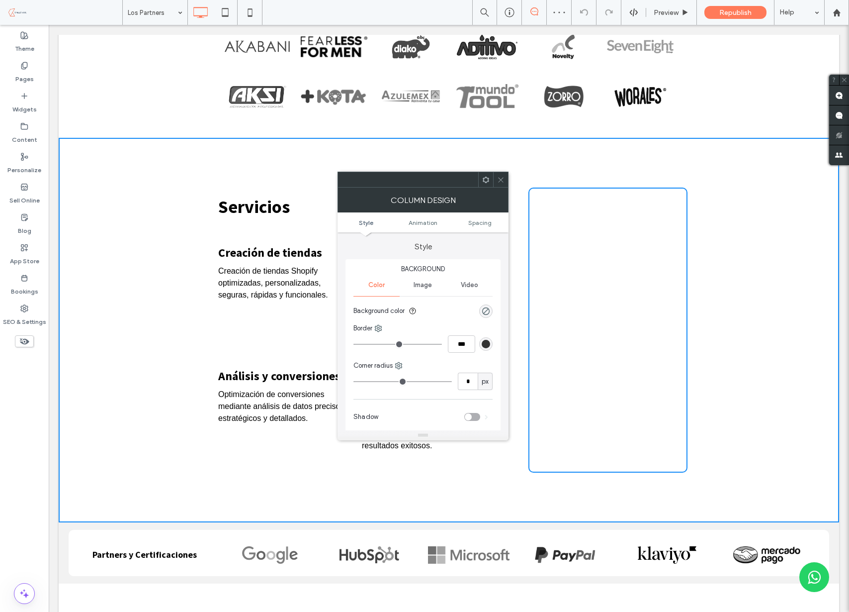
type input "*"
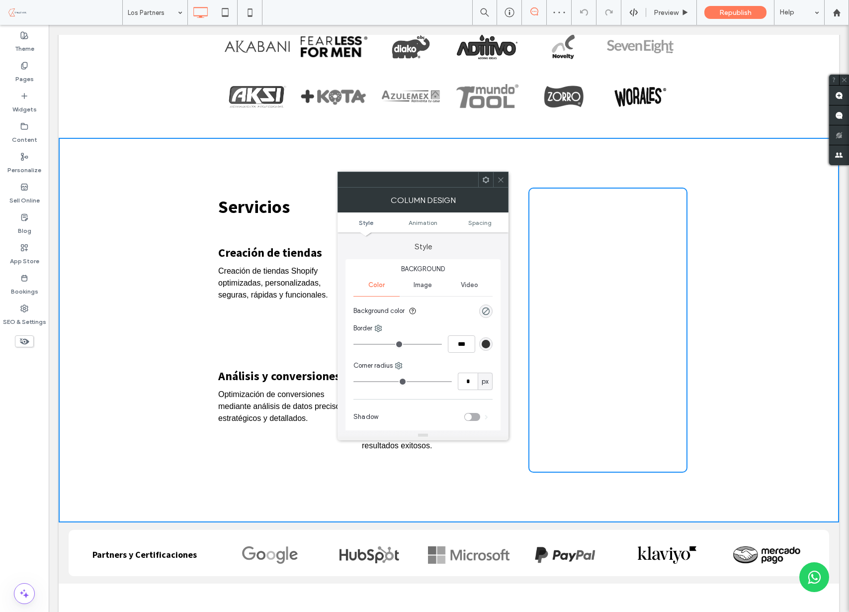
type input "*"
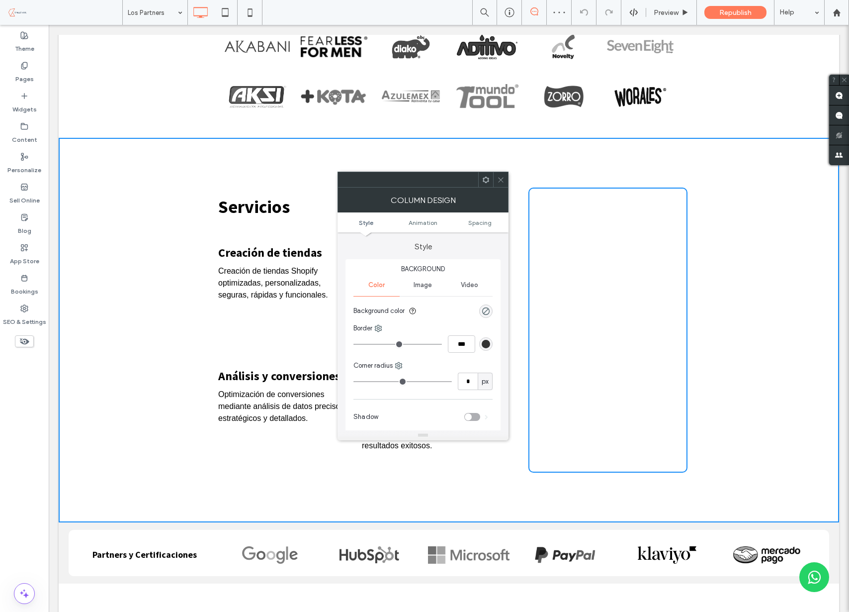
drag, startPoint x: 414, startPoint y: 407, endPoint x: 375, endPoint y: 406, distance: 38.8
click at [498, 177] on use at bounding box center [500, 179] width 5 height 5
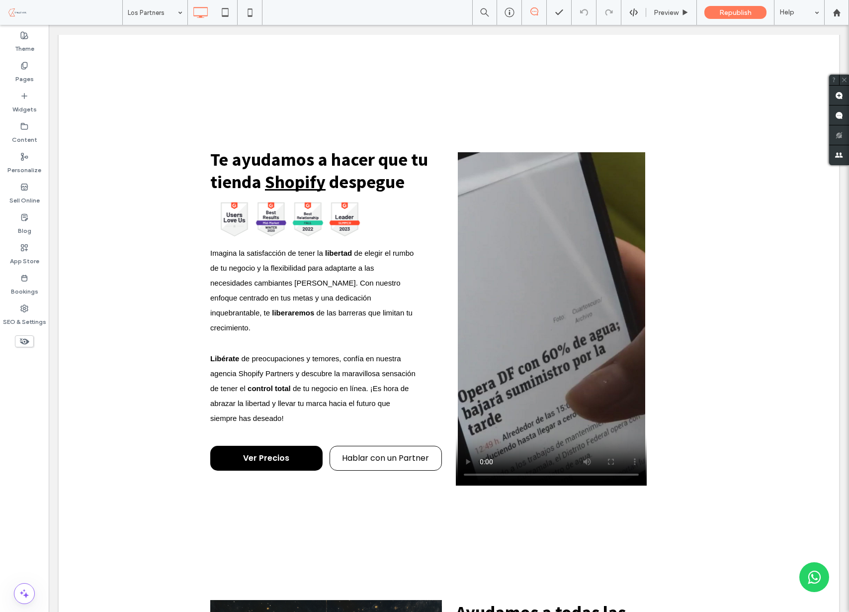
scroll to position [2159, 0]
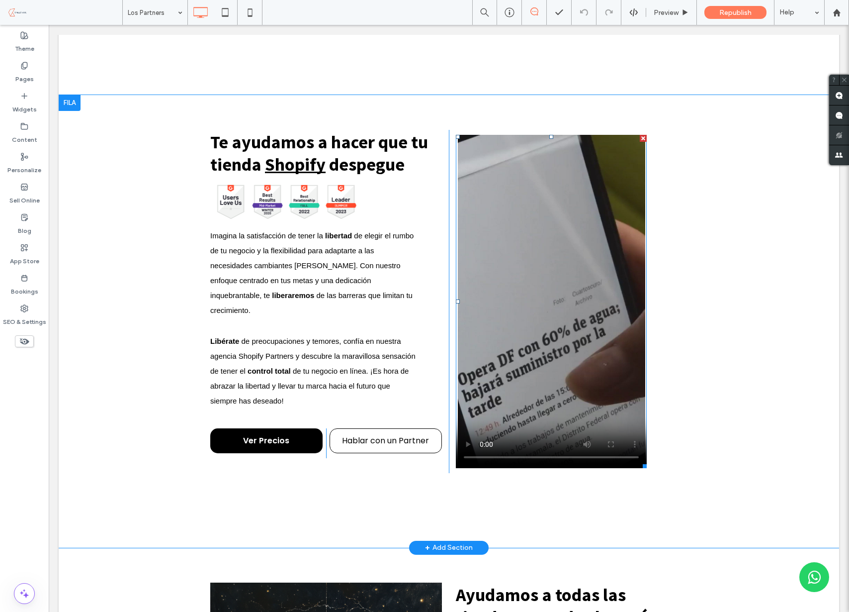
click at [569, 255] on span at bounding box center [551, 301] width 191 height 333
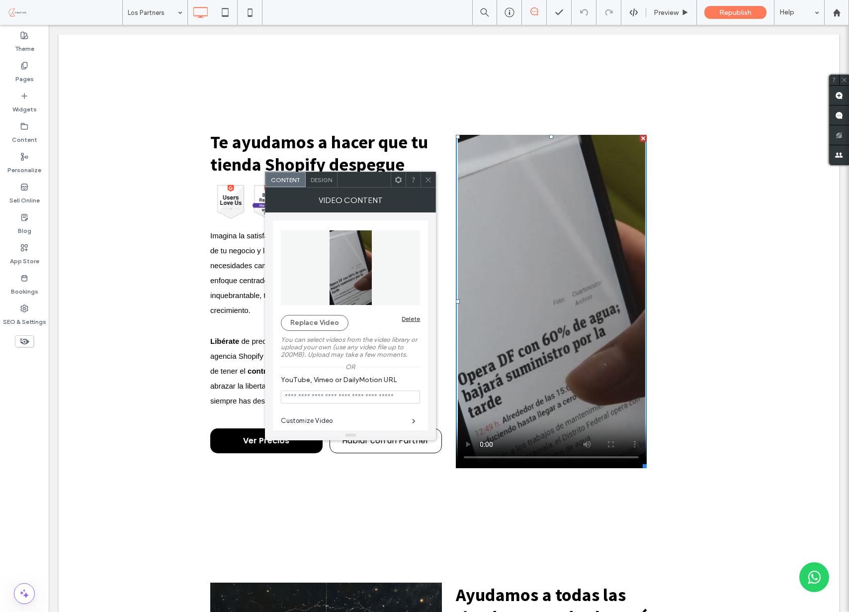
click at [342, 403] on input "YouTube, Vimeo or DailyMotion URL" at bounding box center [350, 396] width 139 height 13
paste input "**********"
type input "**********"
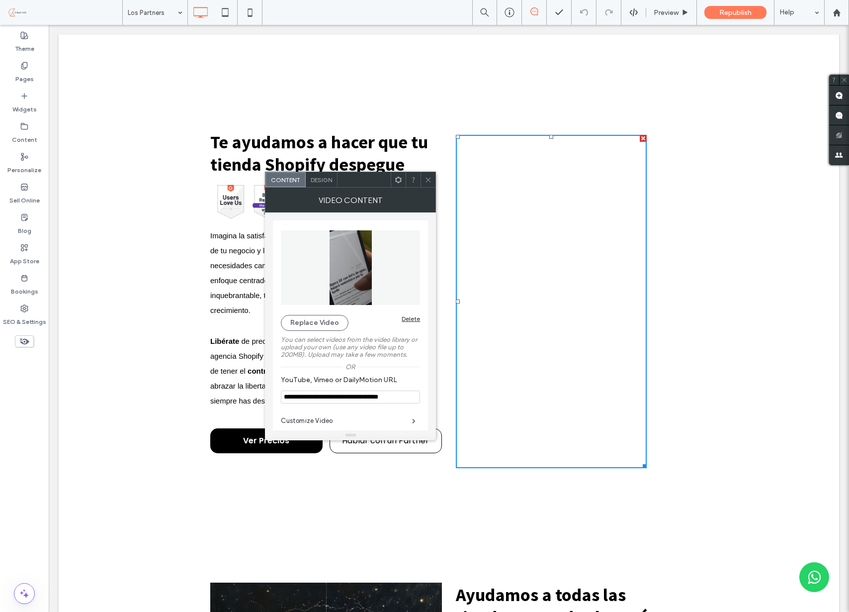
scroll to position [8, 0]
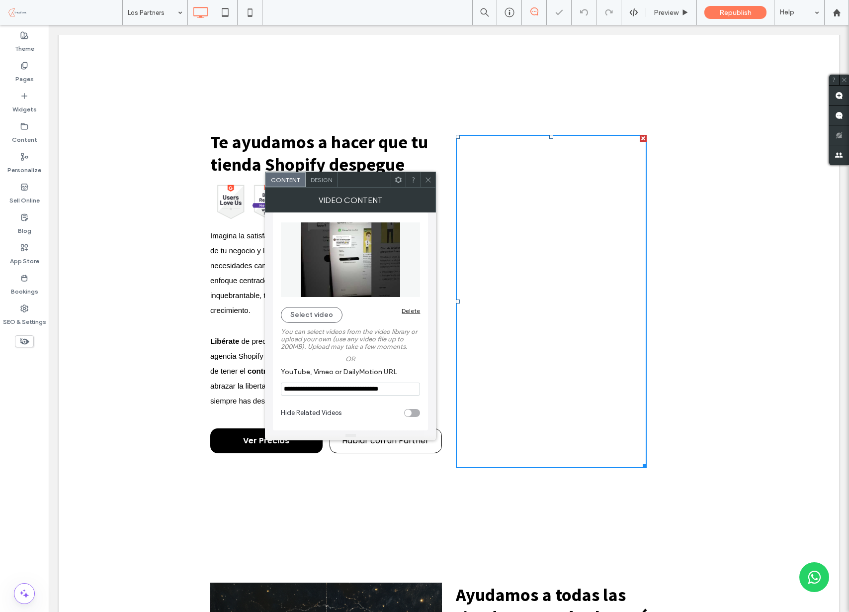
click at [411, 414] on div "toggle" at bounding box center [408, 412] width 7 height 7
type input "**********"
click at [410, 356] on div "Or" at bounding box center [350, 358] width 139 height 7
click at [318, 183] on span "Design" at bounding box center [321, 179] width 21 height 7
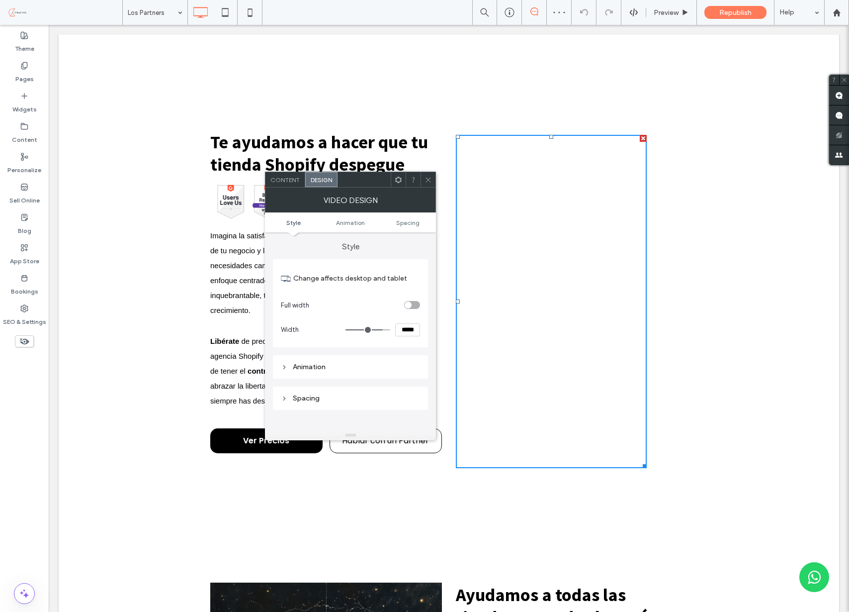
drag, startPoint x: 414, startPoint y: 296, endPoint x: 412, endPoint y: 303, distance: 6.8
click at [413, 300] on section "Full width" at bounding box center [350, 304] width 139 height 25
click at [412, 303] on div "toggle" at bounding box center [412, 305] width 16 height 8
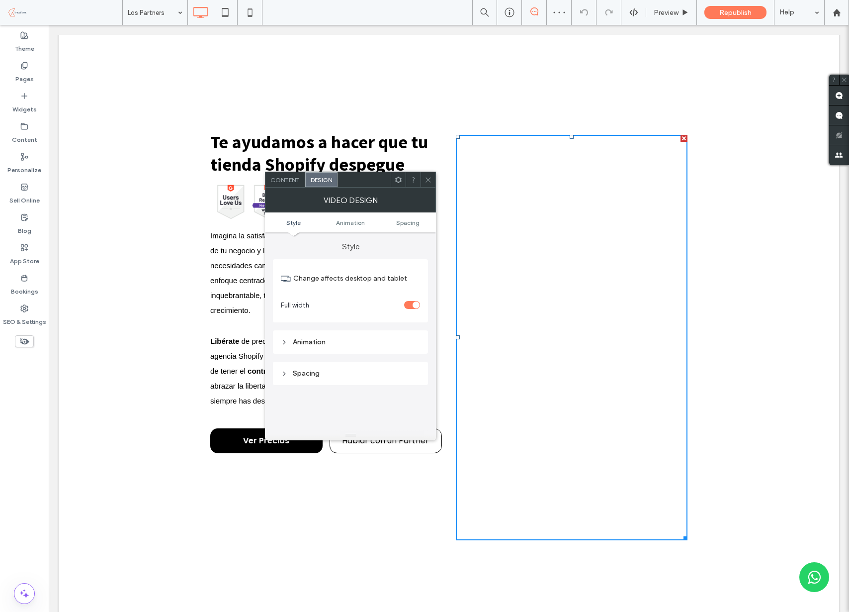
click at [427, 175] on span at bounding box center [428, 179] width 7 height 15
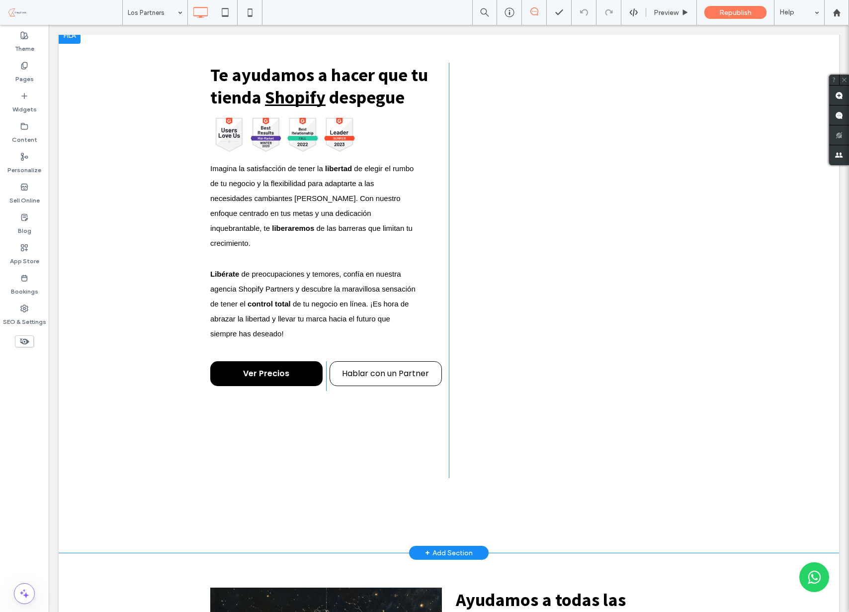
scroll to position [2217, 0]
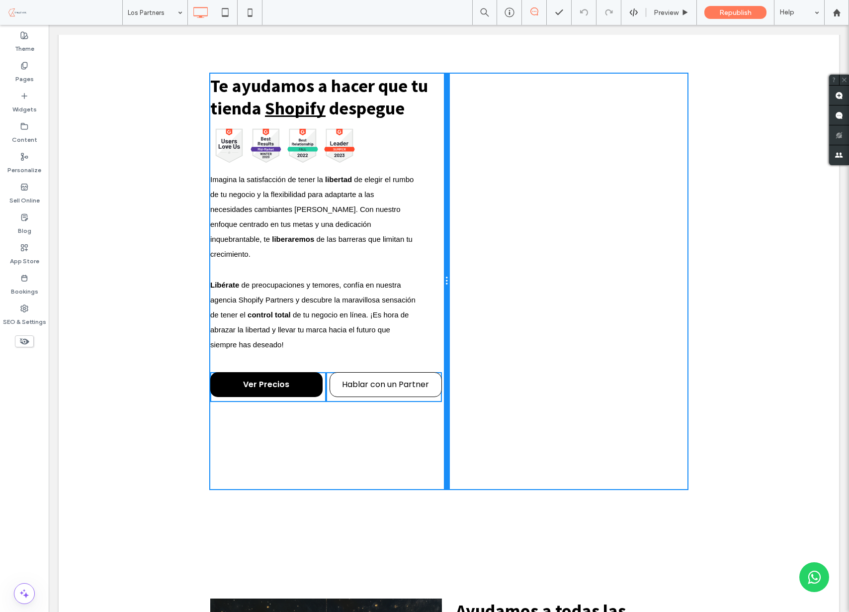
drag, startPoint x: 447, startPoint y: 256, endPoint x: 455, endPoint y: 265, distance: 12.3
click at [455, 265] on div "Te ayudamos a hacer que tu tienda Shopify despegue Button Button Button Button …" at bounding box center [448, 281] width 477 height 415
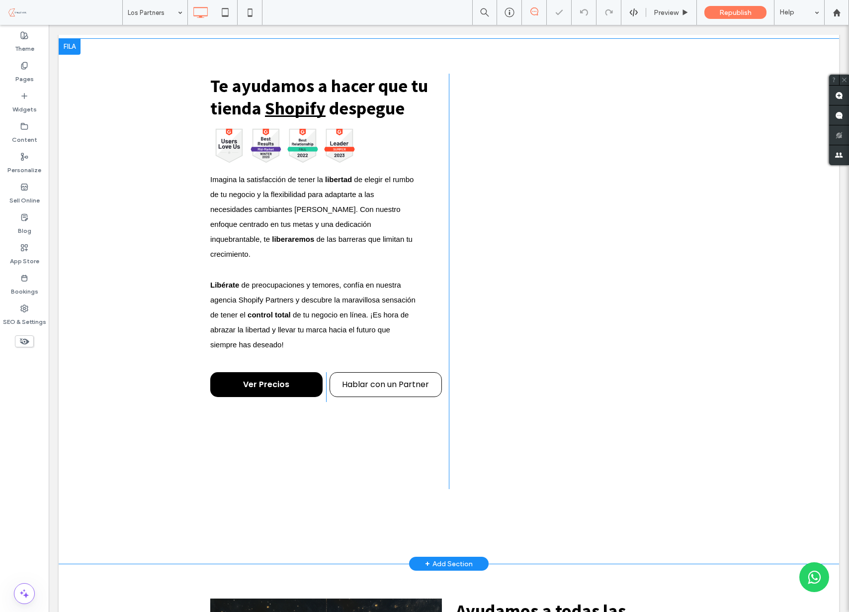
scroll to position [1, 0]
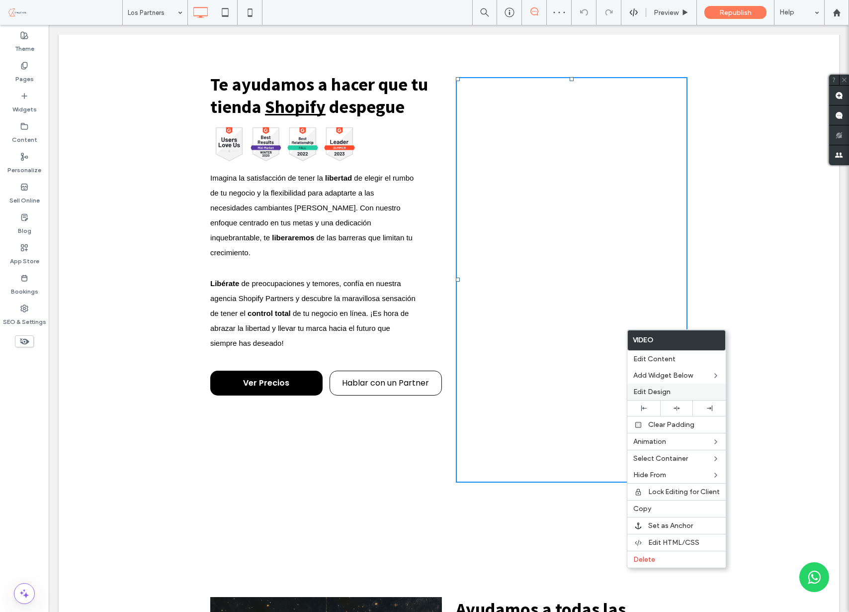
click at [674, 392] on label "Edit Design" at bounding box center [676, 391] width 87 height 8
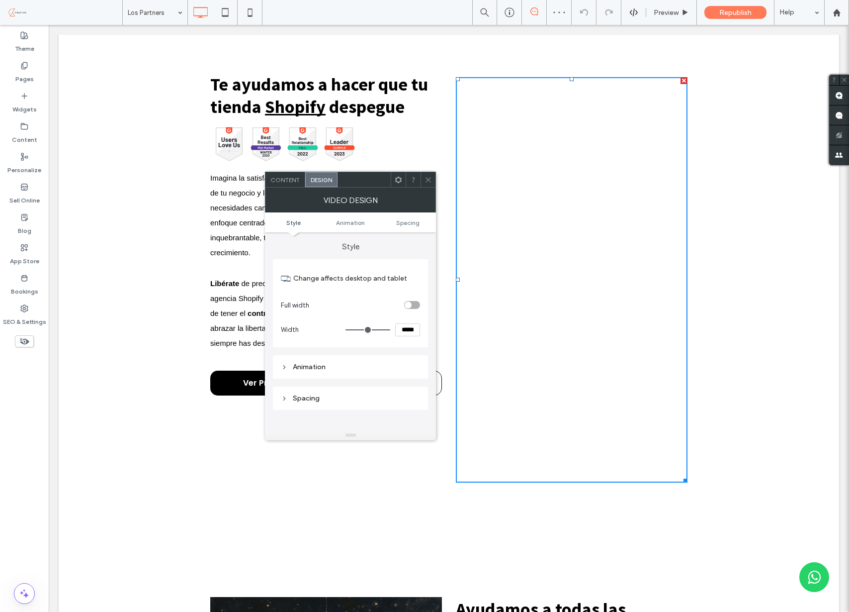
click at [409, 304] on div "toggle" at bounding box center [408, 304] width 7 height 7
click at [428, 181] on icon at bounding box center [428, 179] width 7 height 7
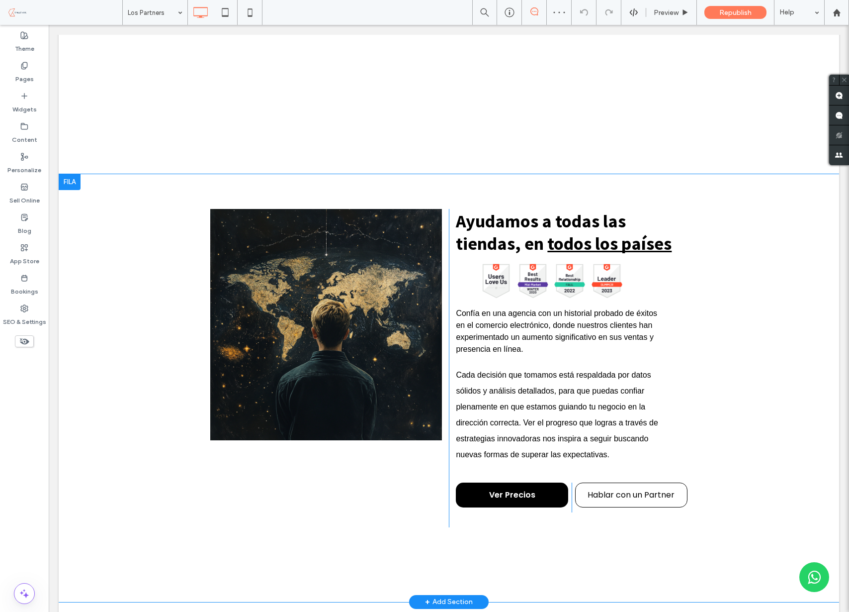
scroll to position [2683, 0]
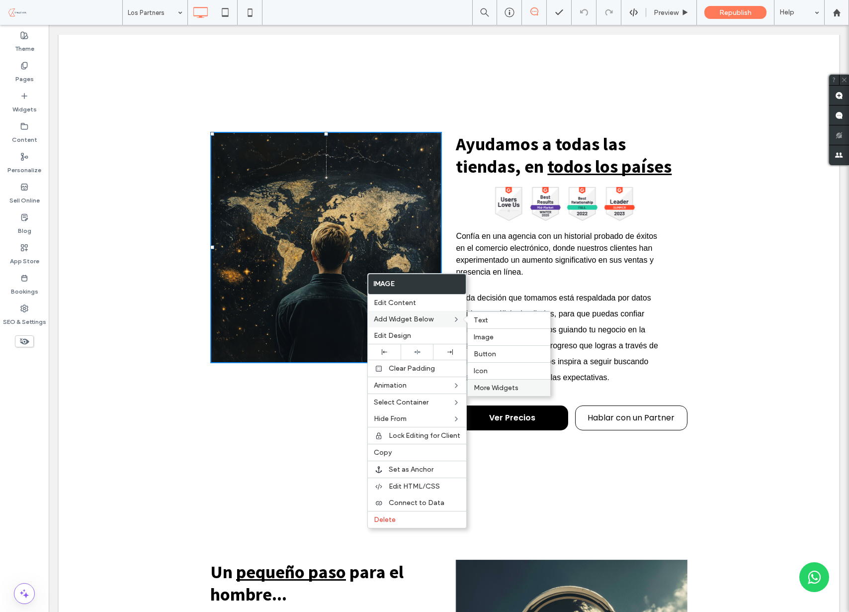
click at [494, 388] on span "More Widgets" at bounding box center [496, 387] width 45 height 8
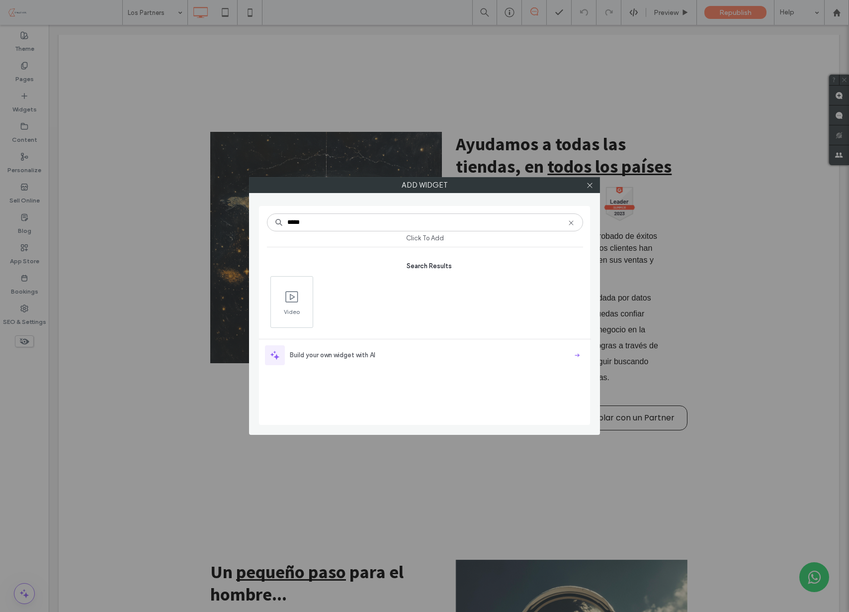
type input "*****"
click at [301, 292] on span at bounding box center [292, 296] width 42 height 22
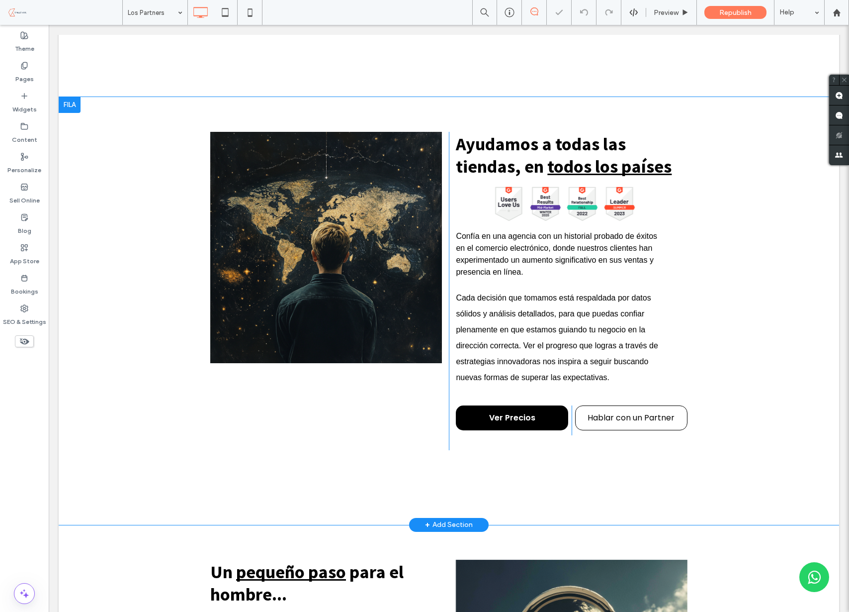
scroll to position [2683, 0]
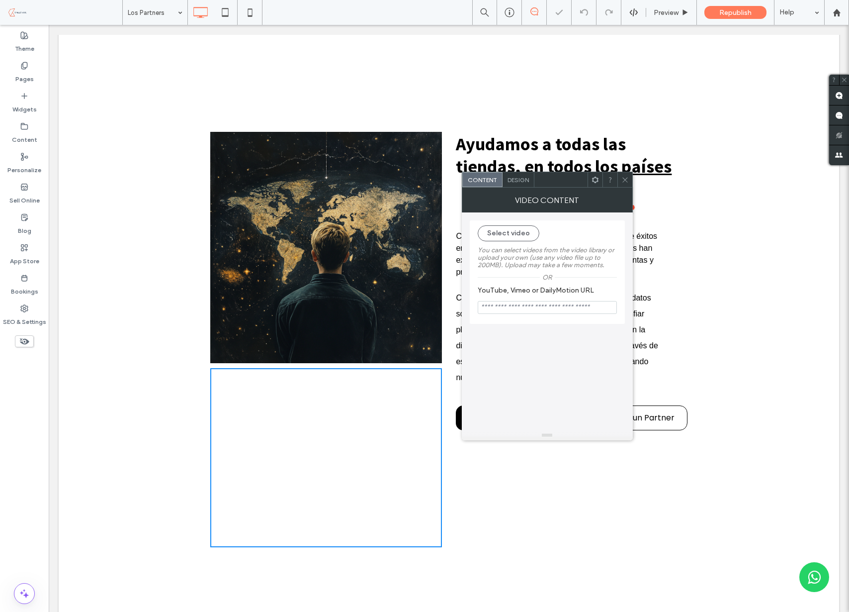
click at [522, 307] on input "YouTube, Vimeo or DailyMotion URL" at bounding box center [547, 307] width 139 height 13
paste input "**********"
type input "**********"
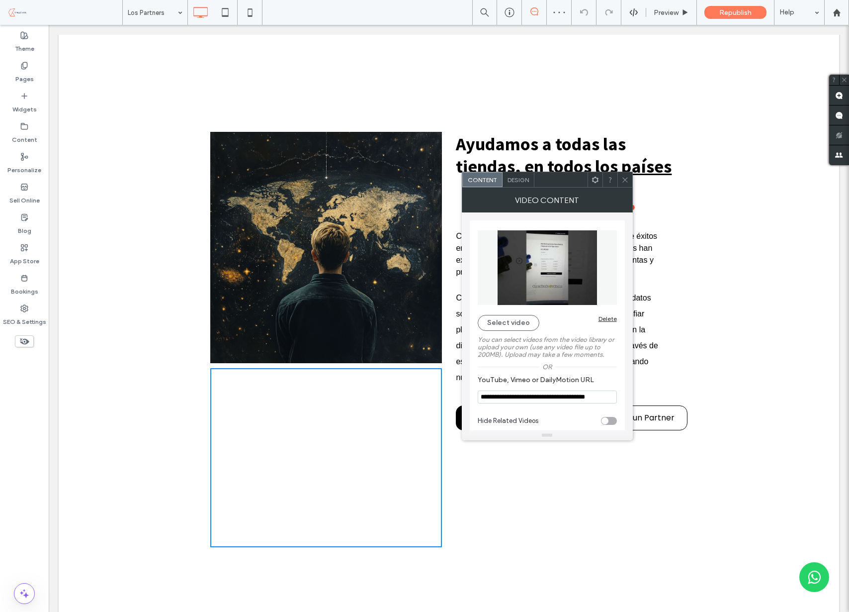
click at [611, 328] on div "Select video Delete" at bounding box center [547, 323] width 139 height 16
click at [610, 426] on div "Hide Related Videos" at bounding box center [547, 420] width 139 height 25
click at [610, 423] on div "toggle" at bounding box center [609, 421] width 16 height 8
type input "**********"
click at [517, 179] on span "Design" at bounding box center [518, 179] width 21 height 7
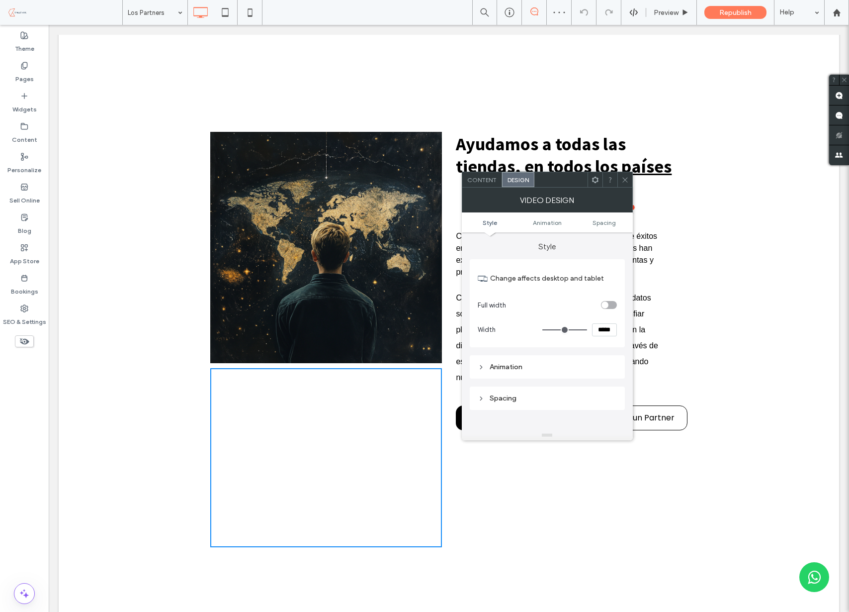
click at [611, 303] on div "toggle" at bounding box center [609, 305] width 16 height 8
drag, startPoint x: 398, startPoint y: 193, endPoint x: 406, endPoint y: 173, distance: 21.7
click at [398, 193] on img at bounding box center [326, 248] width 232 height 232
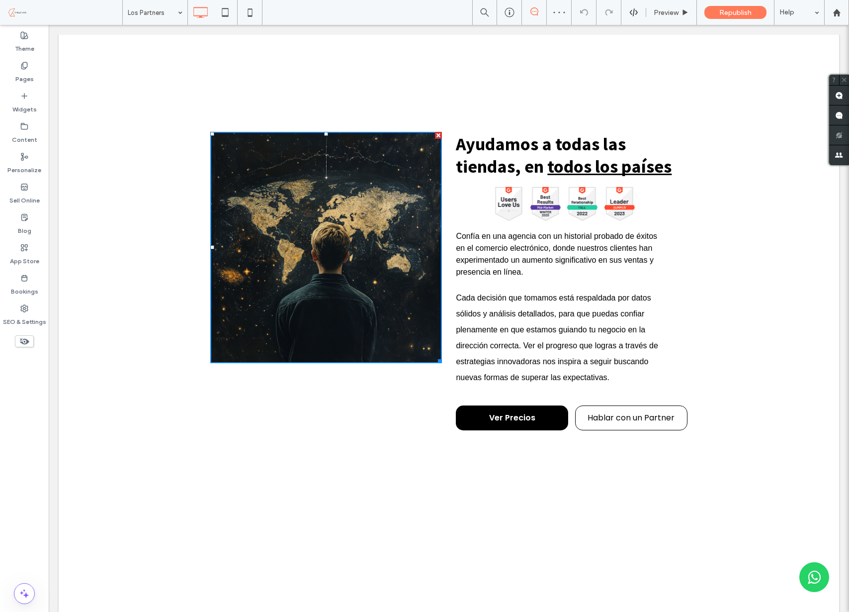
click at [436, 134] on div at bounding box center [438, 135] width 7 height 7
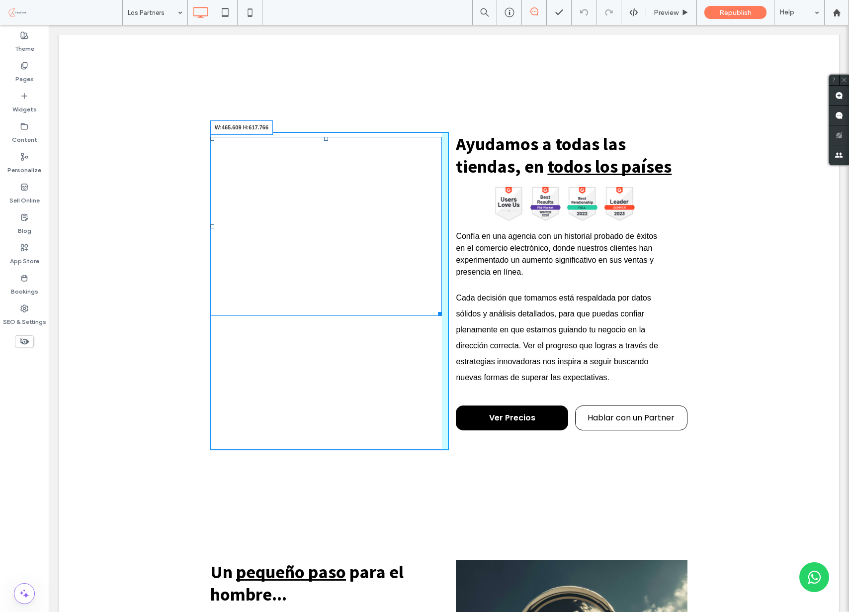
scroll to position [2683, 0]
drag, startPoint x: 438, startPoint y: 314, endPoint x: 509, endPoint y: 461, distance: 163.7
click at [461, 443] on div "Click To Paste W:465.609 H:622.766 Ayudamos a todas las tiendas, en todos los p…" at bounding box center [448, 291] width 477 height 318
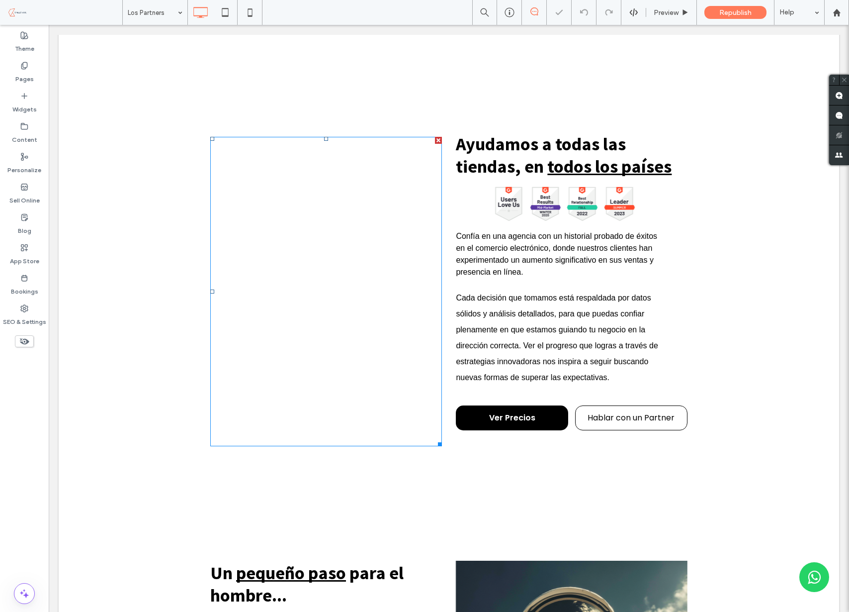
click at [407, 257] on span at bounding box center [326, 292] width 232 height 310
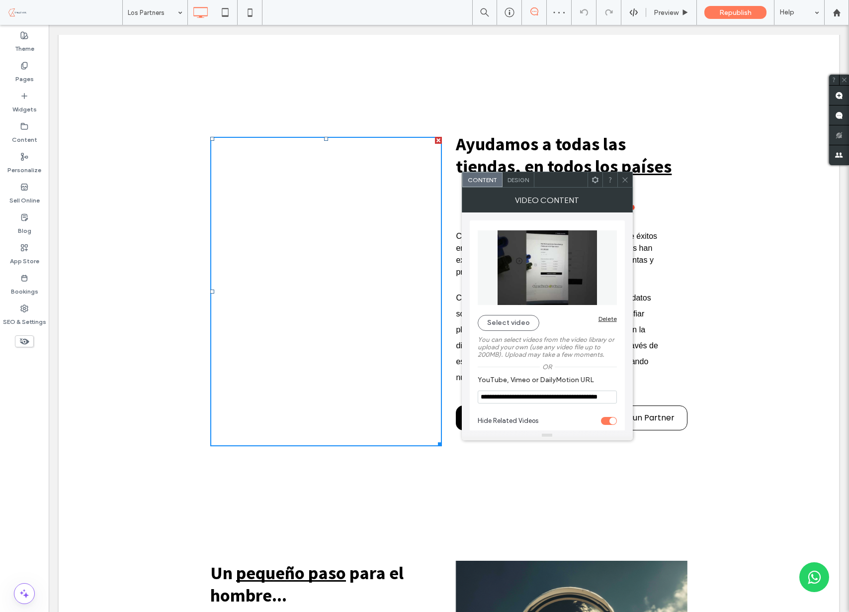
click at [519, 181] on span "Design" at bounding box center [518, 179] width 21 height 7
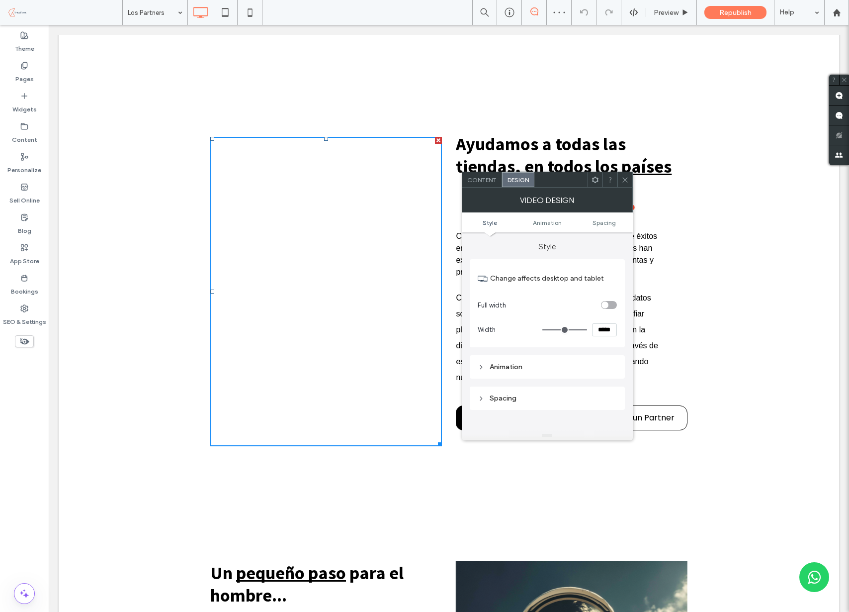
click at [615, 303] on div "toggle" at bounding box center [609, 305] width 16 height 8
click at [625, 174] on span at bounding box center [624, 179] width 7 height 15
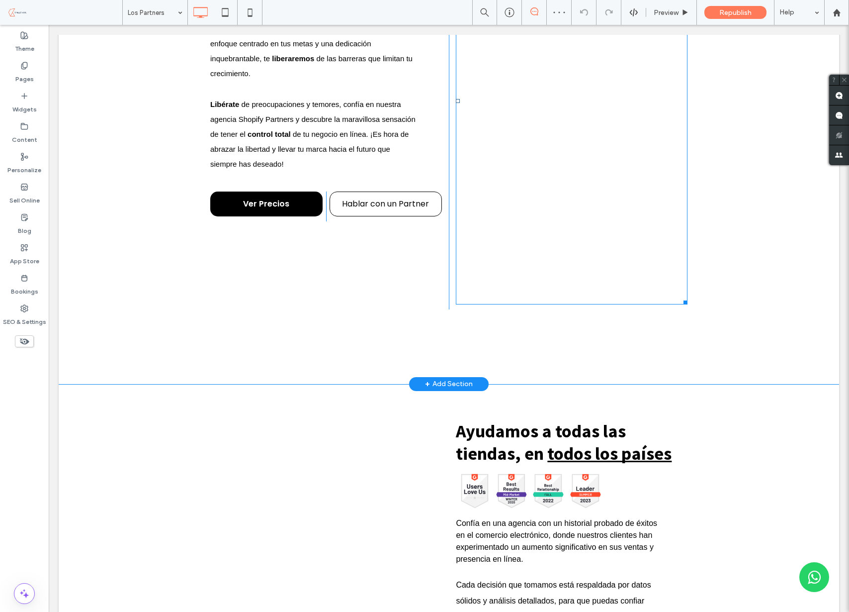
scroll to position [2308, 0]
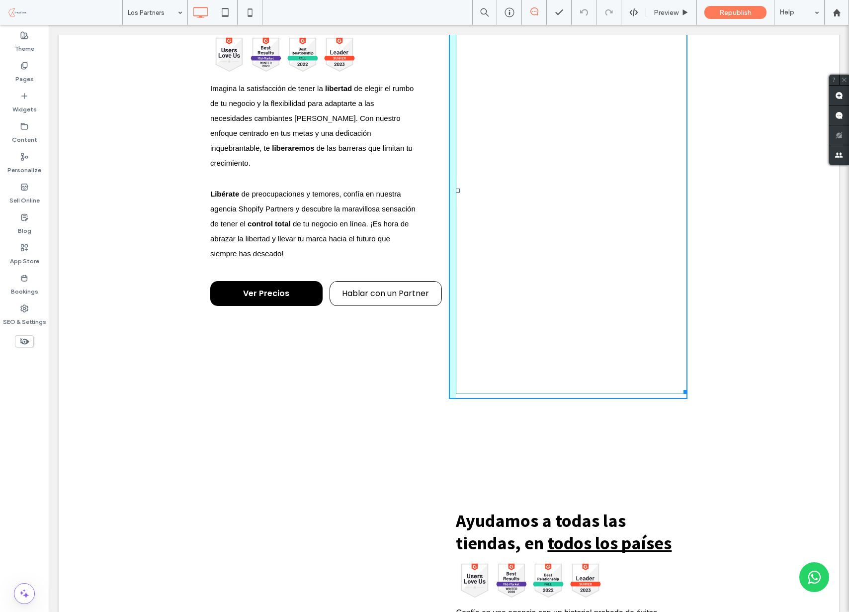
drag, startPoint x: 686, startPoint y: 389, endPoint x: 750, endPoint y: 321, distance: 94.3
click at [701, 294] on div "Te ayudamos a hacer que tu tienda Shopify despegue Button Button Button Button …" at bounding box center [449, 210] width 781 height 525
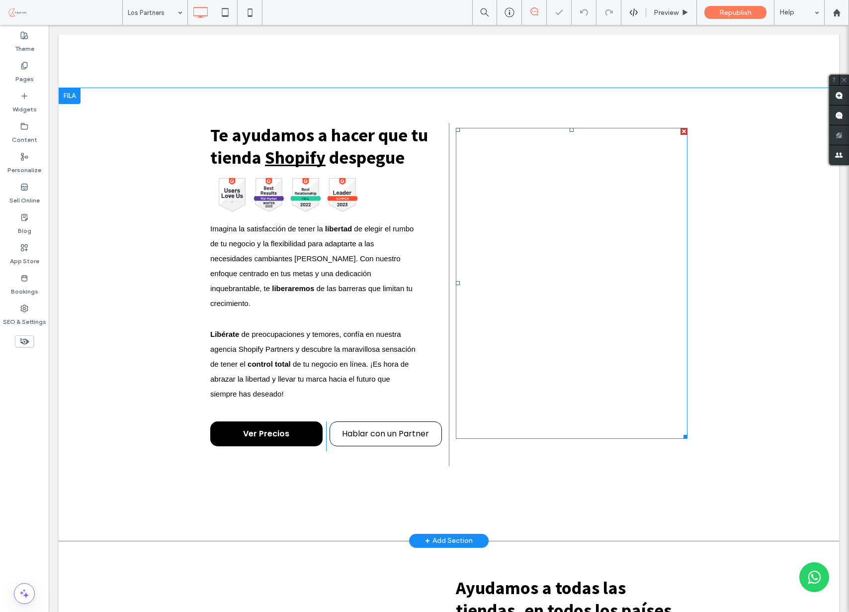
scroll to position [2116, 0]
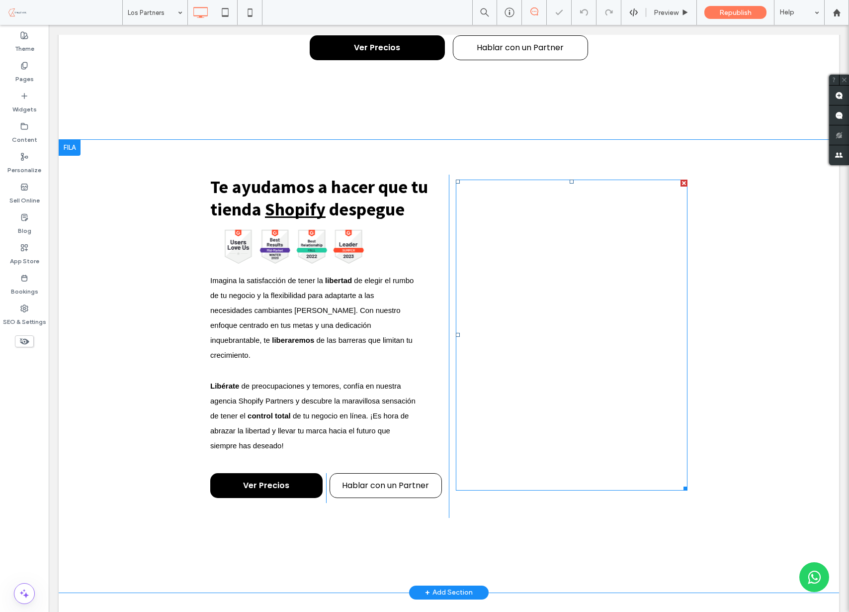
click at [646, 439] on span at bounding box center [572, 334] width 232 height 311
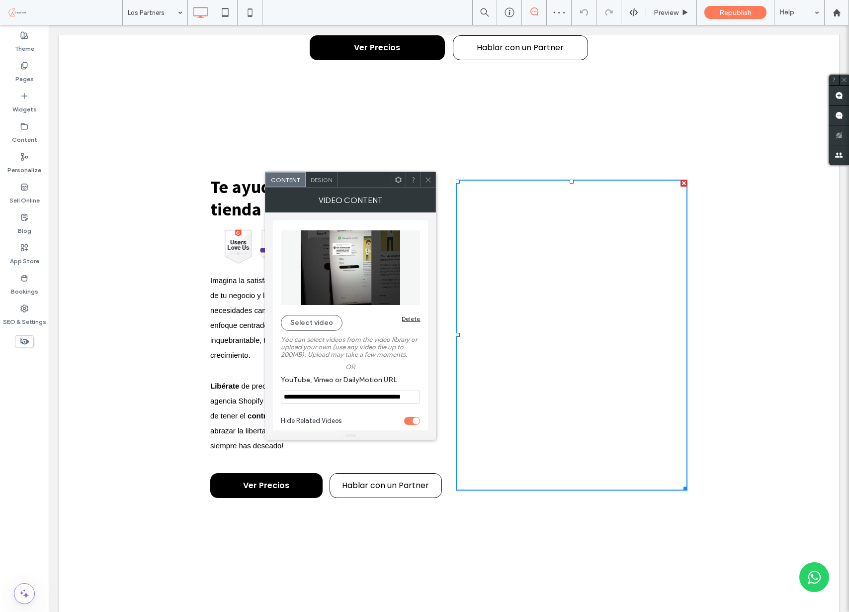
click at [326, 175] on div "Design" at bounding box center [322, 179] width 32 height 15
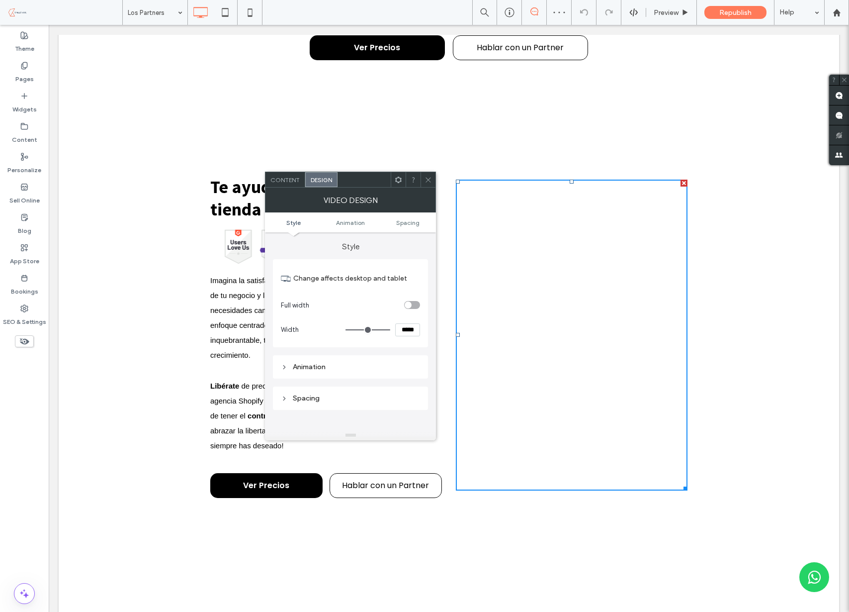
click at [407, 303] on div "toggle" at bounding box center [408, 304] width 7 height 7
click at [425, 177] on icon at bounding box center [428, 179] width 7 height 7
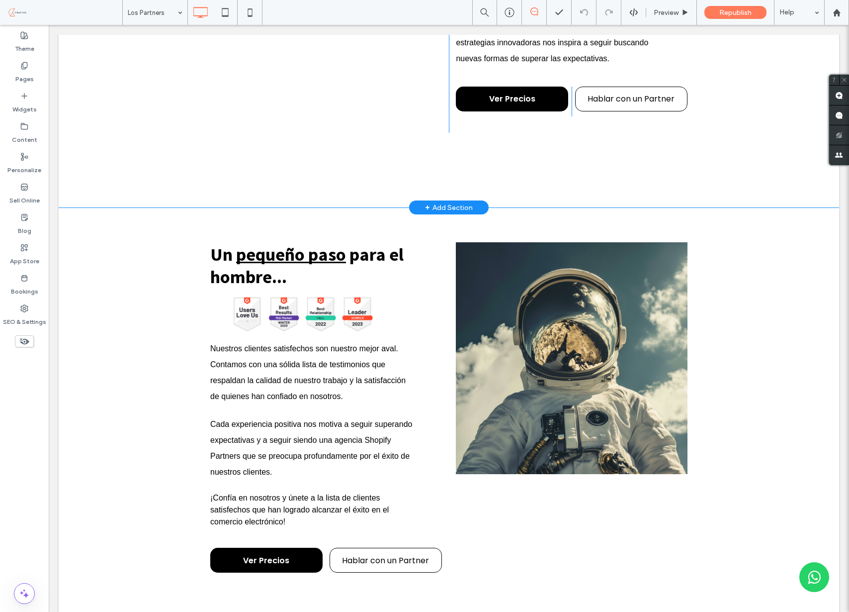
scroll to position [2974, 0]
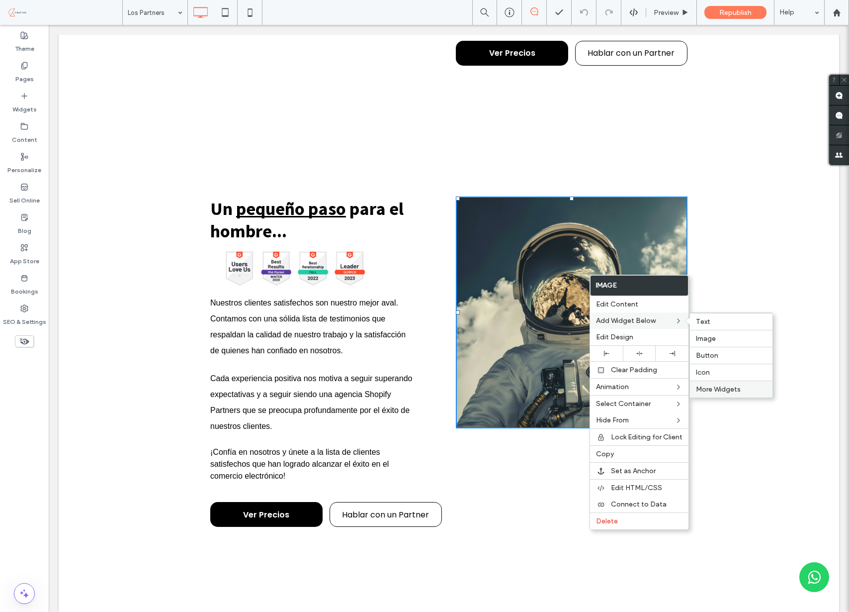
click at [720, 387] on span "More Widgets" at bounding box center [718, 389] width 45 height 8
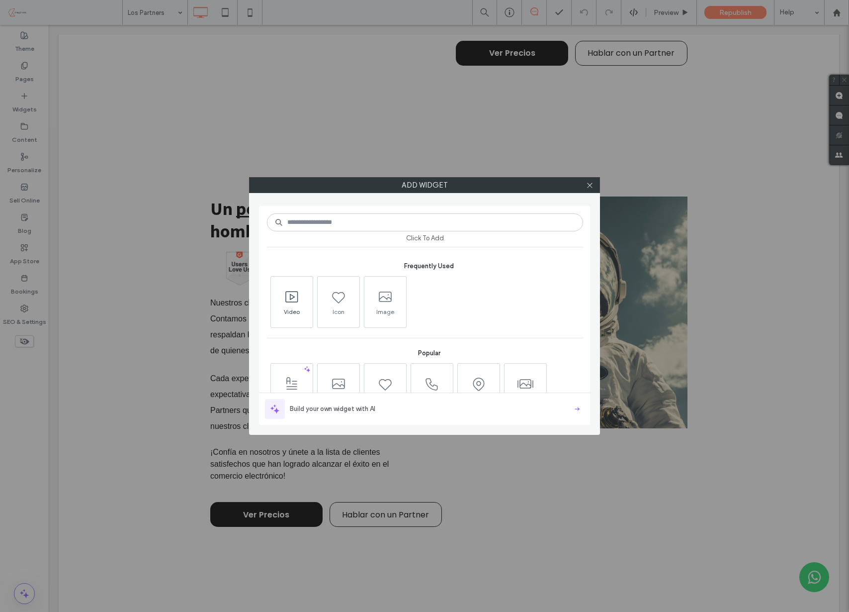
click at [296, 298] on icon at bounding box center [292, 297] width 16 height 16
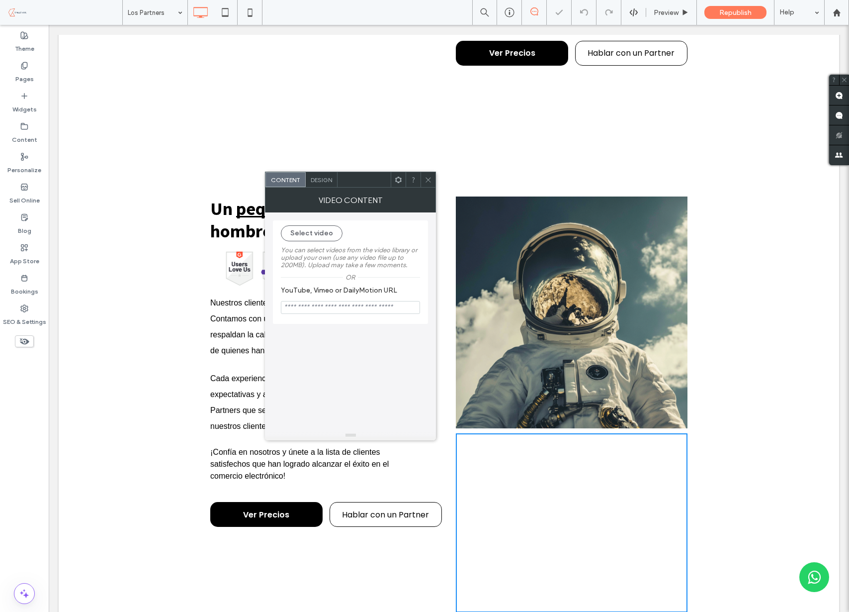
click at [429, 178] on icon at bounding box center [428, 179] width 7 height 7
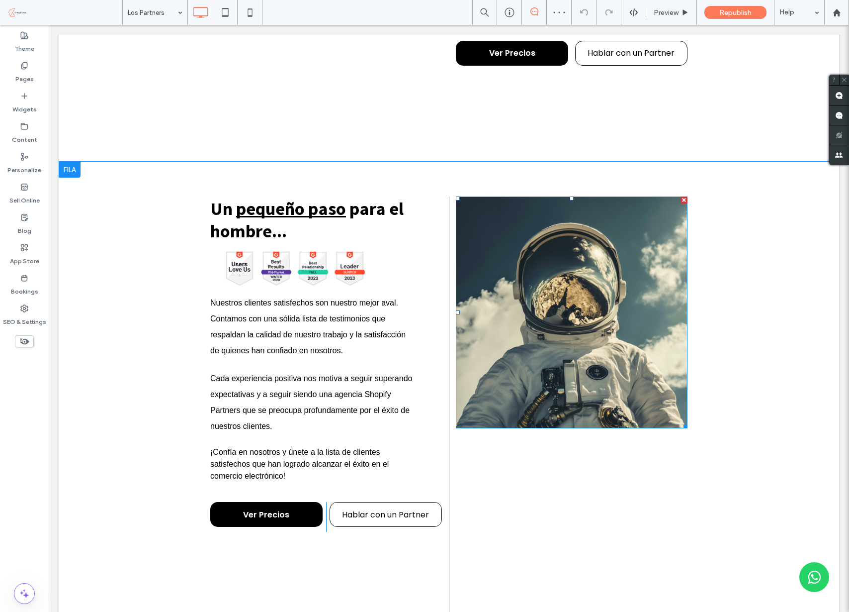
click at [684, 196] on div at bounding box center [684, 199] width 7 height 7
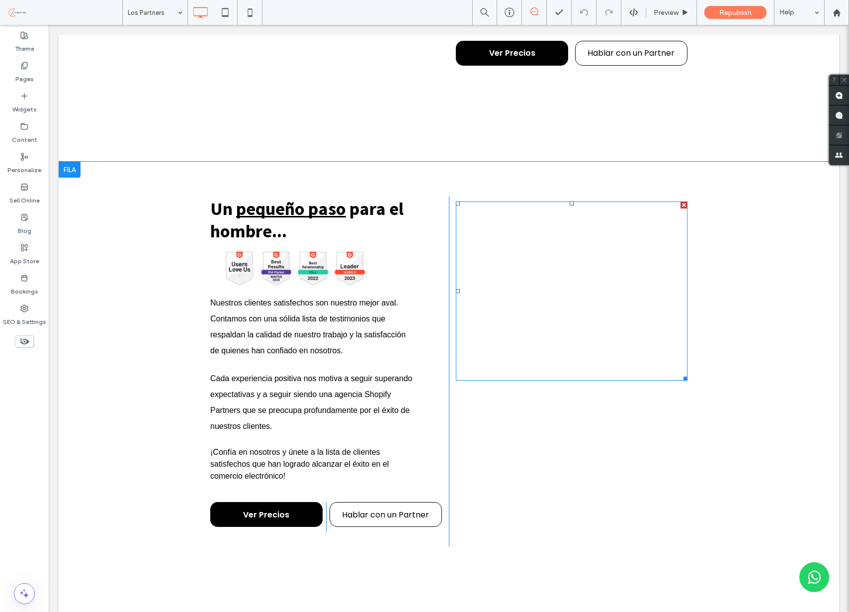
click at [608, 281] on span at bounding box center [572, 290] width 232 height 179
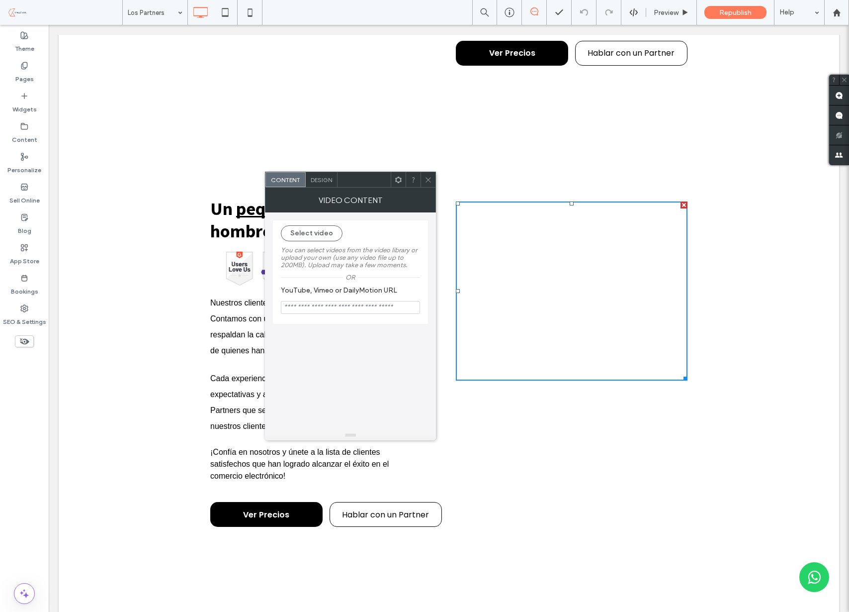
click at [332, 305] on input "YouTube, Vimeo or DailyMotion URL" at bounding box center [350, 307] width 139 height 13
paste input "**********"
type input "**********"
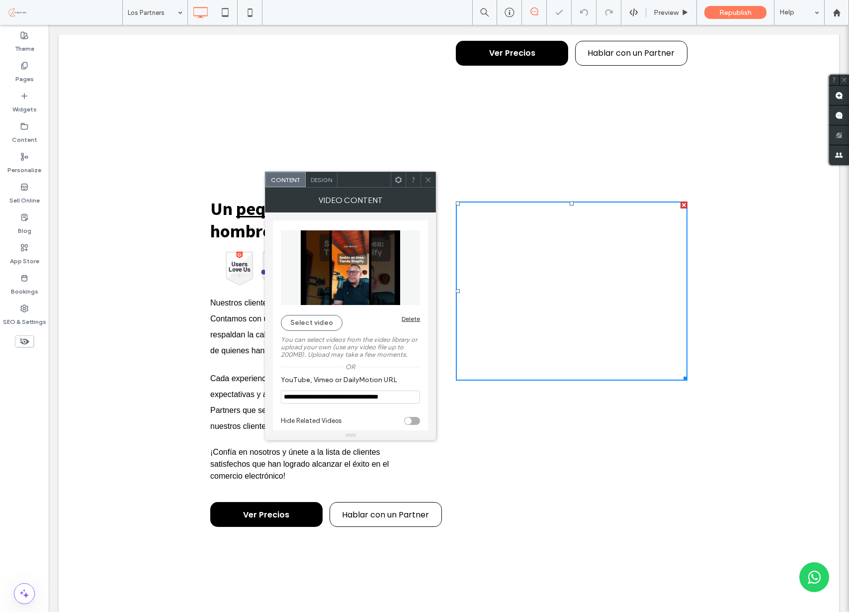
click at [411, 422] on div "toggle" at bounding box center [408, 420] width 7 height 7
type input "**********"
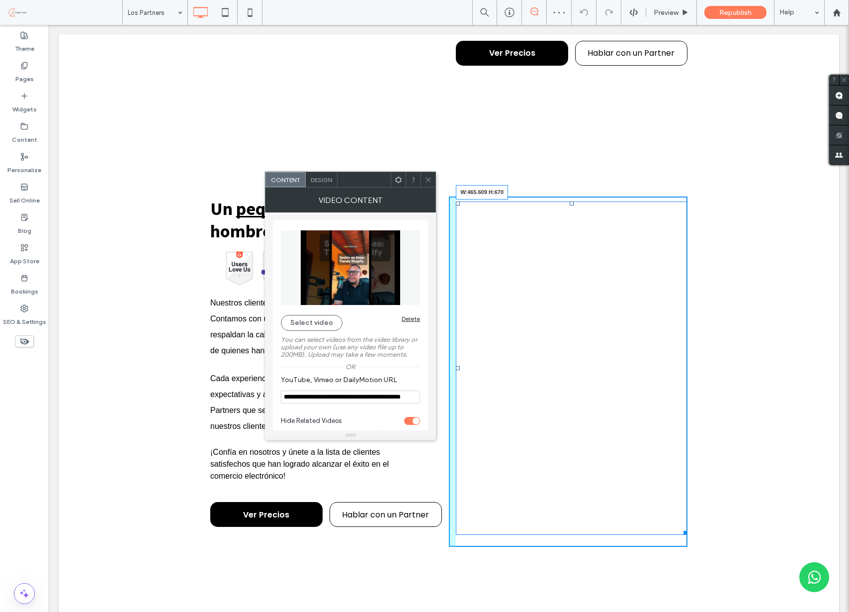
drag, startPoint x: 684, startPoint y: 362, endPoint x: 734, endPoint y: 517, distance: 162.1
click at [734, 517] on div "Un pequeño paso para el hombre... Button Button Button Button Ver más Nuestros …" at bounding box center [449, 391] width 781 height 459
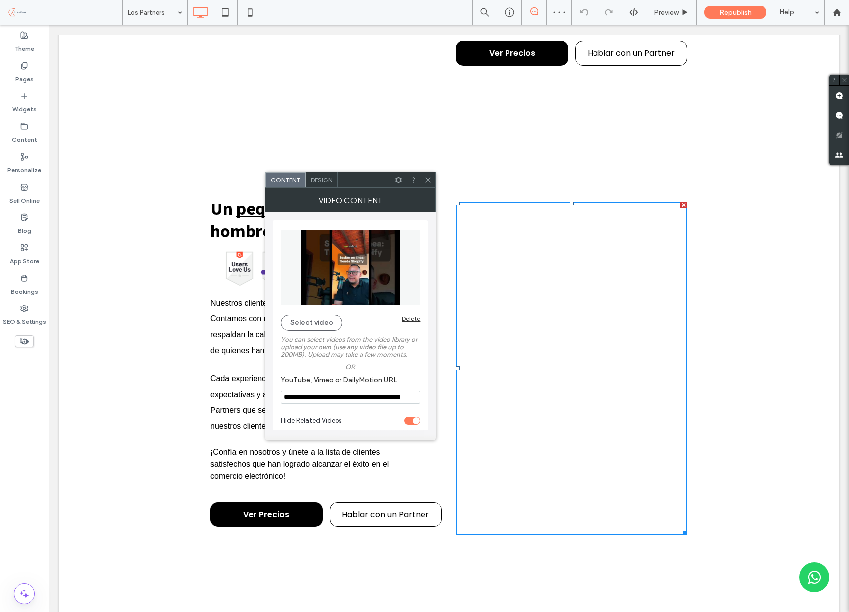
click at [324, 180] on span "Design" at bounding box center [321, 179] width 21 height 7
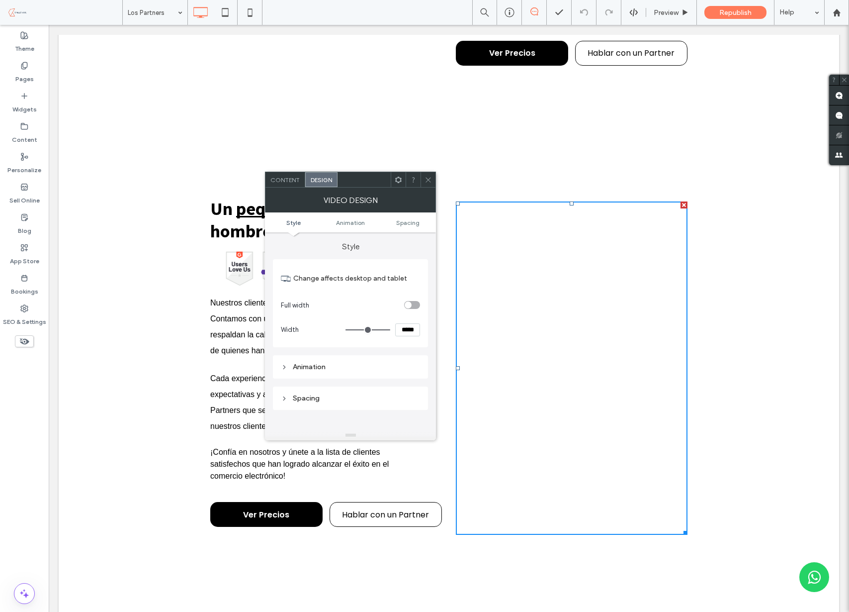
click at [412, 301] on div "toggle" at bounding box center [412, 305] width 16 height 8
click at [424, 178] on div at bounding box center [428, 179] width 15 height 15
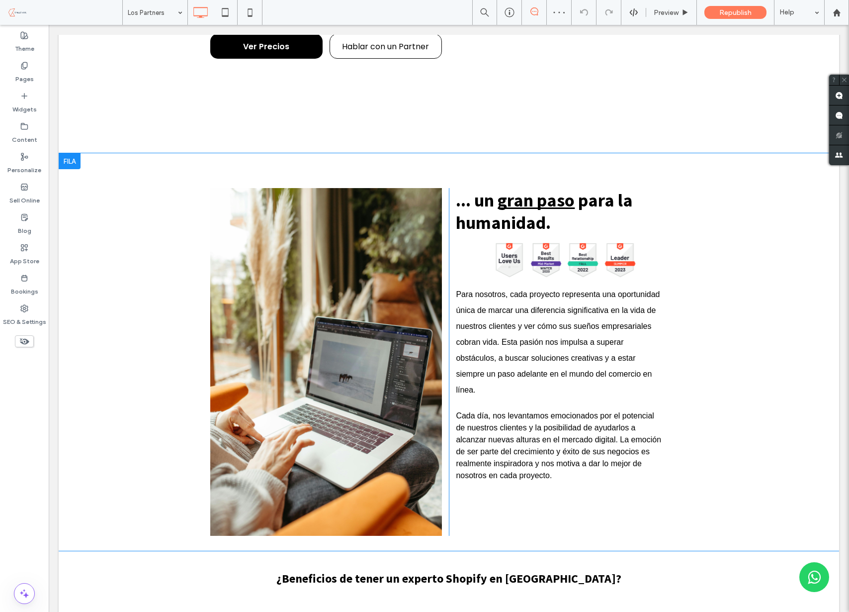
scroll to position [3465, 0]
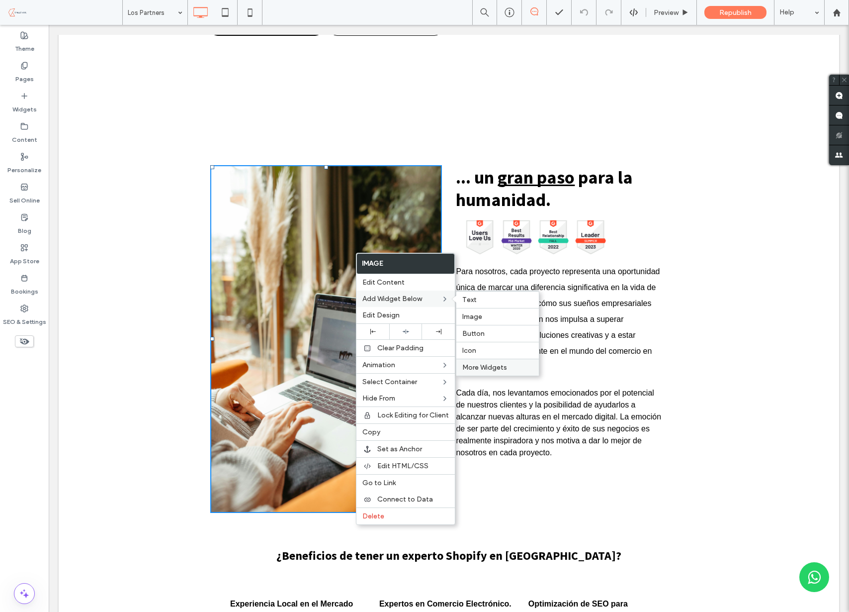
click at [484, 368] on span "More Widgets" at bounding box center [484, 367] width 45 height 8
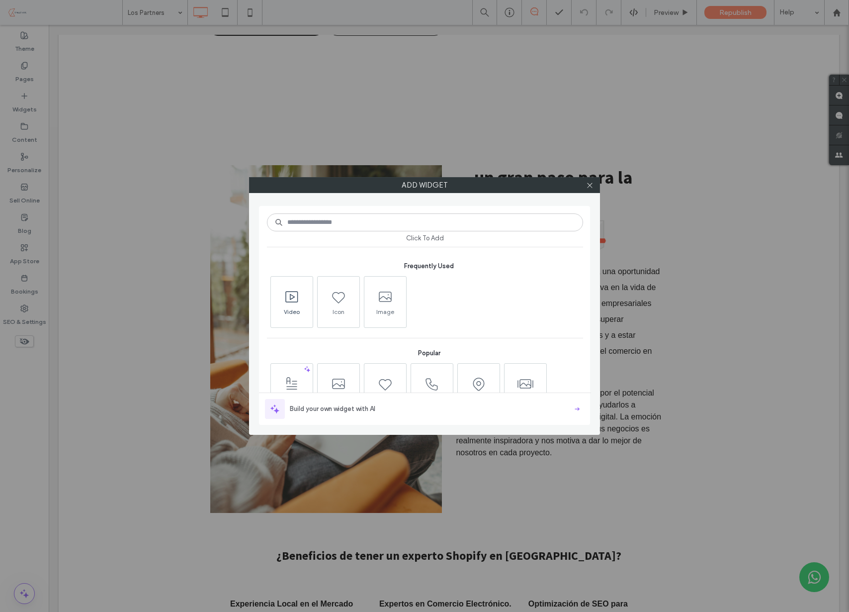
click at [290, 294] on use at bounding box center [291, 296] width 12 height 11
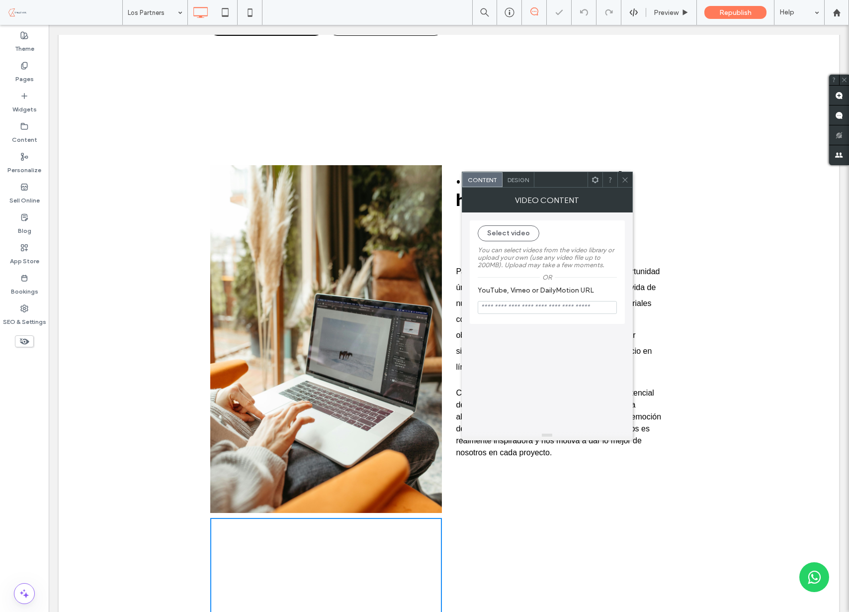
click at [522, 313] on input "YouTube, Vimeo or DailyMotion URL" at bounding box center [547, 307] width 139 height 13
paste input "**********"
type input "**********"
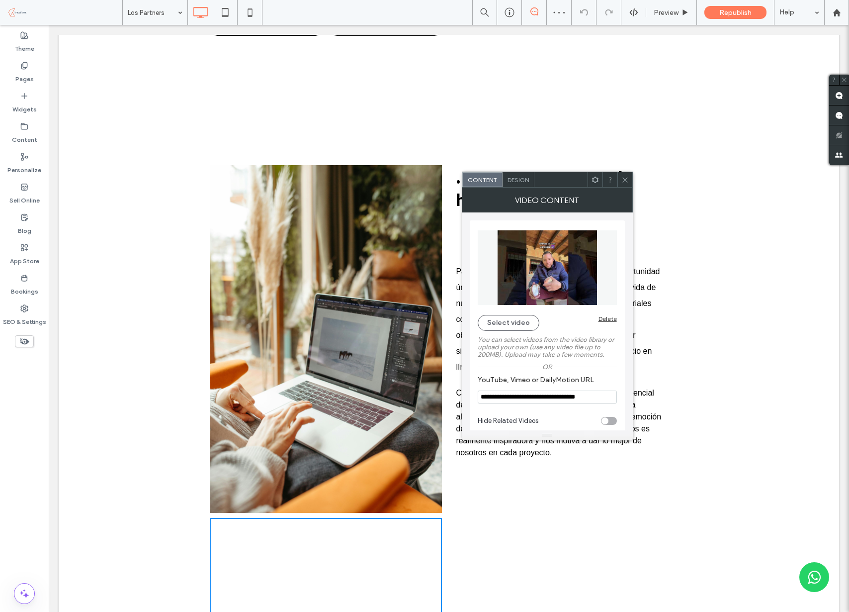
click at [611, 424] on div "toggle" at bounding box center [609, 421] width 16 height 8
type input "**********"
click at [413, 172] on img at bounding box center [326, 338] width 232 height 347
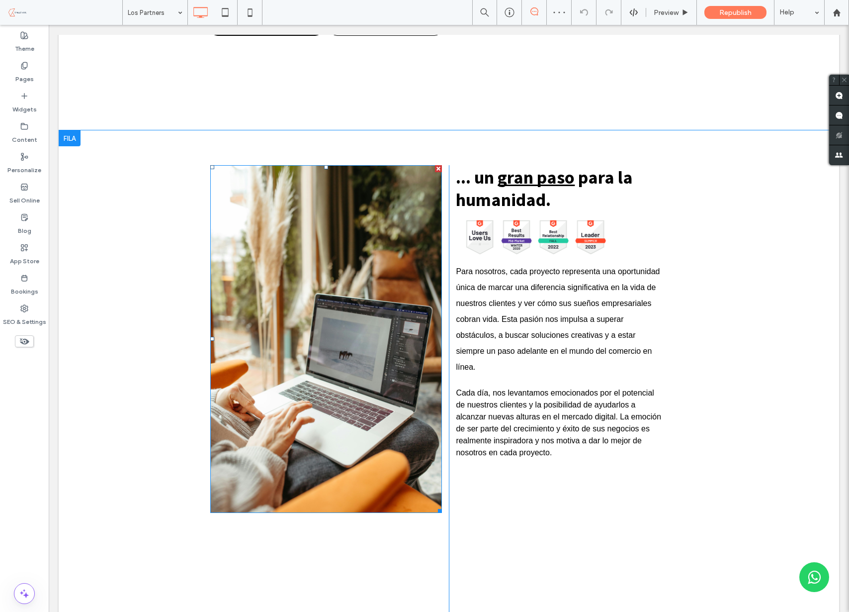
click at [437, 165] on div at bounding box center [438, 168] width 7 height 7
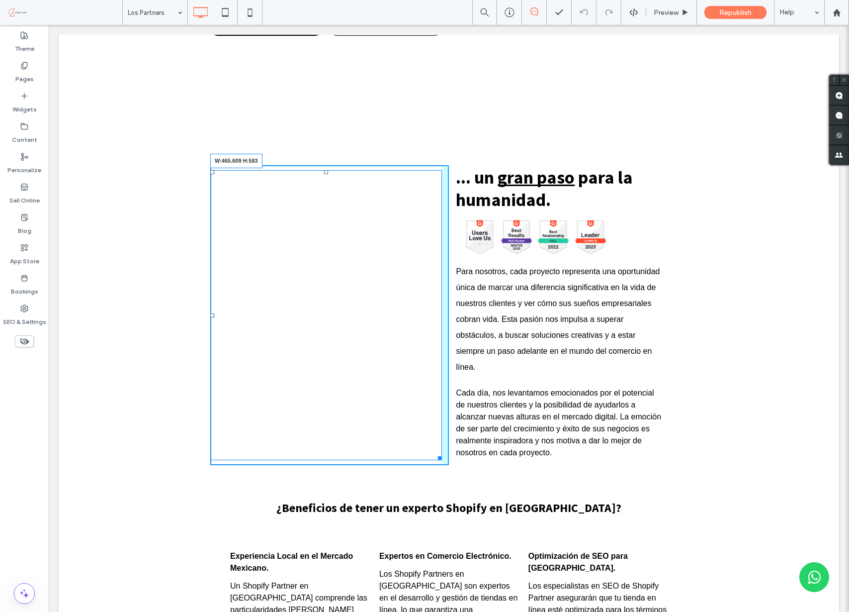
drag, startPoint x: 438, startPoint y: 331, endPoint x: 465, endPoint y: 441, distance: 114.1
click at [465, 441] on div "Click To Paste W:465.609 H:583 ... un gran paso para la humanidad. Button Butto…" at bounding box center [448, 315] width 477 height 300
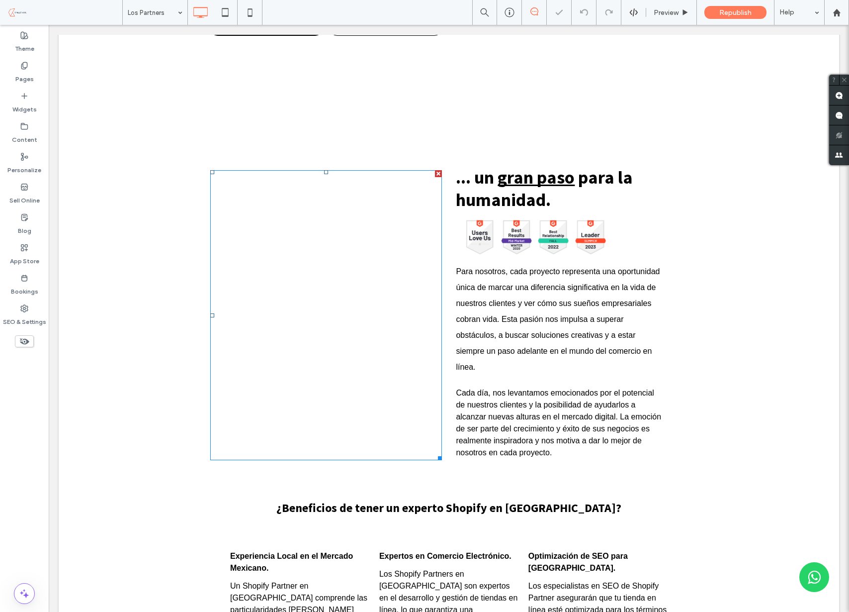
click at [408, 296] on span at bounding box center [326, 315] width 232 height 290
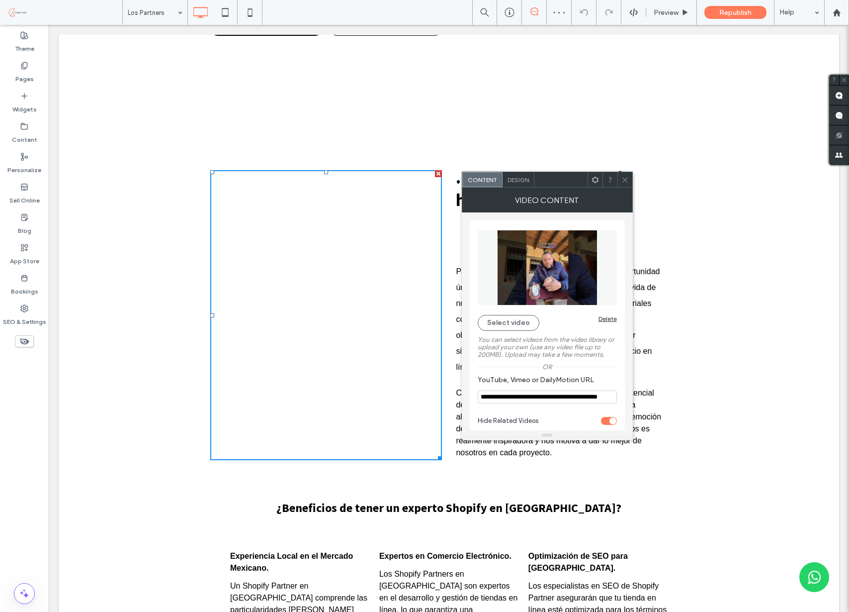
click at [514, 182] on span "Design" at bounding box center [518, 179] width 21 height 7
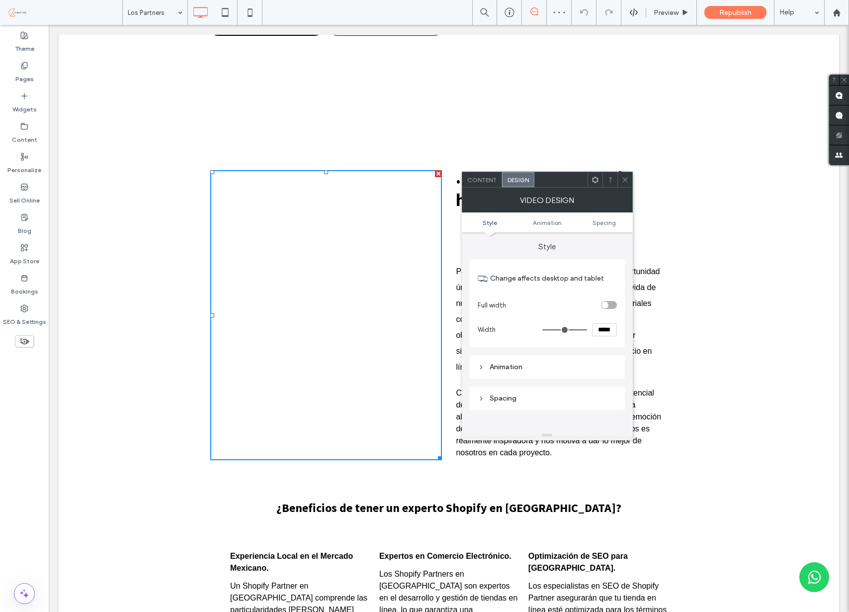
click at [611, 305] on div "toggle" at bounding box center [609, 305] width 16 height 8
click at [626, 179] on icon at bounding box center [624, 179] width 7 height 7
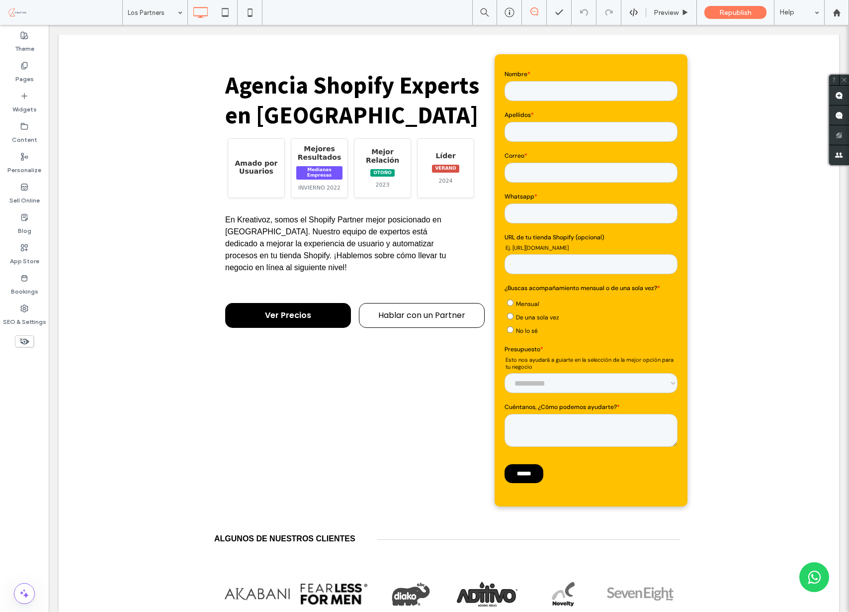
scroll to position [0, 0]
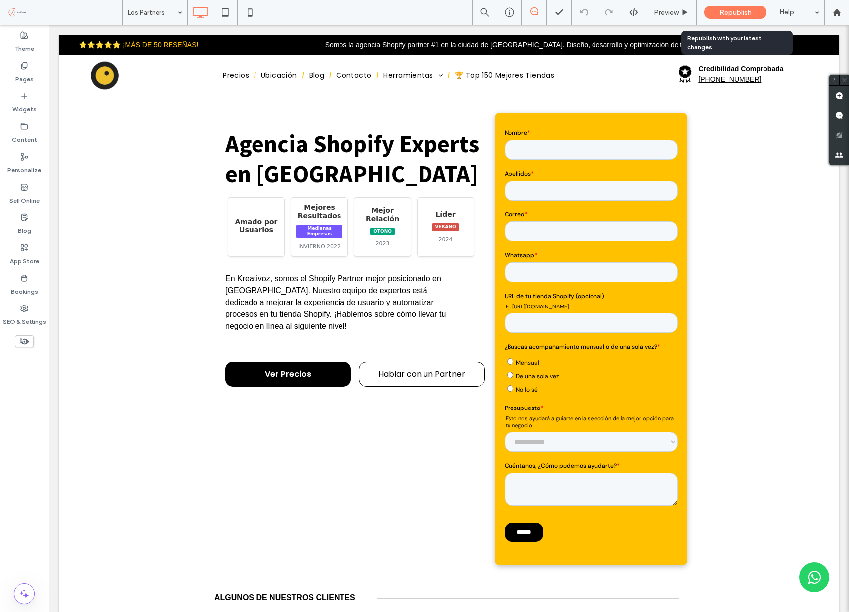
click at [729, 10] on span "Republish" at bounding box center [735, 12] width 32 height 8
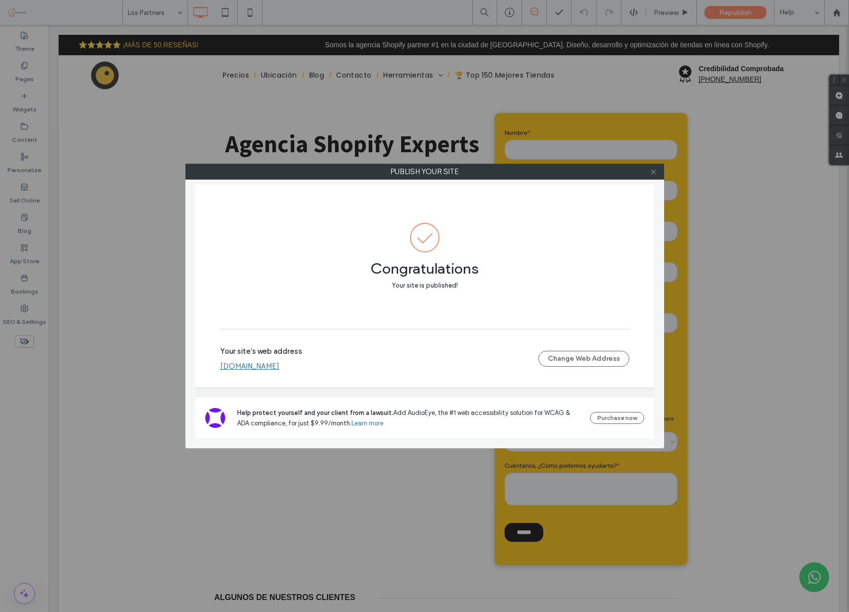
click at [650, 173] on icon at bounding box center [653, 171] width 7 height 7
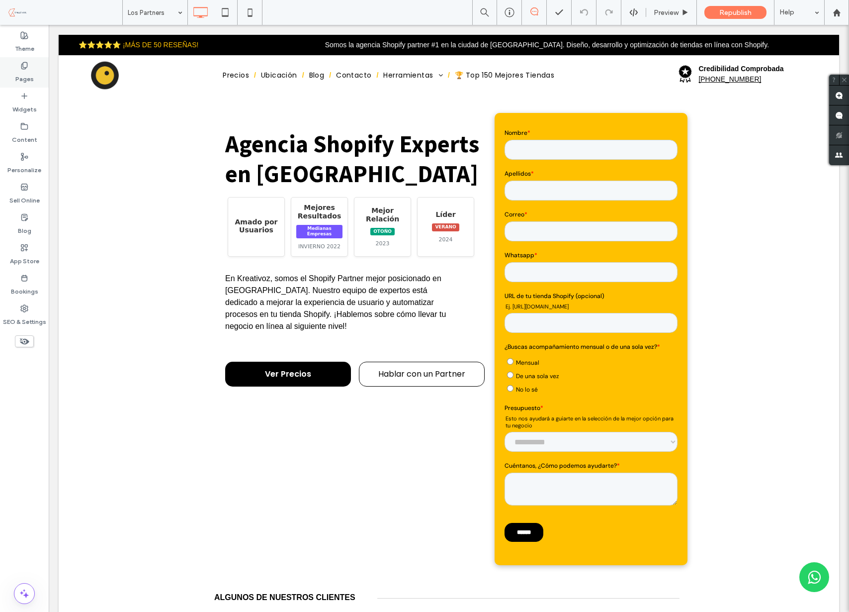
click at [17, 74] on label "Pages" at bounding box center [24, 77] width 18 height 14
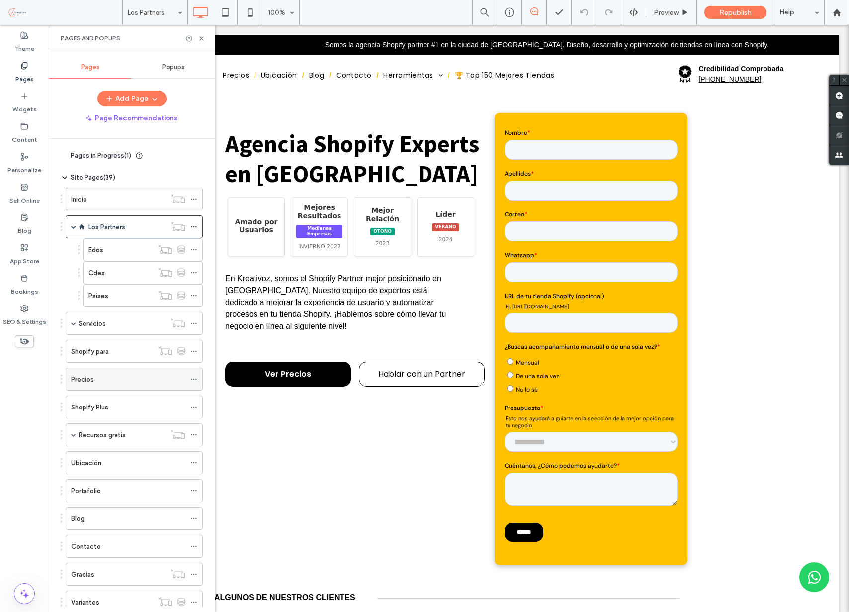
click at [85, 378] on label "Precios" at bounding box center [82, 378] width 23 height 17
click at [200, 36] on icon at bounding box center [201, 38] width 7 height 7
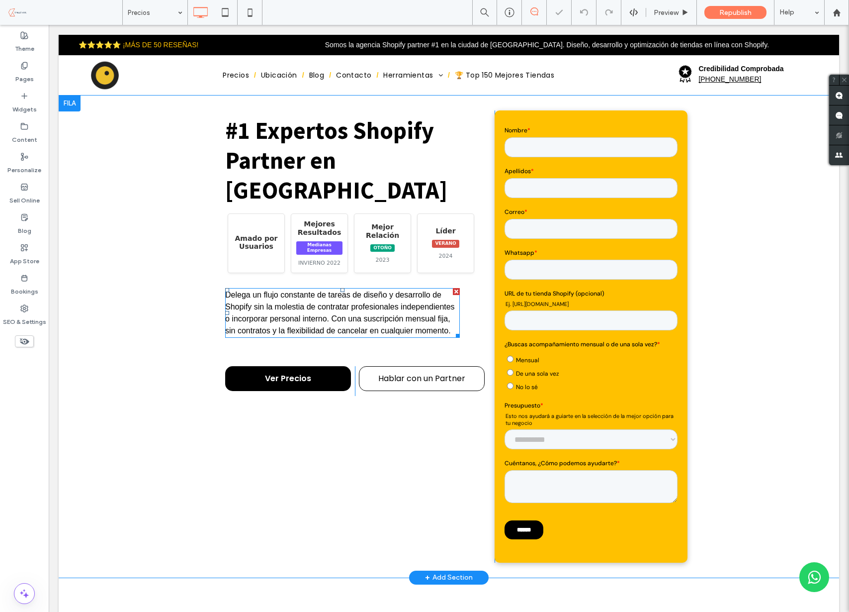
scroll to position [0, 0]
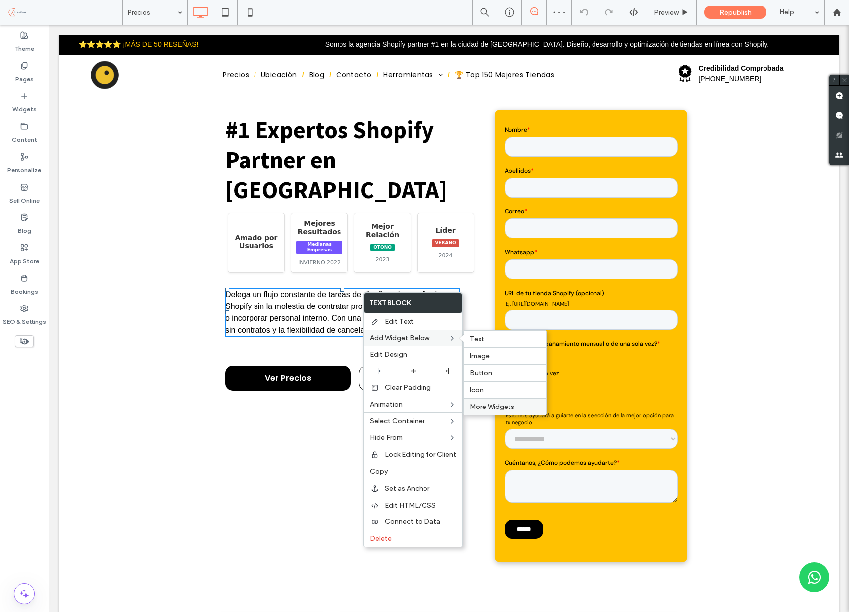
click at [494, 404] on span "More Widgets" at bounding box center [492, 406] width 45 height 8
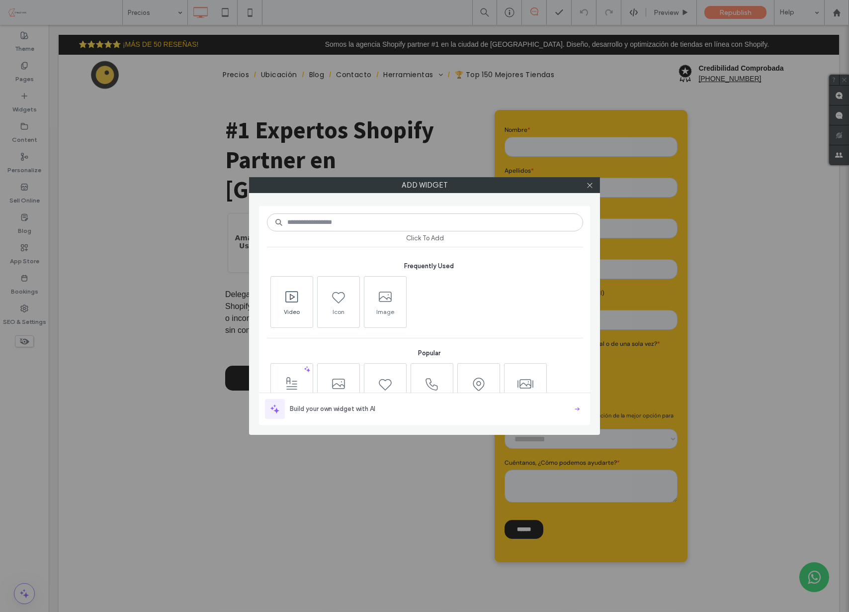
drag, startPoint x: 283, startPoint y: 293, endPoint x: 294, endPoint y: 292, distance: 11.0
click at [284, 293] on icon at bounding box center [292, 297] width 16 height 16
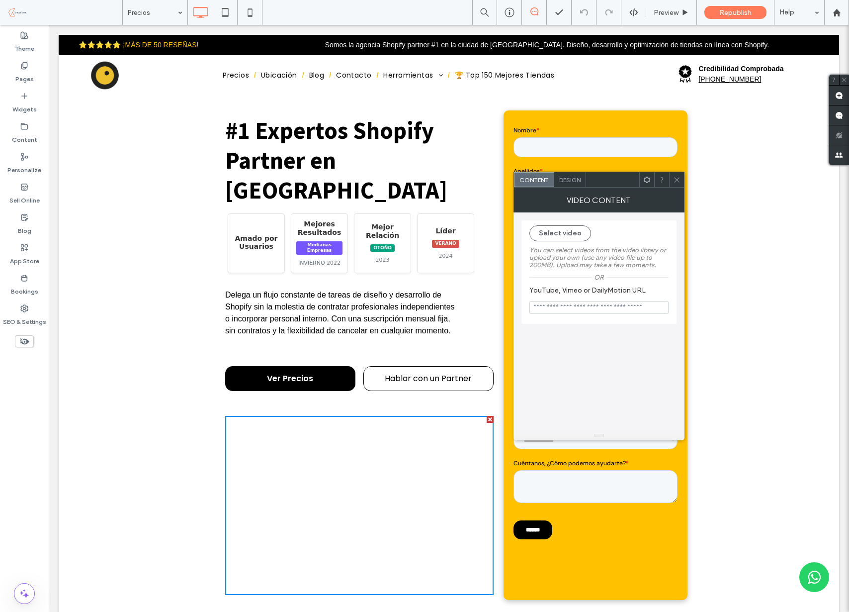
scroll to position [0, 0]
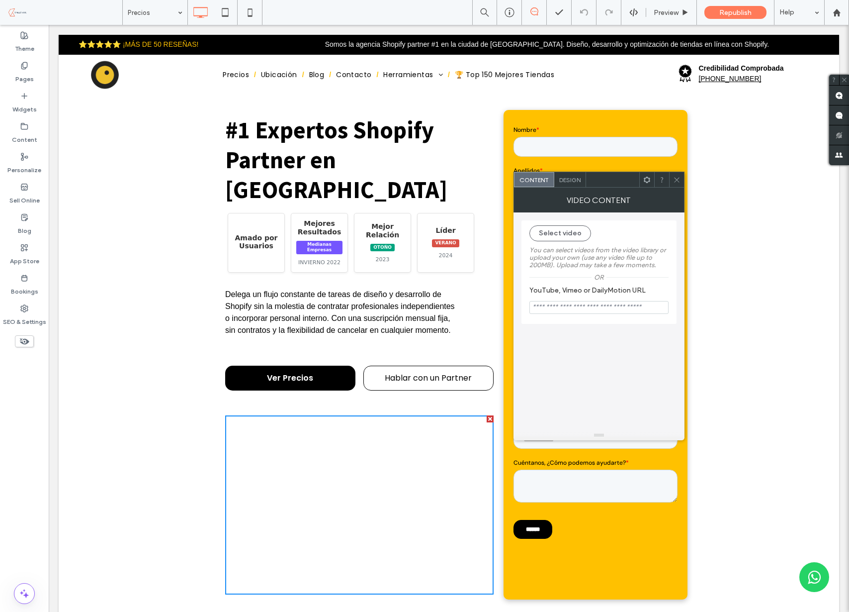
click at [478, 378] on div "Ver Precios Click To Paste Hablar con un Partner Click To Paste" at bounding box center [359, 380] width 268 height 60
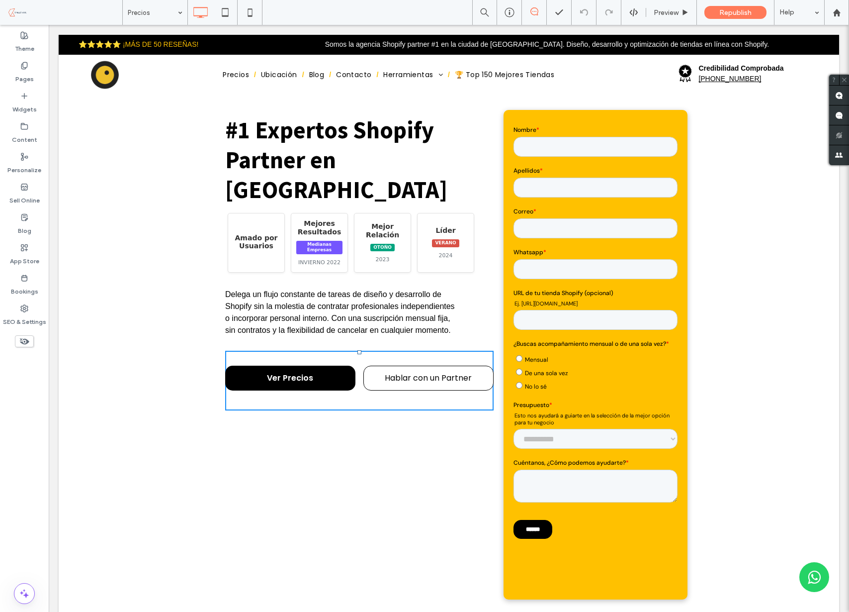
click at [191, 431] on div "#1 Expertos Shopify Partner en [GEOGRAPHIC_DATA] Amado por Usuarios Mejores Res…" at bounding box center [449, 354] width 781 height 519
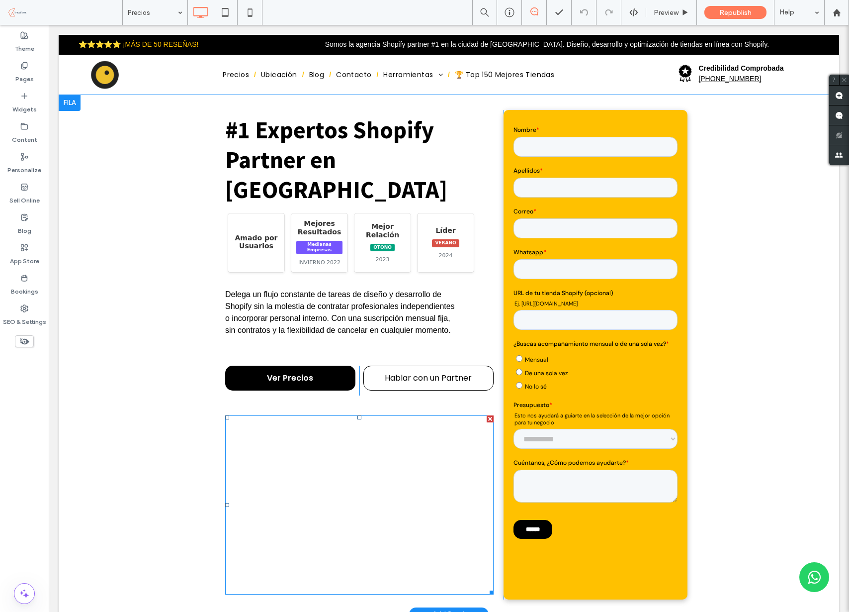
click at [268, 425] on span at bounding box center [359, 504] width 268 height 179
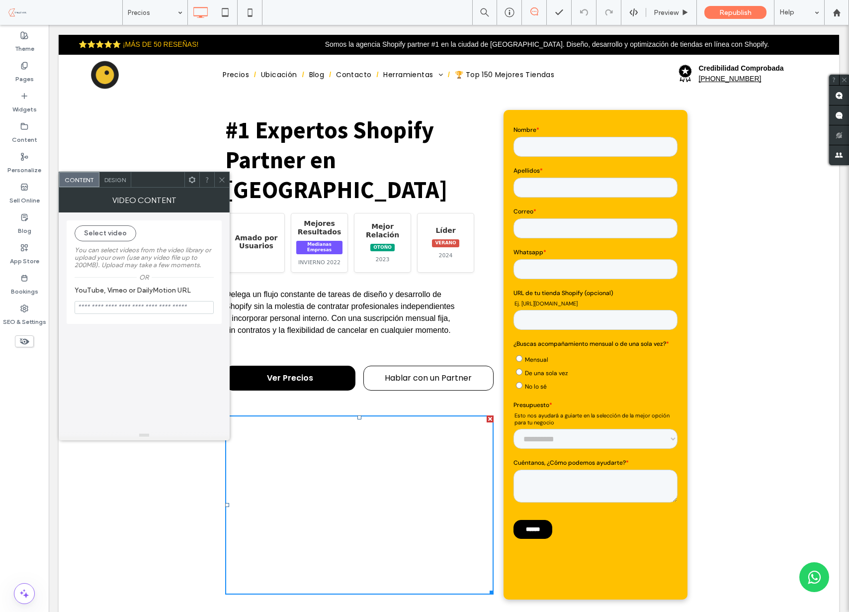
click at [145, 309] on input "YouTube, Vimeo or DailyMotion URL" at bounding box center [144, 307] width 139 height 13
paste input "**********"
type input "**********"
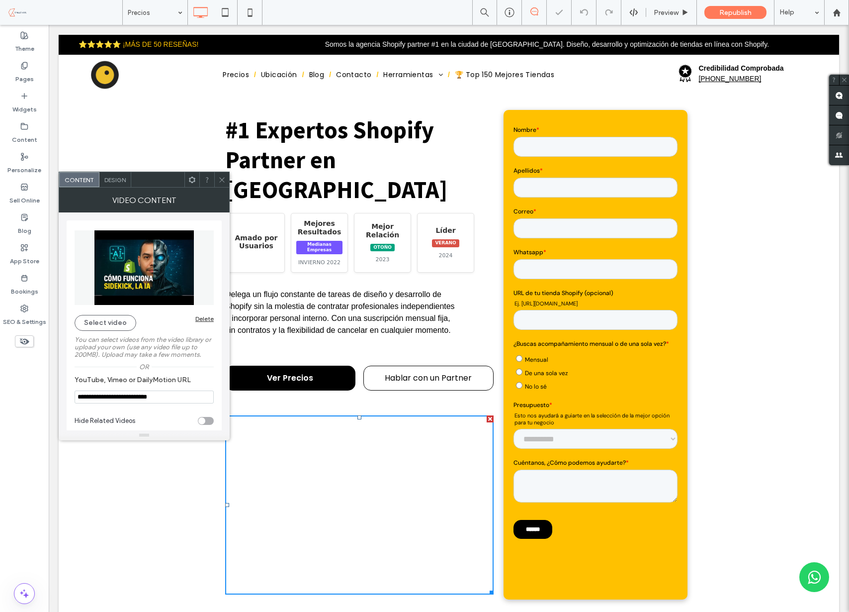
click at [200, 329] on div "Select video Delete" at bounding box center [144, 323] width 139 height 16
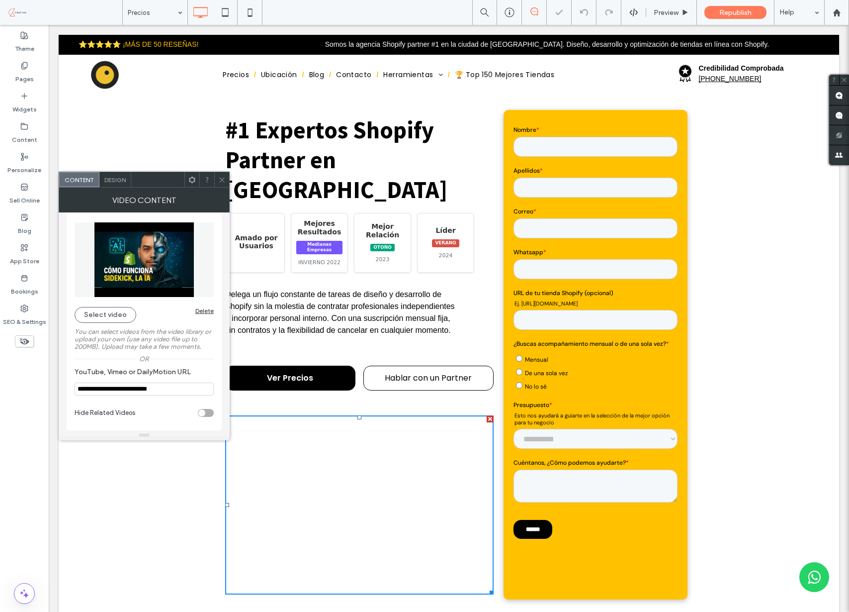
click at [207, 409] on div "toggle" at bounding box center [206, 413] width 16 height 8
type input "**********"
click at [120, 180] on span "Design" at bounding box center [114, 179] width 21 height 7
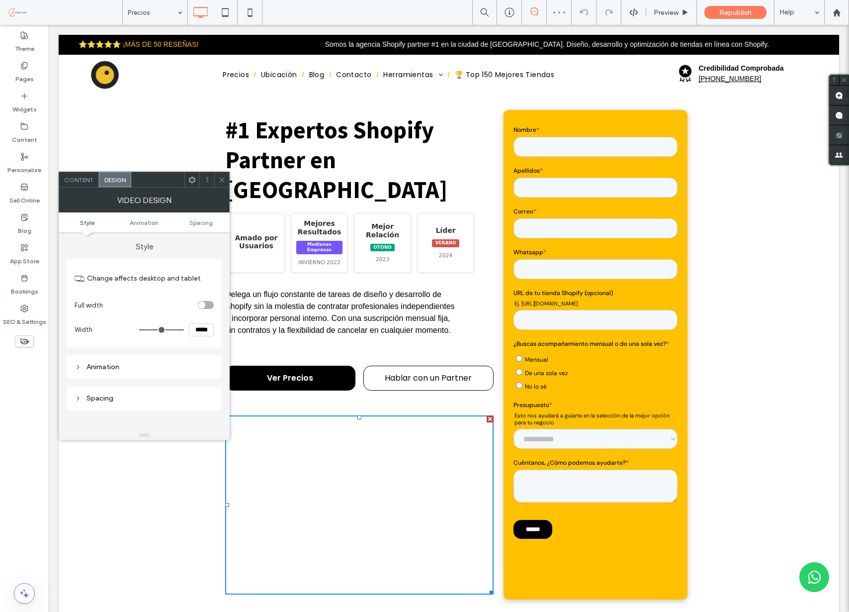
click at [206, 299] on section "Full width" at bounding box center [144, 304] width 139 height 25
click at [205, 302] on div "toggle" at bounding box center [206, 305] width 16 height 8
click at [222, 179] on icon at bounding box center [221, 179] width 7 height 7
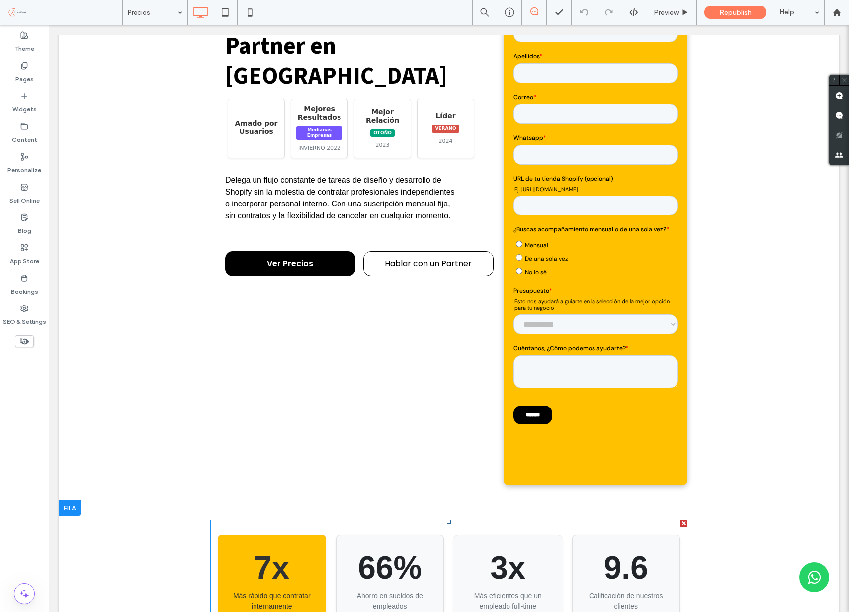
scroll to position [0, 0]
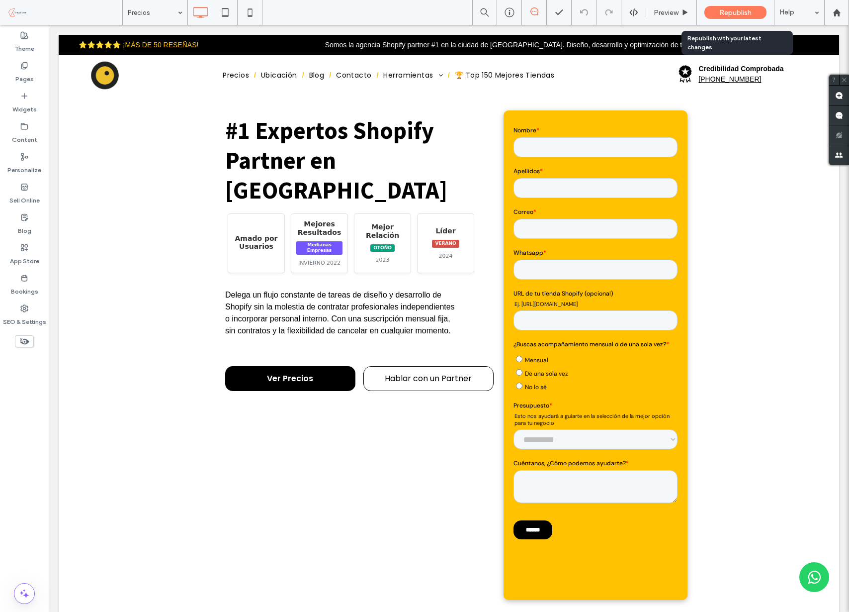
click at [718, 12] on div "Republish" at bounding box center [735, 12] width 62 height 13
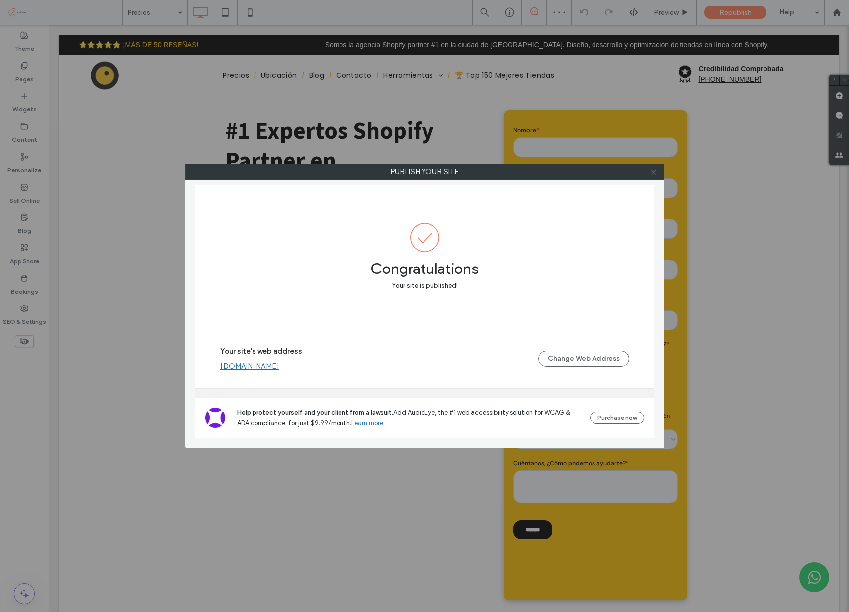
click at [652, 172] on icon at bounding box center [653, 171] width 7 height 7
